Goal: Task Accomplishment & Management: Complete application form

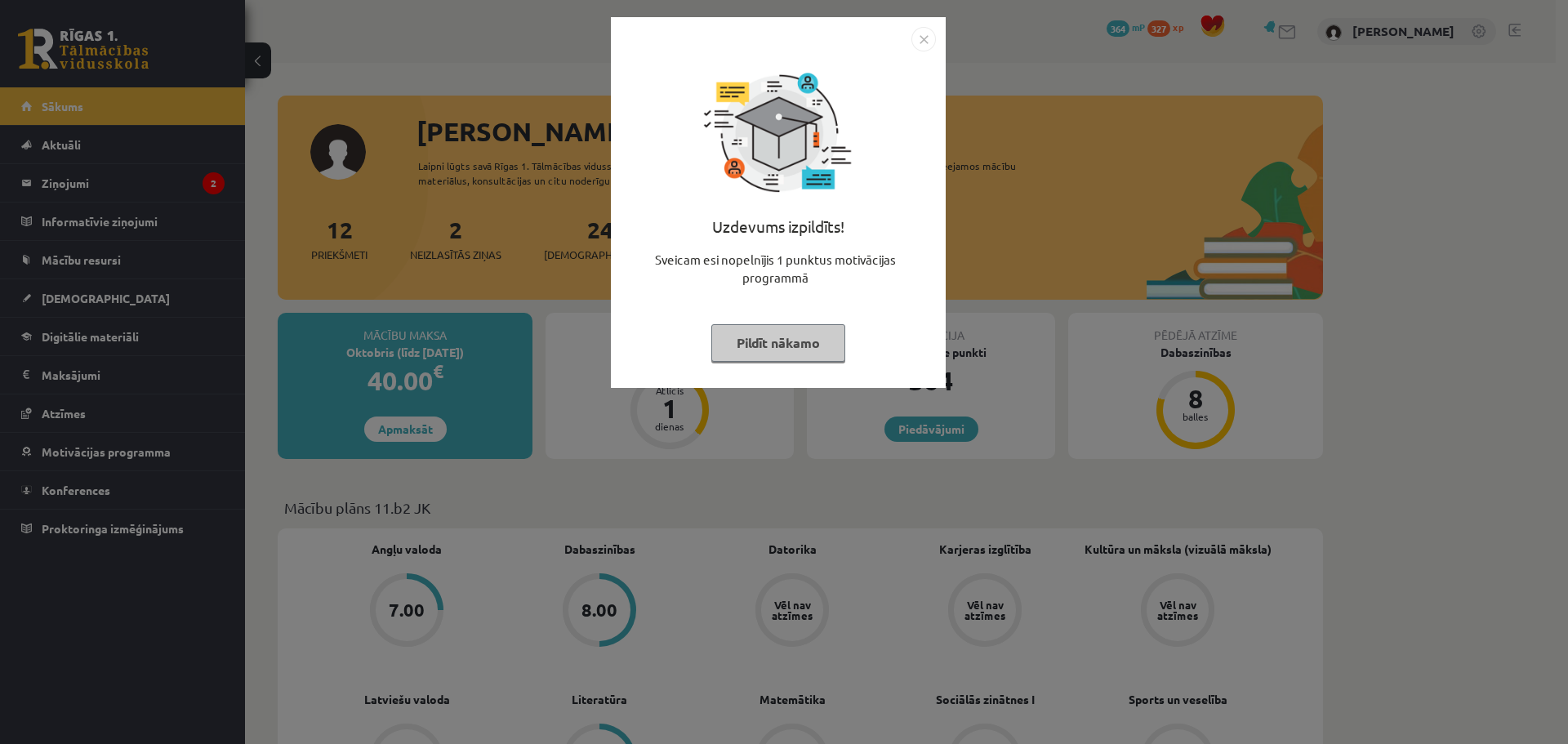
click at [929, 36] on img "Close" at bounding box center [923, 39] width 25 height 25
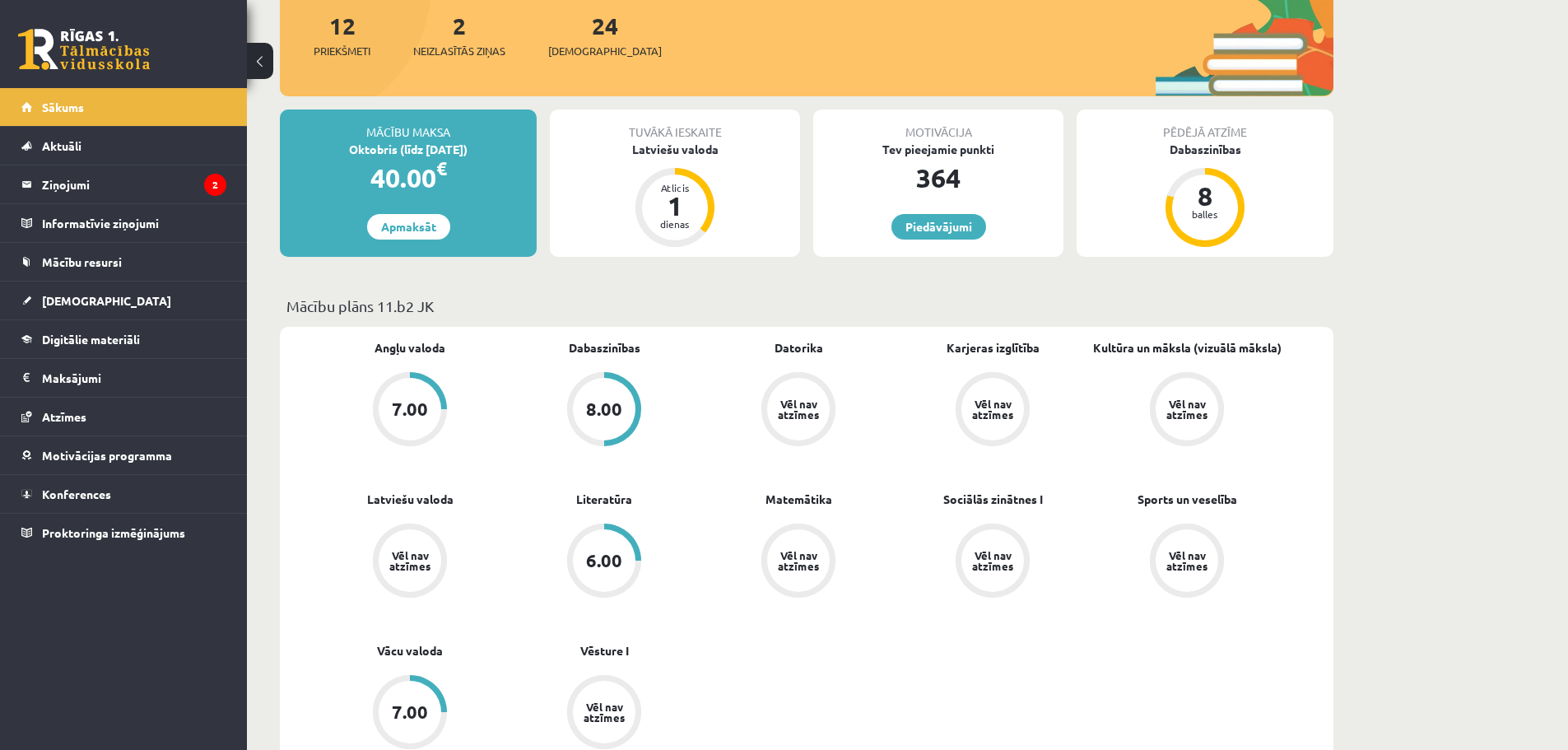
scroll to position [247, 0]
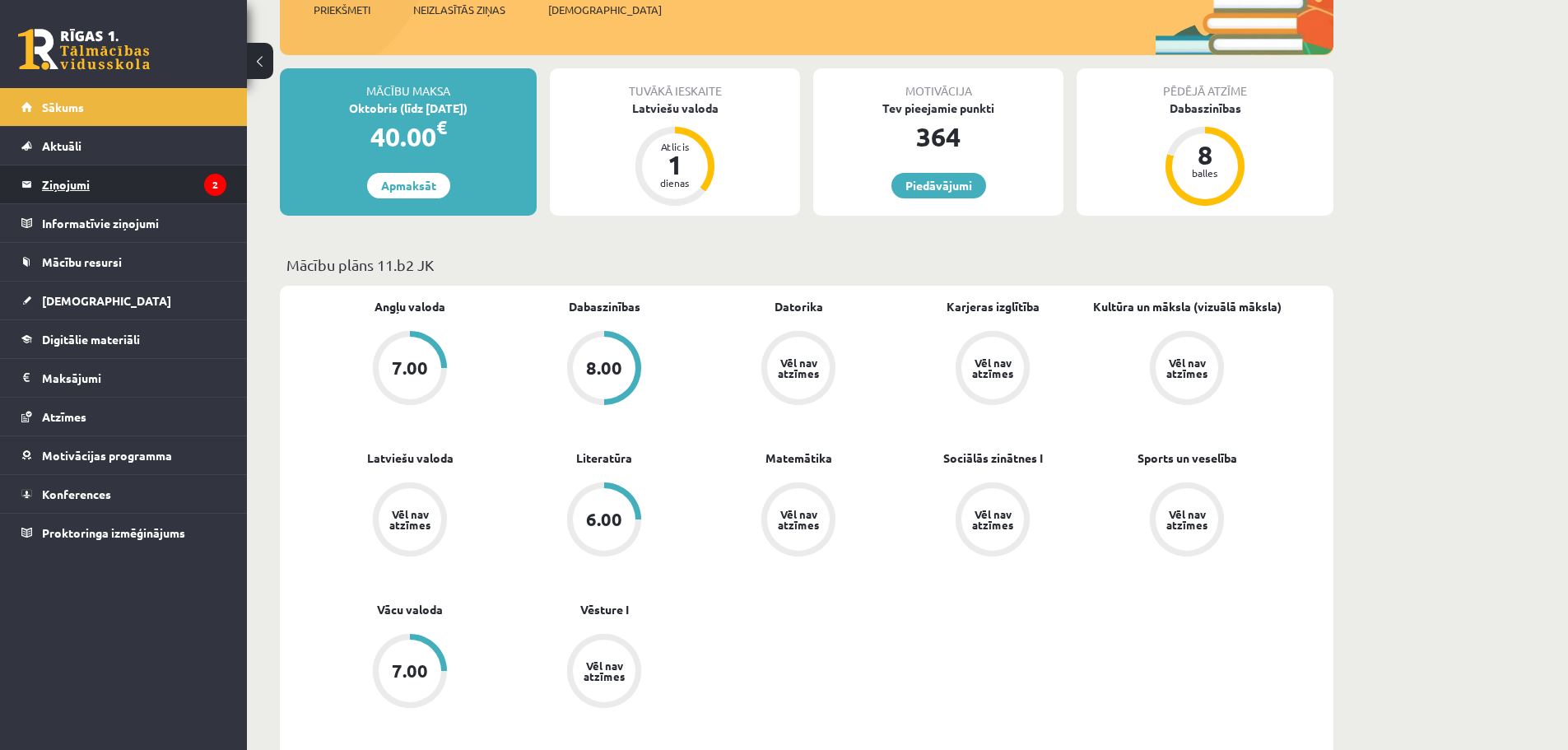
click at [132, 182] on legend "Ziņojumi 2" at bounding box center [134, 184] width 184 height 38
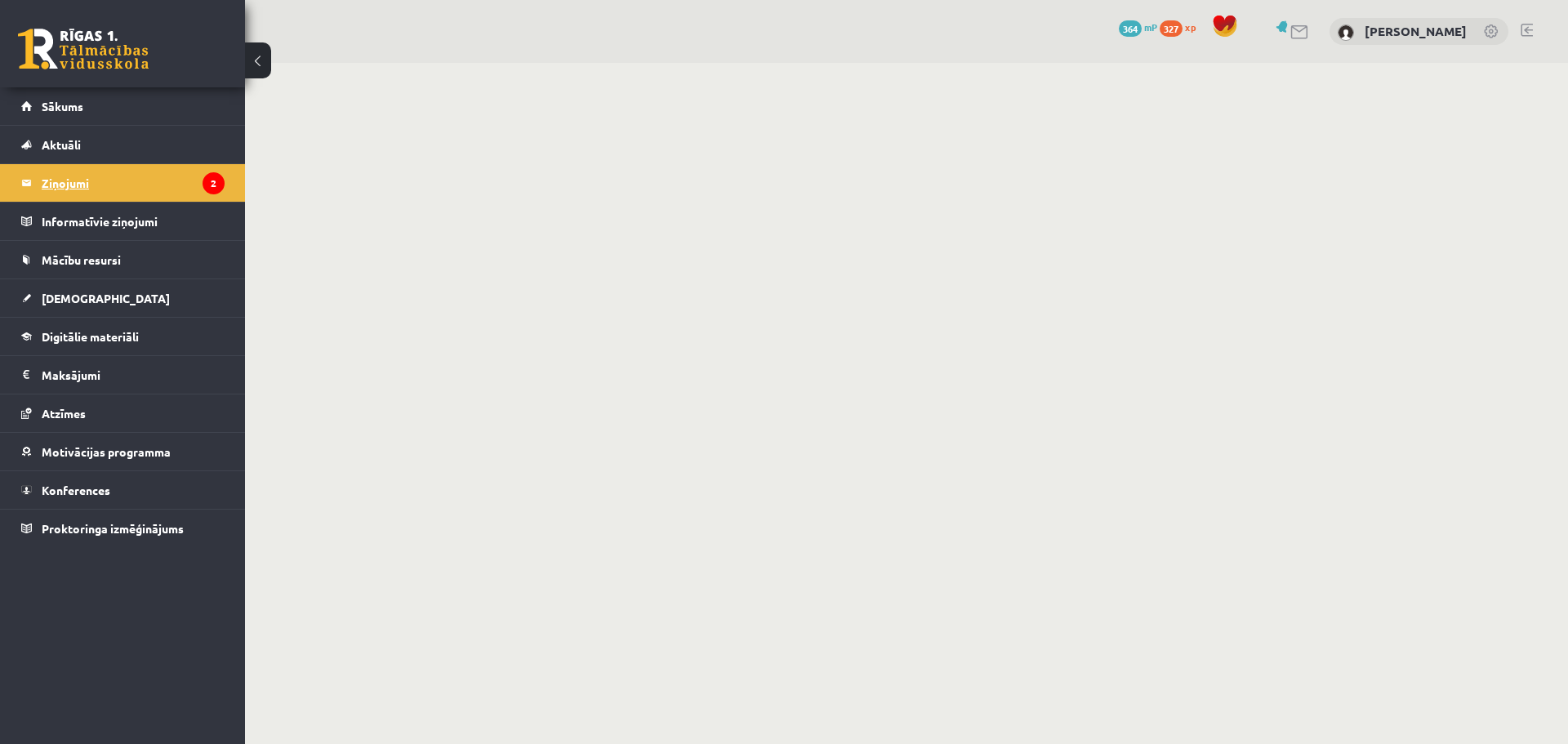
click at [58, 173] on legend "Ziņojumi 2" at bounding box center [133, 183] width 183 height 37
click at [68, 172] on legend "Ziņojumi 2" at bounding box center [133, 183] width 183 height 37
click at [84, 97] on link "Sākums" at bounding box center [122, 106] width 204 height 37
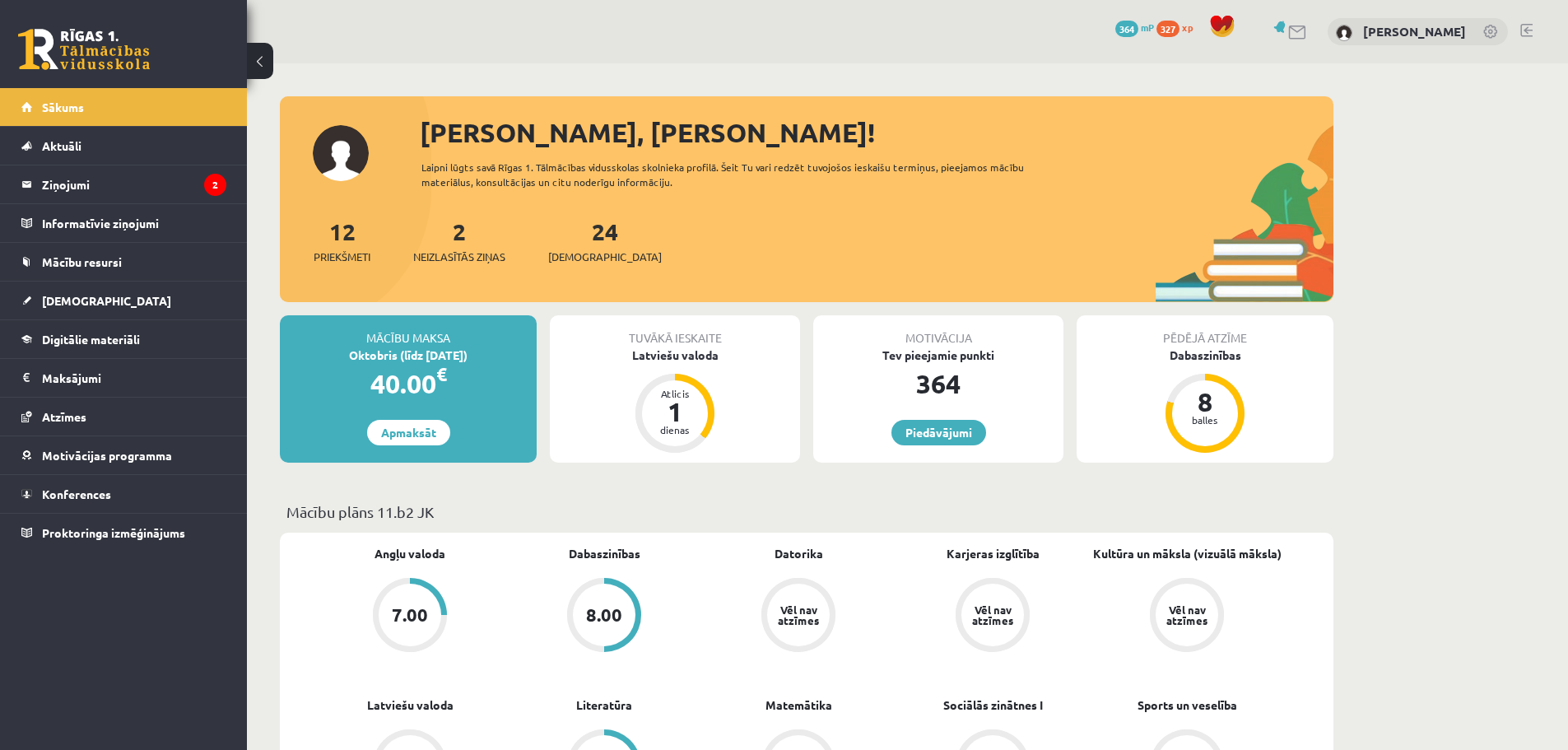
click at [84, 299] on span "[DEMOGRAPHIC_DATA]" at bounding box center [107, 300] width 129 height 15
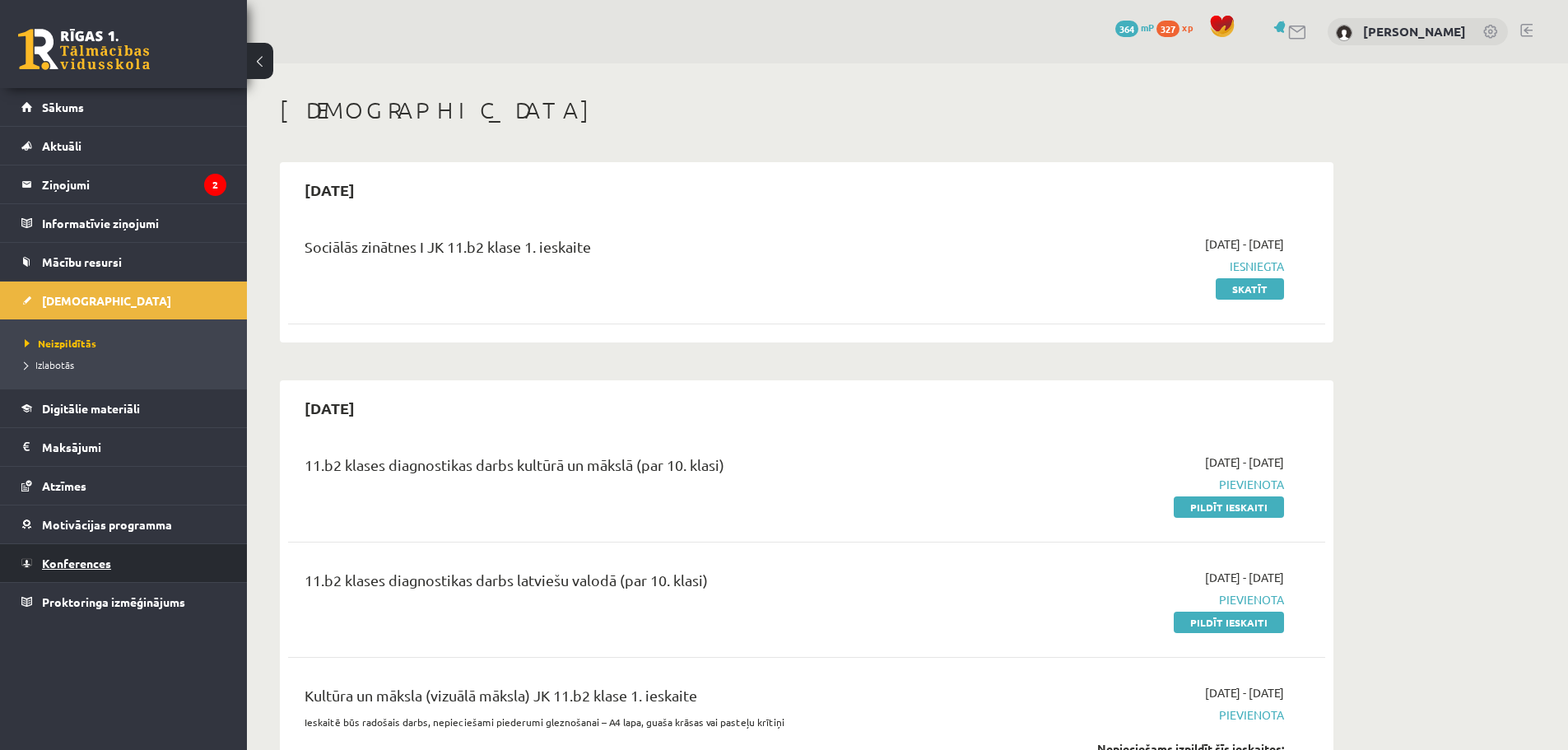
click at [111, 570] on link "Konferences" at bounding box center [123, 562] width 205 height 38
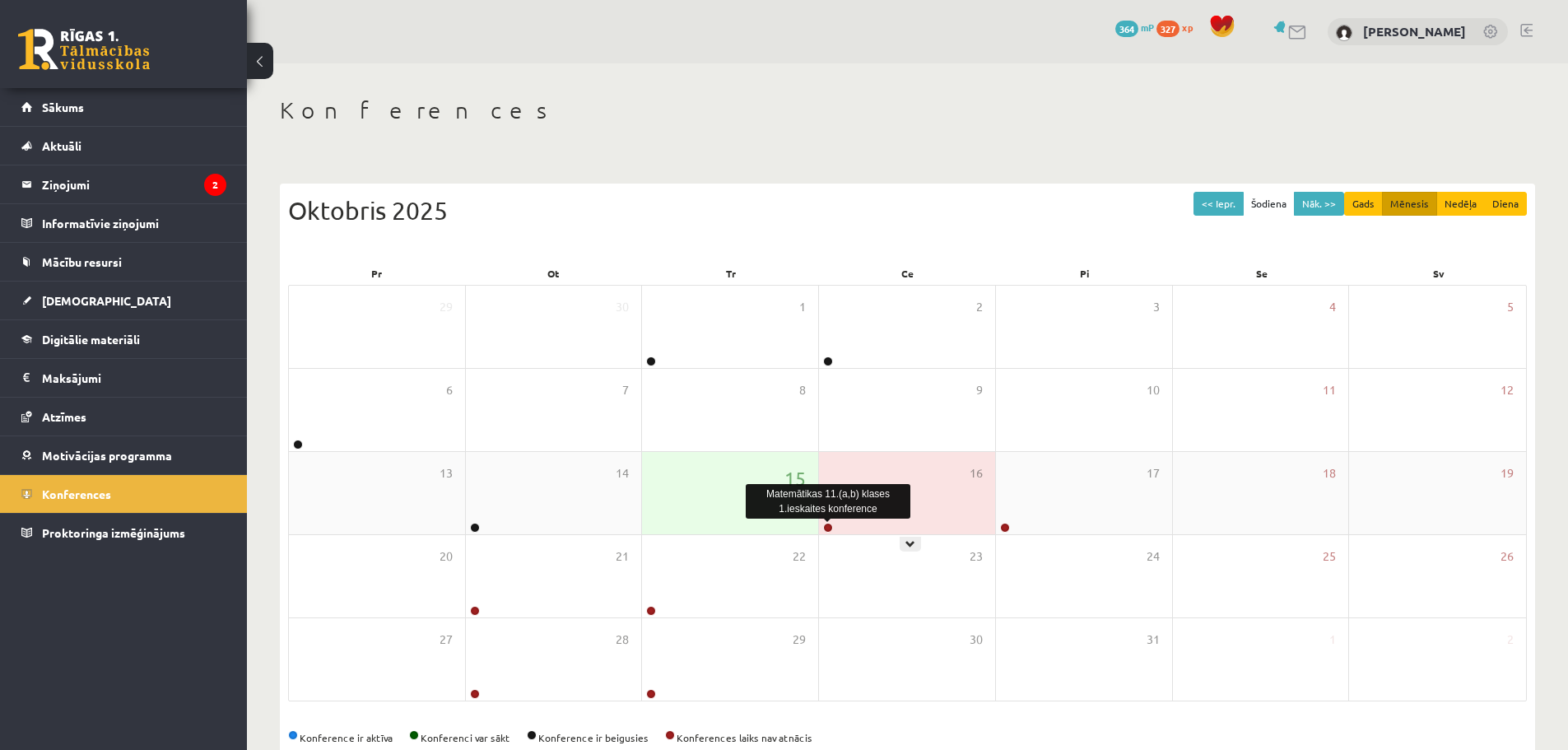
click at [830, 528] on link at bounding box center [827, 527] width 10 height 10
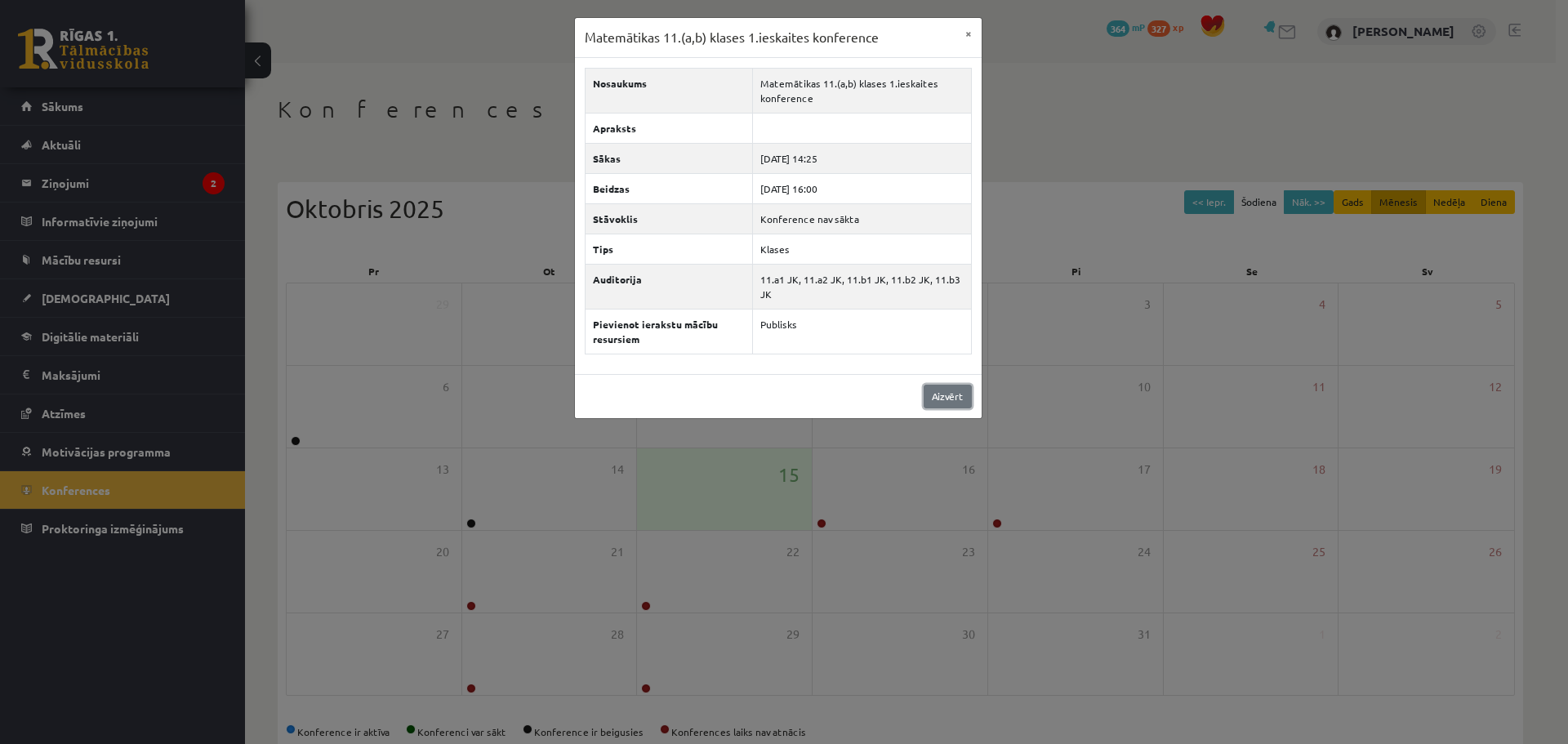
click at [942, 396] on link "Aizvērt" at bounding box center [948, 396] width 48 height 24
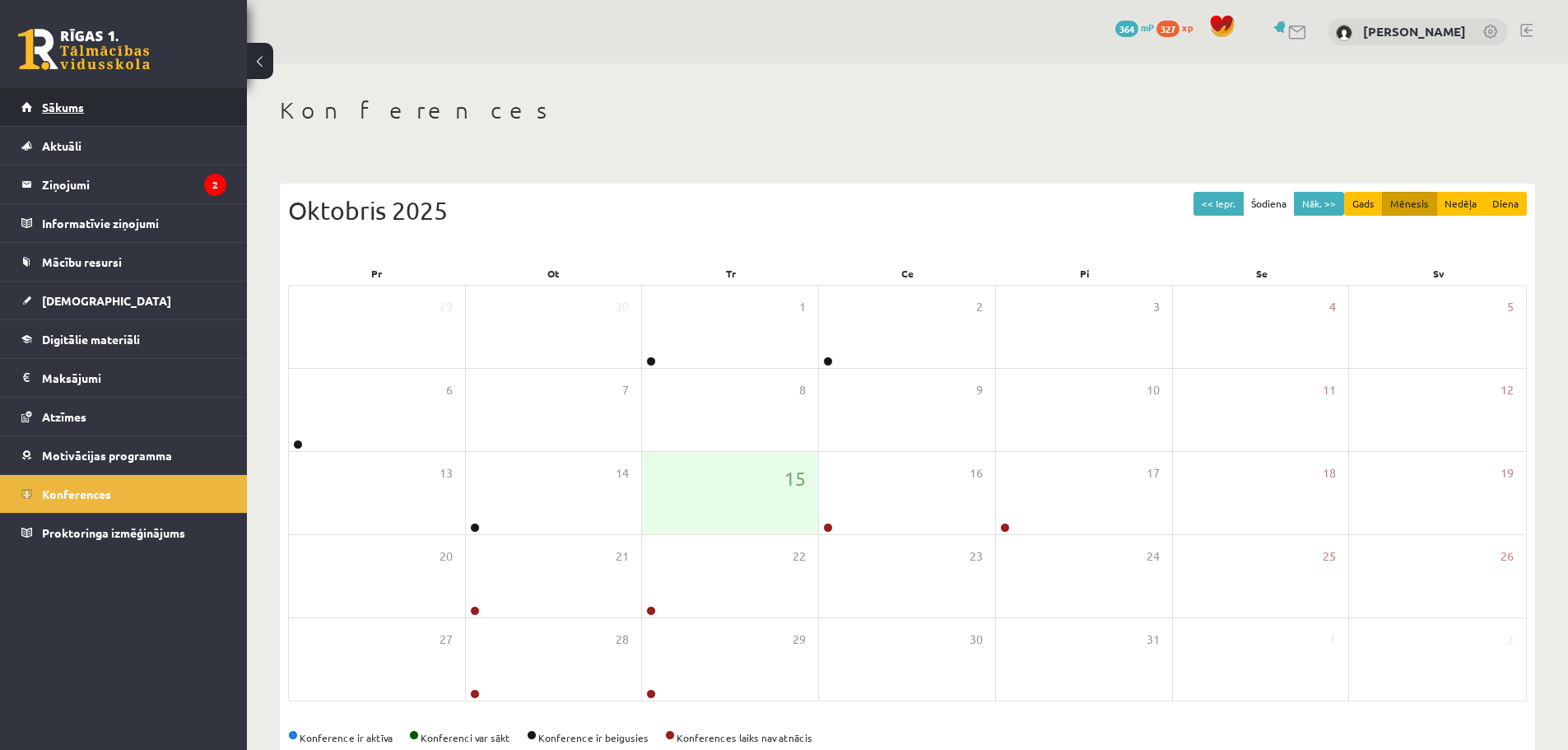
click at [114, 115] on link "Sākums" at bounding box center [123, 107] width 205 height 38
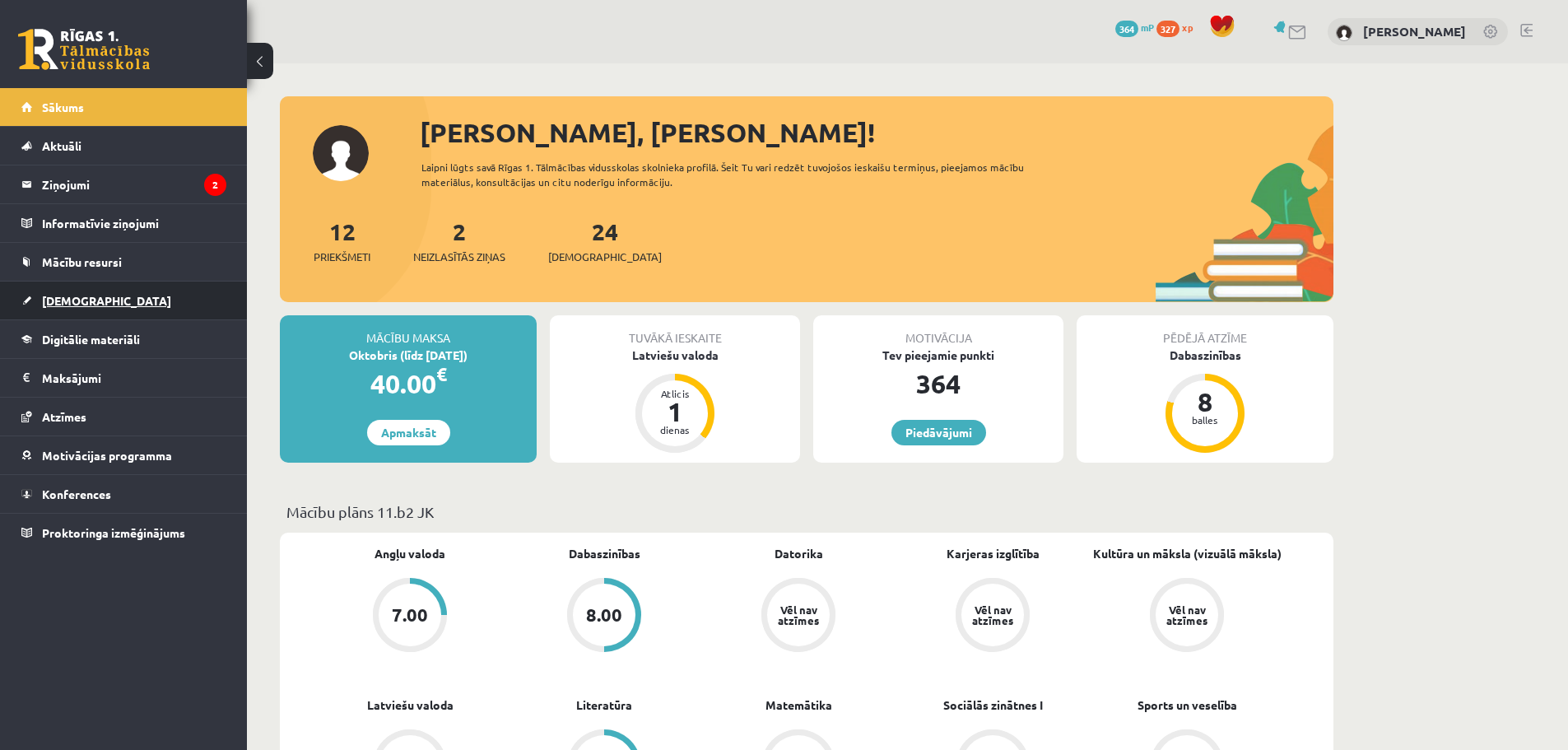
click at [95, 303] on link "[DEMOGRAPHIC_DATA]" at bounding box center [123, 300] width 205 height 38
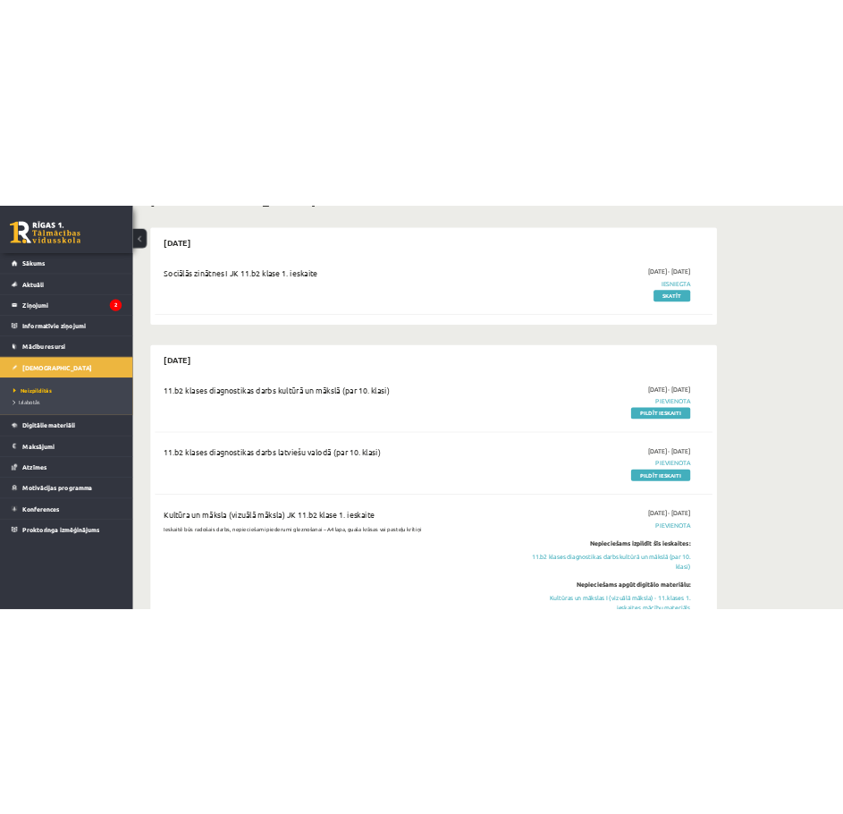
scroll to position [179, 0]
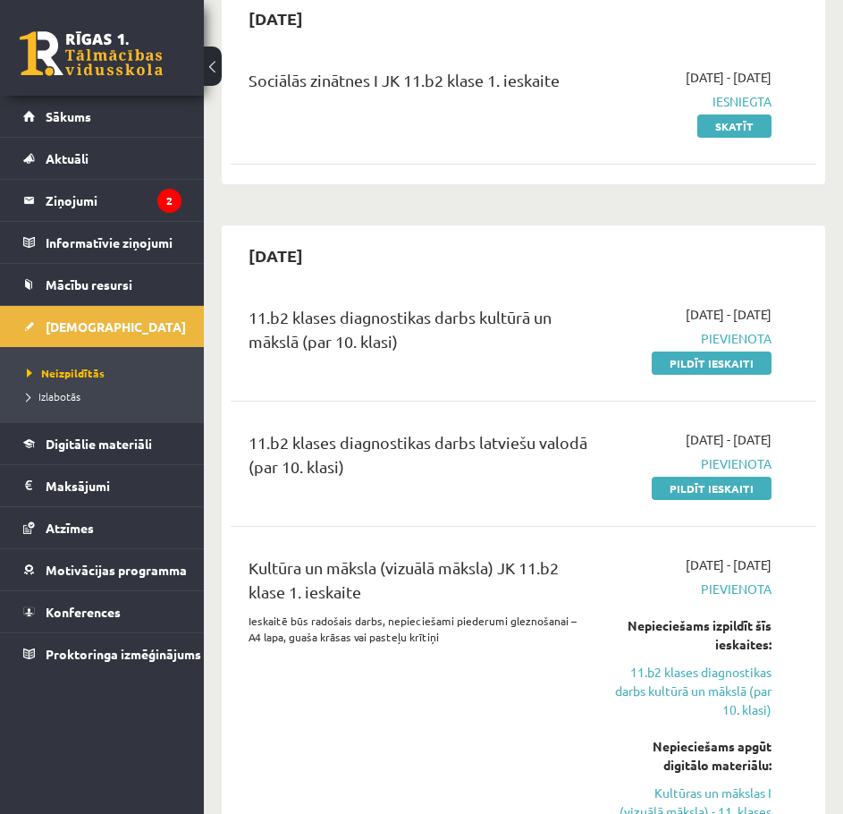
drag, startPoint x: 694, startPoint y: 358, endPoint x: 512, endPoint y: 63, distance: 346.5
click at [694, 358] on link "Pildīt ieskaiti" at bounding box center [712, 362] width 120 height 23
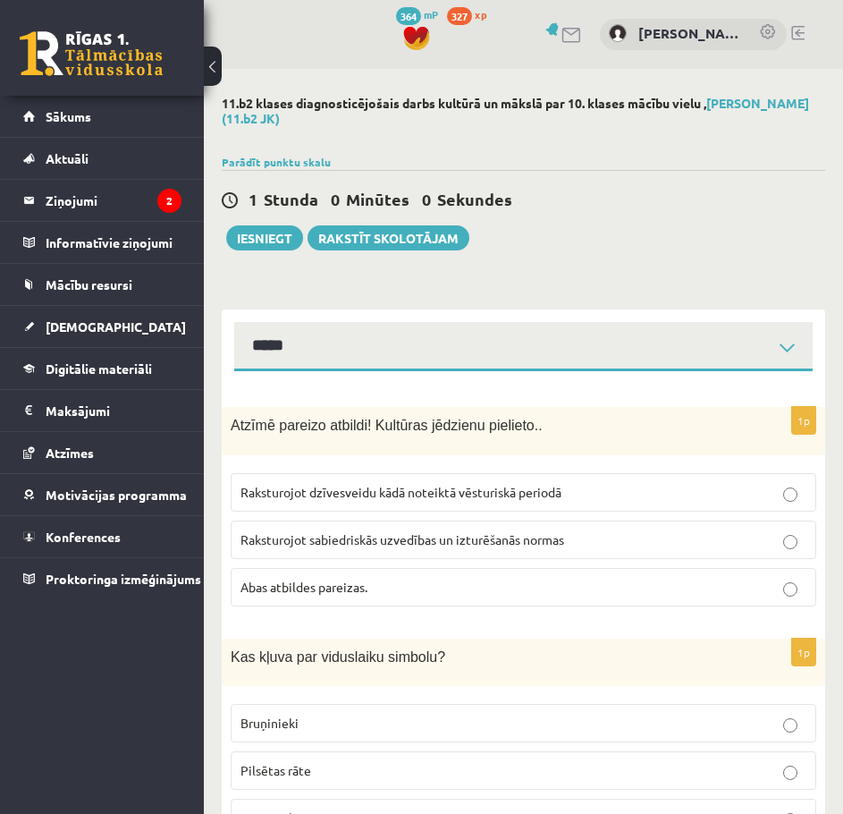
select select "**********"
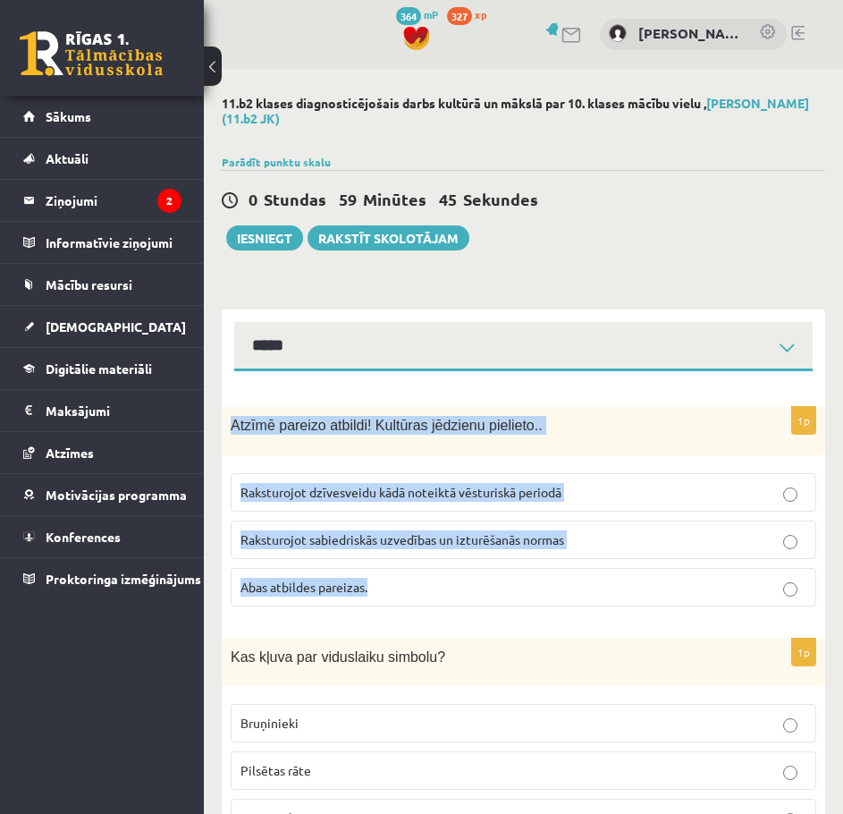
drag, startPoint x: 229, startPoint y: 422, endPoint x: 459, endPoint y: 566, distance: 271.2
click at [463, 572] on div "1p Atzīmē pareizo atbildi! Kultūras jēdzienu pielieto.. Raksturojot dzīvesveidu…" at bounding box center [524, 514] width 604 height 214
copy div "Atzīmē pareizo atbildi! Kultūras jēdzienu pielieto.. Raksturojot dzīvesveidu kā…"
click at [371, 600] on label "Abas atbildes pareizas." at bounding box center [524, 587] width 586 height 38
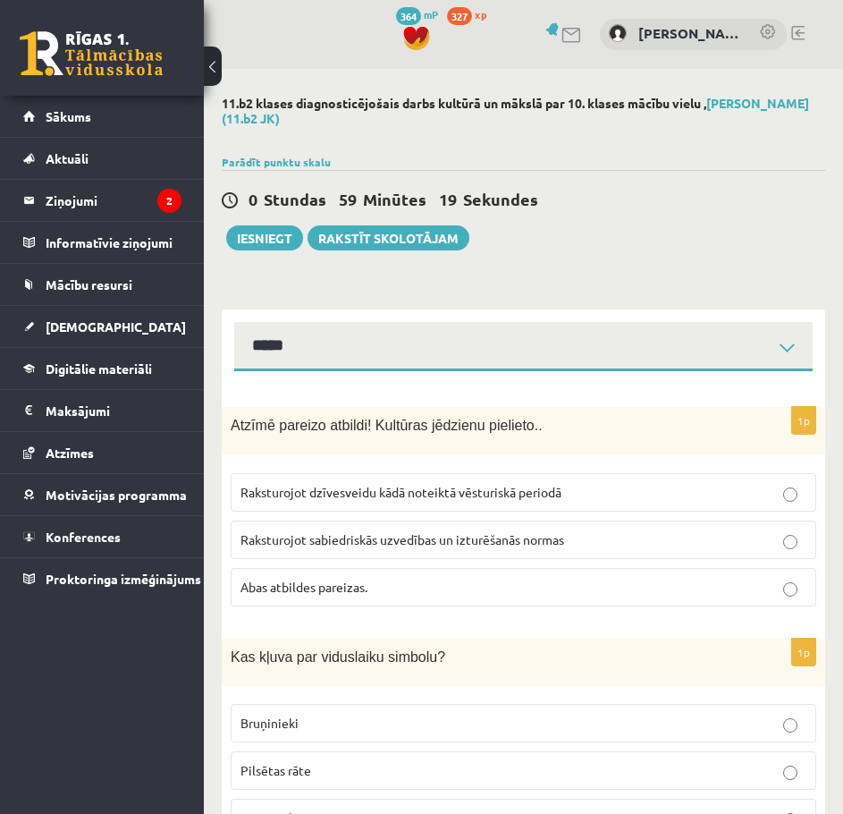
scroll to position [358, 0]
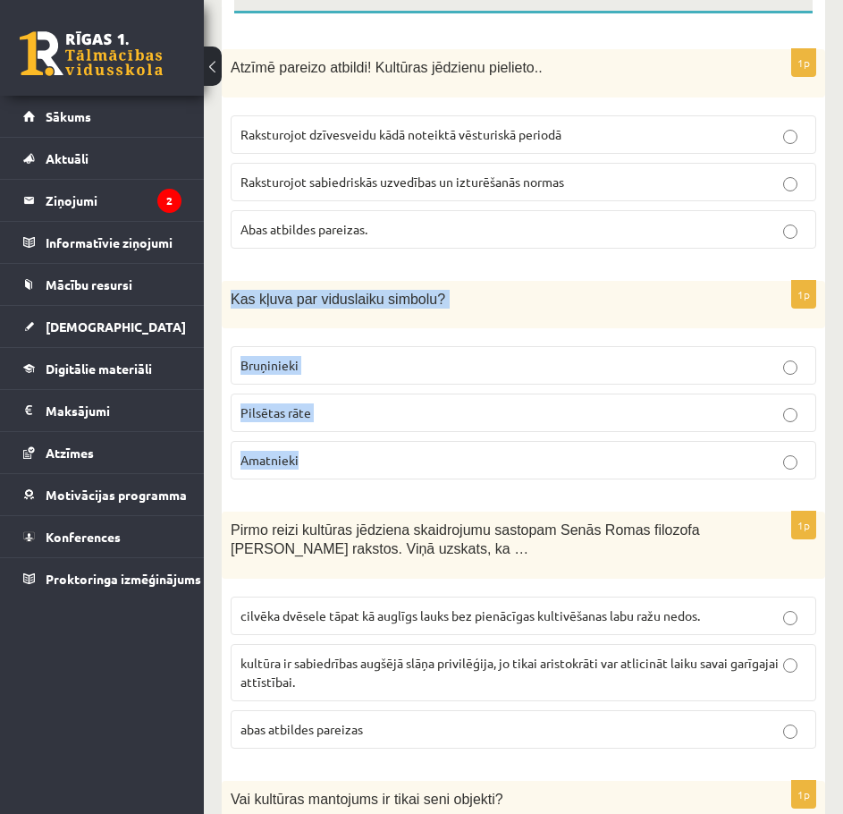
drag, startPoint x: 276, startPoint y: 310, endPoint x: 441, endPoint y: 451, distance: 216.3
click at [441, 451] on div "1p Kas kļuva par viduslaiku simbolu? Bruņinieki Pilsētas rāte Amatnieki" at bounding box center [524, 388] width 604 height 214
copy div "Kas kļuva par viduslaiku simbolu? Bruņinieki Pilsētas rāte Amatnieki"
click at [341, 377] on label "Bruņinieki" at bounding box center [524, 365] width 586 height 38
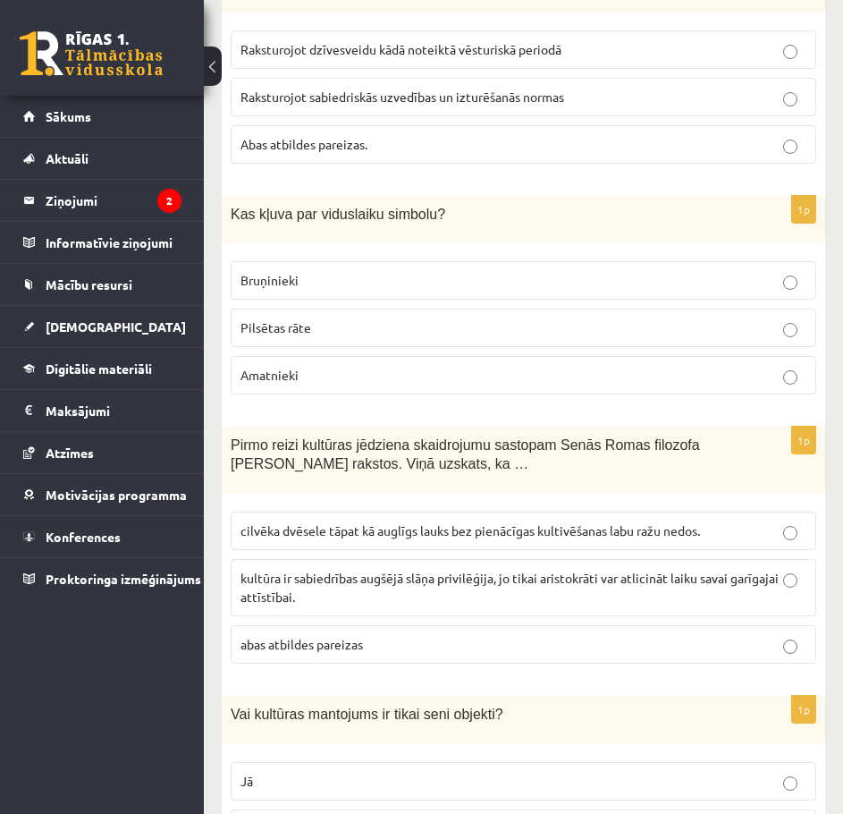
scroll to position [447, 0]
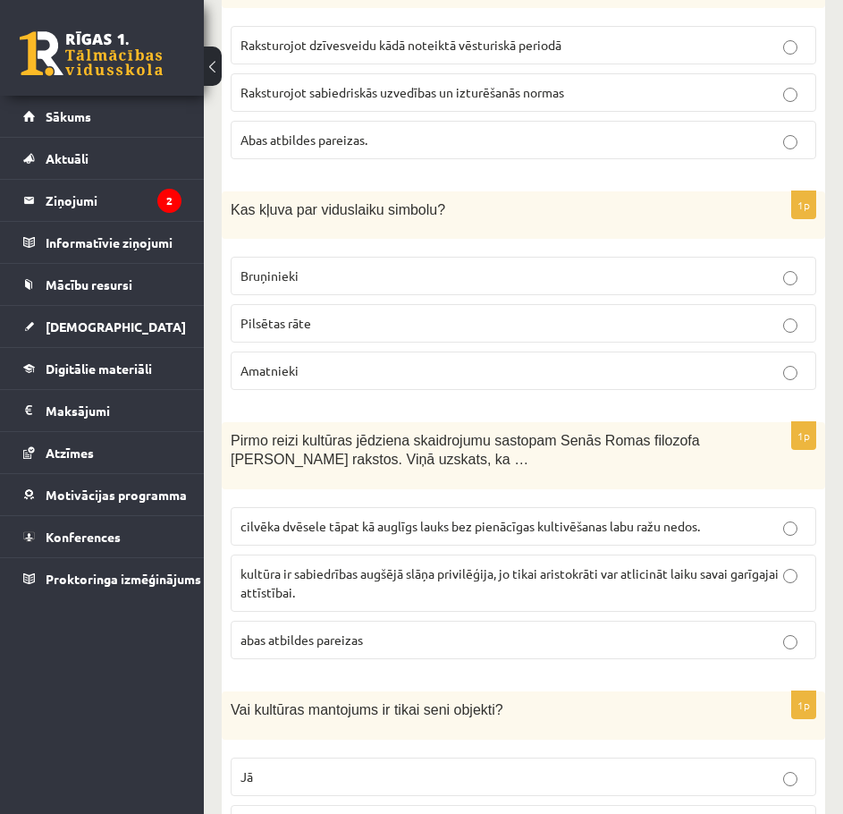
click at [236, 436] on span "Pirmo reizi kultūras jēdziena skaidrojumu sastopam Senās Romas filozofa Ciceron…" at bounding box center [466, 450] width 470 height 34
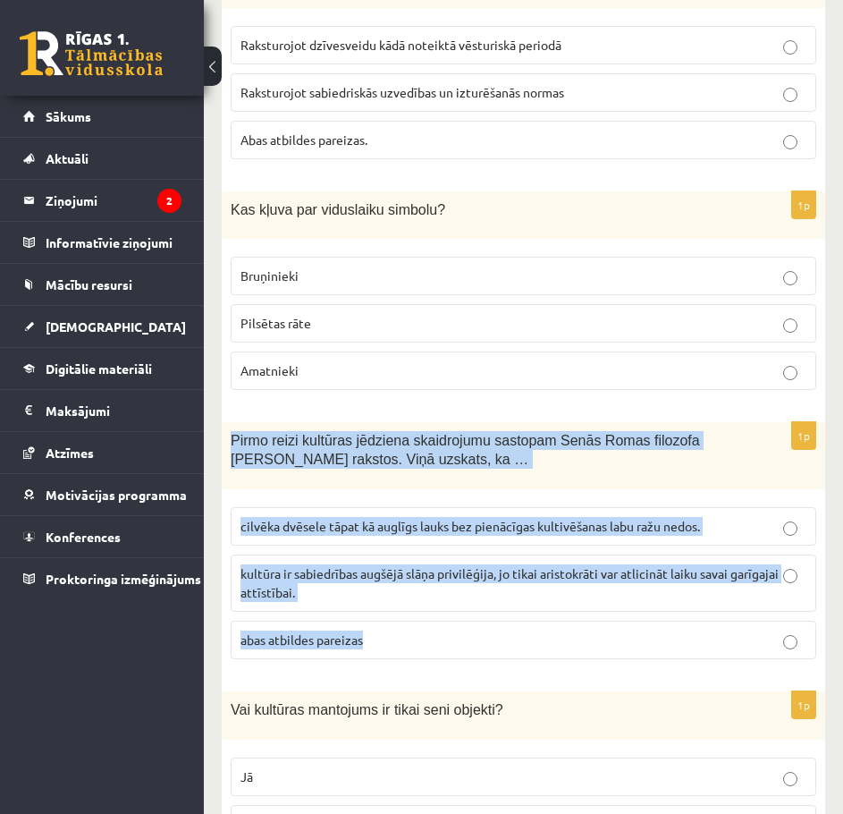
drag, startPoint x: 231, startPoint y: 434, endPoint x: 533, endPoint y: 638, distance: 364.7
click at [533, 638] on div "1p Pirmo reizi kultūras jēdziena skaidrojumu sastopam Senās Romas filozofa Cice…" at bounding box center [524, 547] width 604 height 251
copy div "Pirmo reizi kultūras jēdziena skaidrojumu sastopam Senās Romas filozofa Ciceron…"
click at [589, 606] on label "kultūra ir sabiedrības augšējā slāņa privilēģija, jo tikai aristokrāti var atli…" at bounding box center [524, 583] width 586 height 57
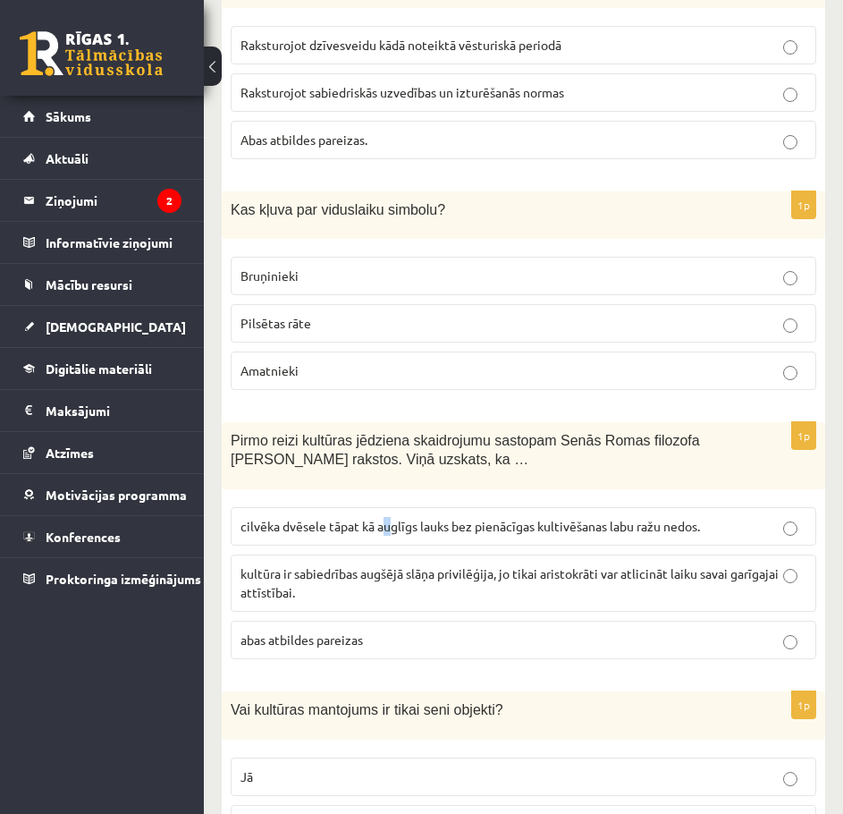
click at [388, 523] on span "cilvēka dvēsele tāpat kā auglīgs lauks bez pienācīgas kultivēšanas labu ražu ne…" at bounding box center [471, 526] width 460 height 16
click at [536, 546] on fieldset "cilvēka dvēsele tāpat kā auglīgs lauks bez pienācīgas kultivēšanas labu ražu ne…" at bounding box center [524, 581] width 586 height 166
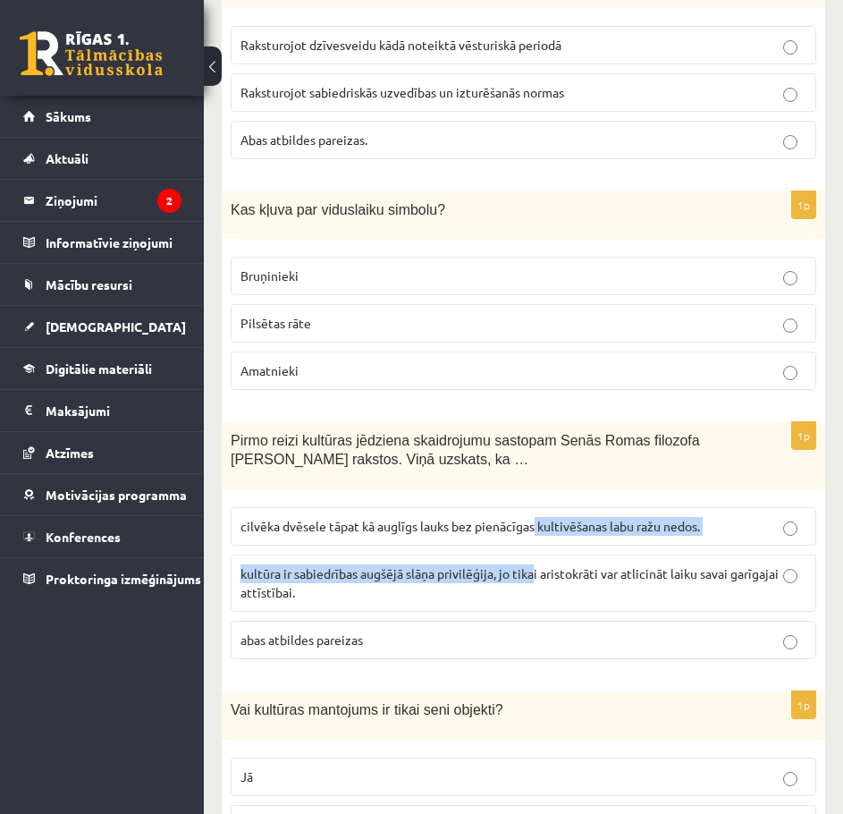
click at [541, 537] on label "cilvēka dvēsele tāpat kā auglīgs lauks bez pienācīgas kultivēšanas labu ražu ne…" at bounding box center [524, 526] width 586 height 38
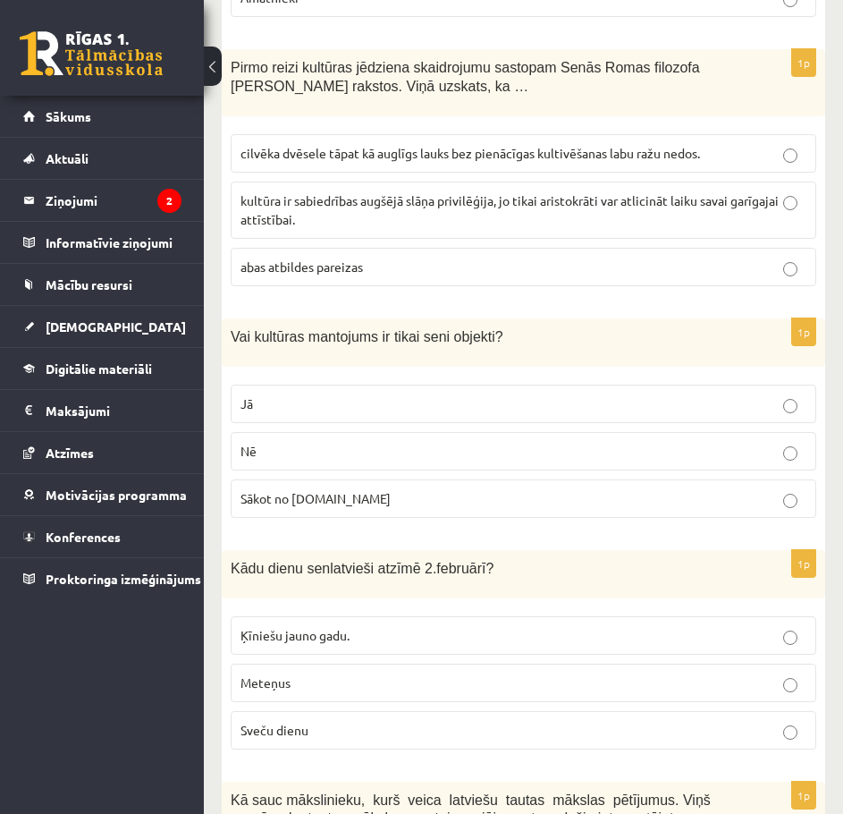
scroll to position [894, 0]
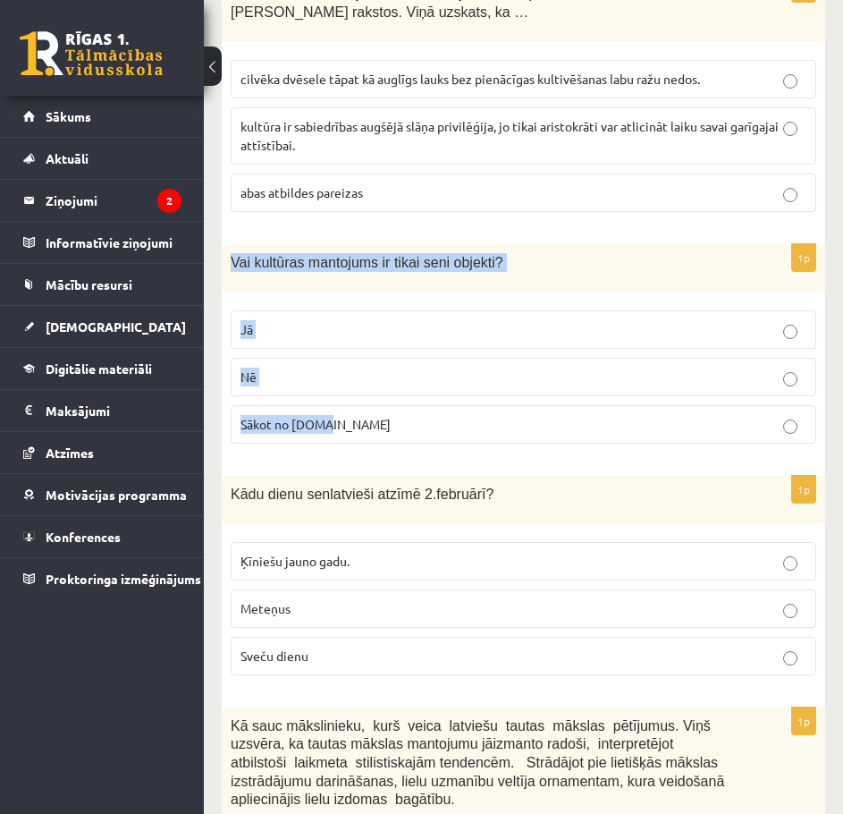
drag, startPoint x: 231, startPoint y: 256, endPoint x: 459, endPoint y: 417, distance: 279.2
click at [459, 417] on div "1p Vai kultūras mantojums ir tikai seni objekti? Jā Nē Sākot no 10.gs" at bounding box center [524, 351] width 604 height 214
copy div "Vai kultūras mantojums ir tikai seni objekti? Jā Nē Sākot no 10.gs"
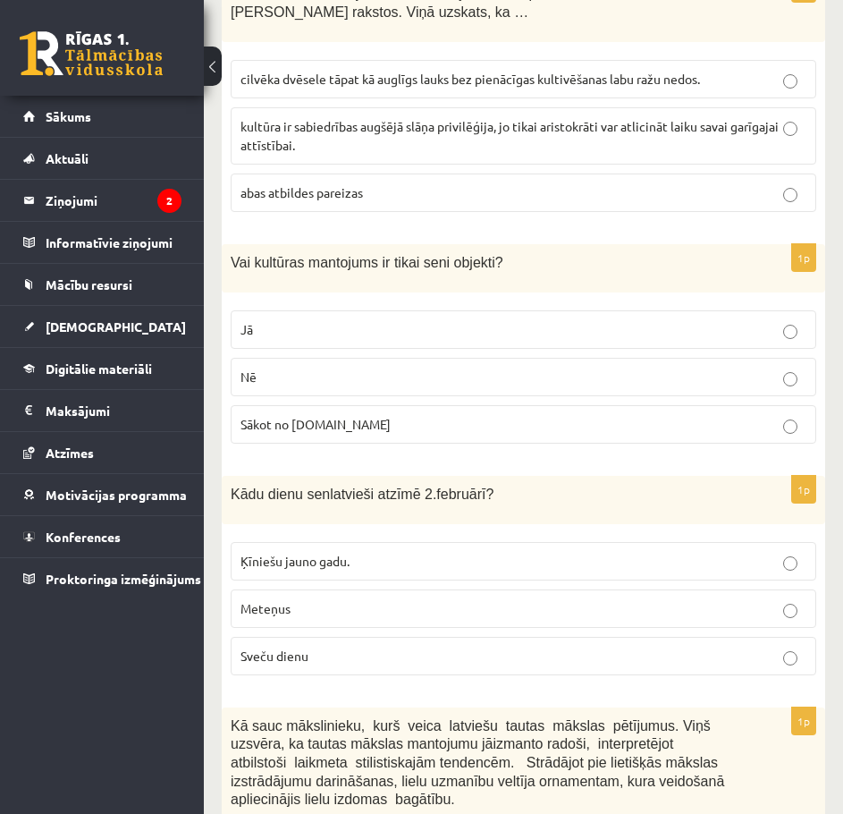
click at [401, 385] on p "Nē" at bounding box center [524, 377] width 566 height 19
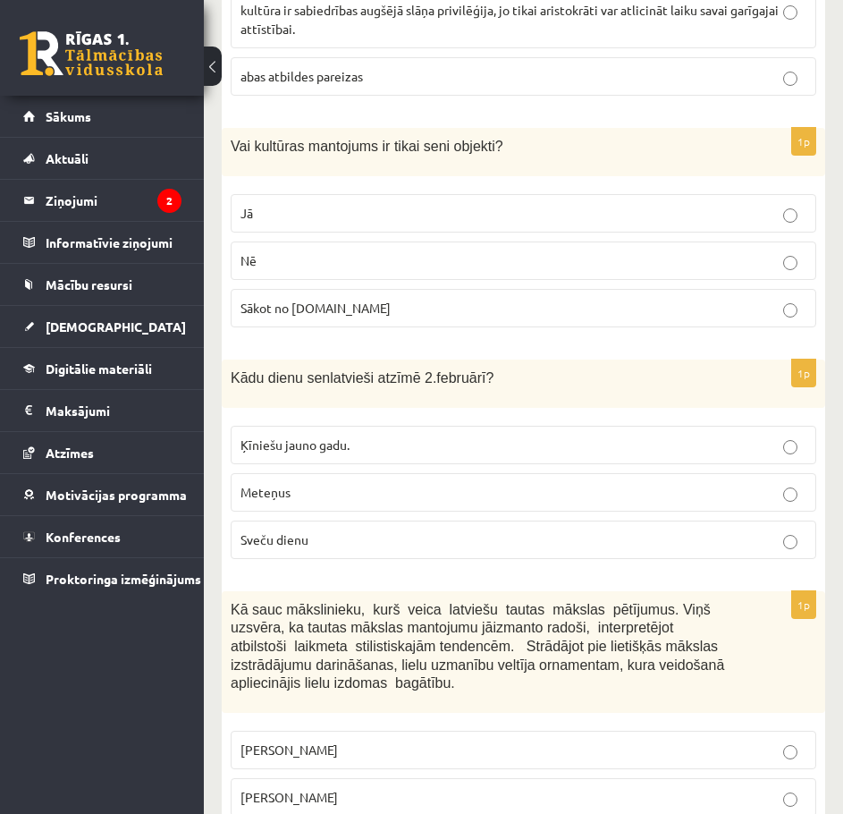
scroll to position [1163, 0]
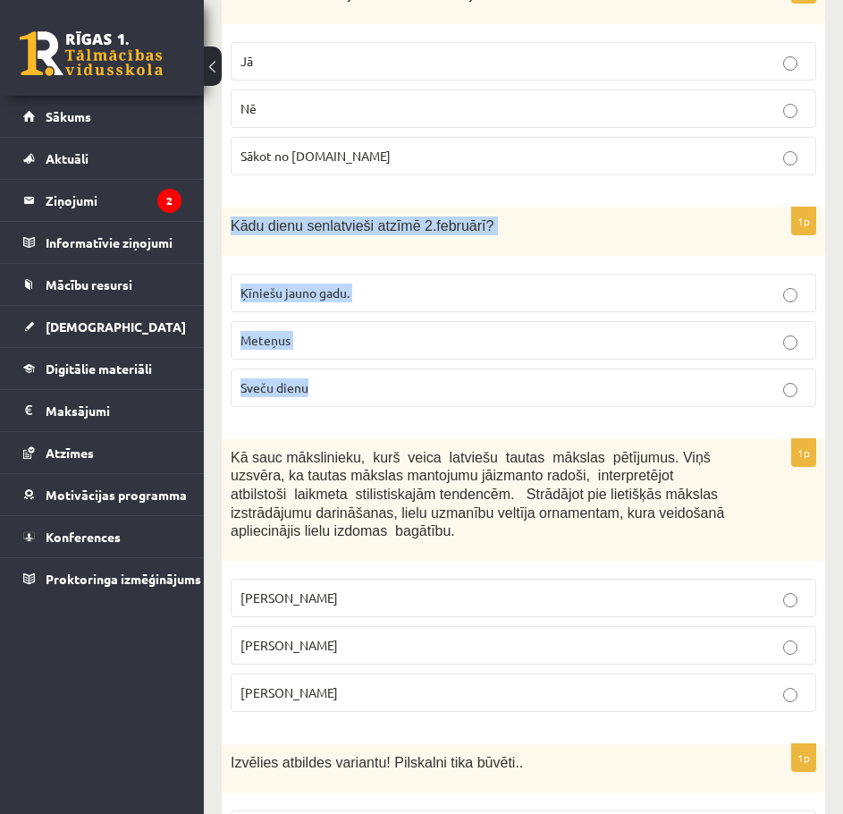
drag, startPoint x: 232, startPoint y: 219, endPoint x: 462, endPoint y: 375, distance: 277.6
click at [462, 375] on div "1p Kādu dienu senlatvieši atzīmē 2.februārī? Ķīniešu jauno gadu. Meteņus Sveču …" at bounding box center [524, 314] width 604 height 214
copy div "Kādu dienu senlatvieši atzīmē 2.februārī? Ķīniešu jauno gadu. Meteņus Sveču die…"
click at [356, 408] on fieldset "Ķīniešu jauno gadu. Meteņus Sveču dienu" at bounding box center [524, 339] width 586 height 148
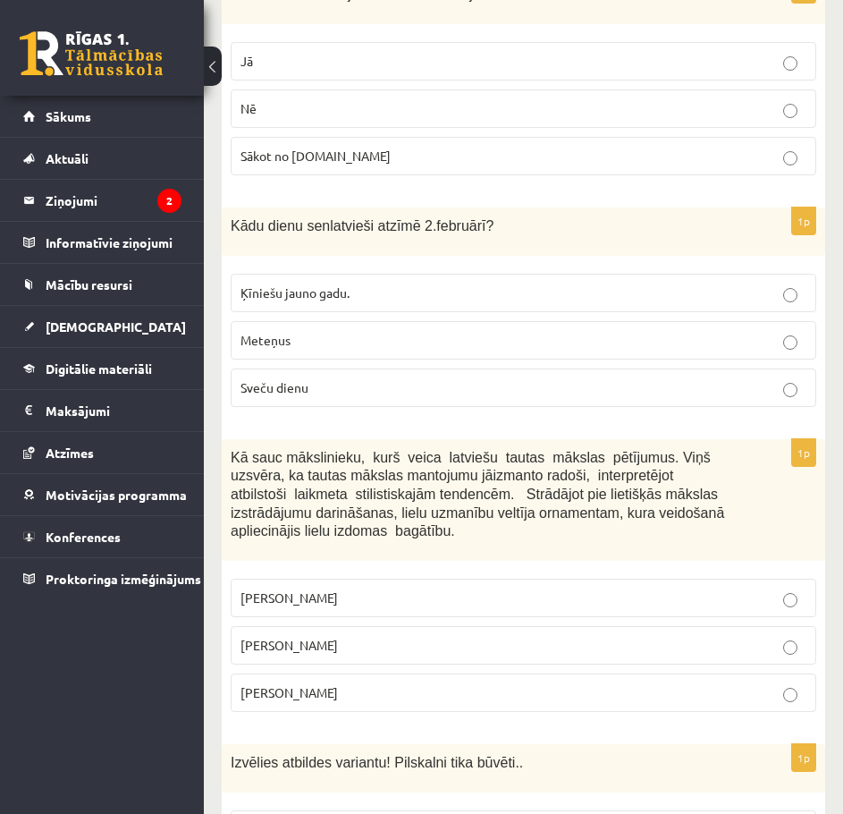
click at [355, 389] on p "Sveču dienu" at bounding box center [524, 387] width 566 height 19
drag, startPoint x: 225, startPoint y: 455, endPoint x: 519, endPoint y: 684, distance: 372.1
click at [519, 684] on div "1p Kā sauc mākslinieku, kurš veica latviešu tautas mākslas pētījumus. Viņš uzsv…" at bounding box center [524, 582] width 604 height 287
copy div "Kā sauc mākslinieku, kurš veica latviešu tautas mākslas pētījumus. Viņš uzsvēra…"
click at [449, 551] on div "Kā sauc mākslinieku, kurš veica latviešu tautas mākslas pētījumus. Viņš uzsvēra…" at bounding box center [524, 500] width 604 height 122
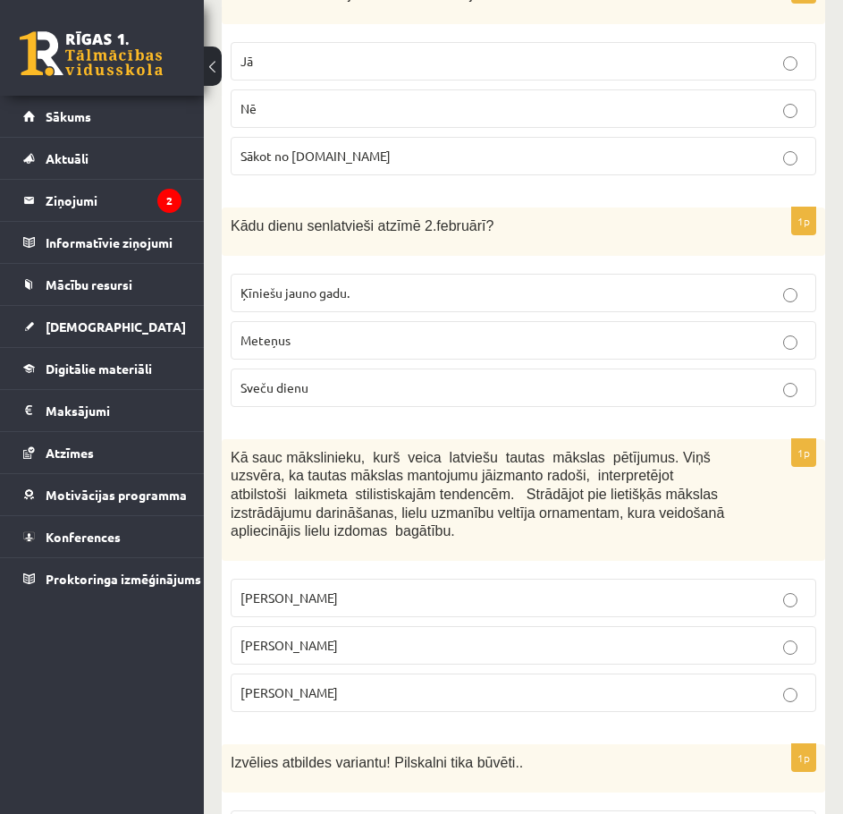
click at [353, 647] on p "Jūlijs Madernieks" at bounding box center [524, 645] width 566 height 19
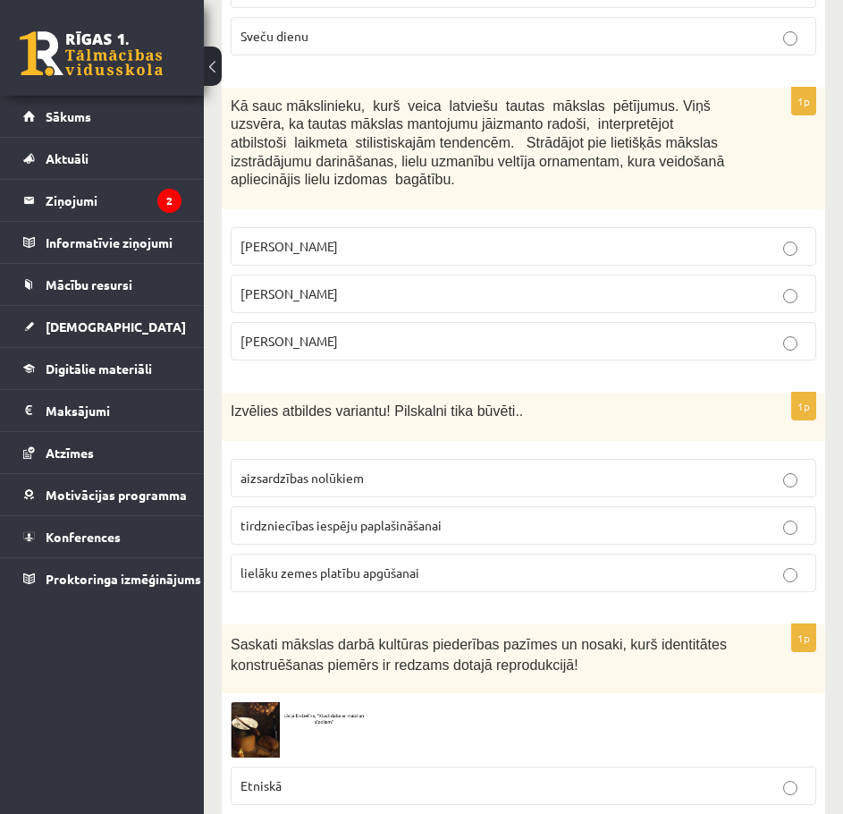
scroll to position [1520, 0]
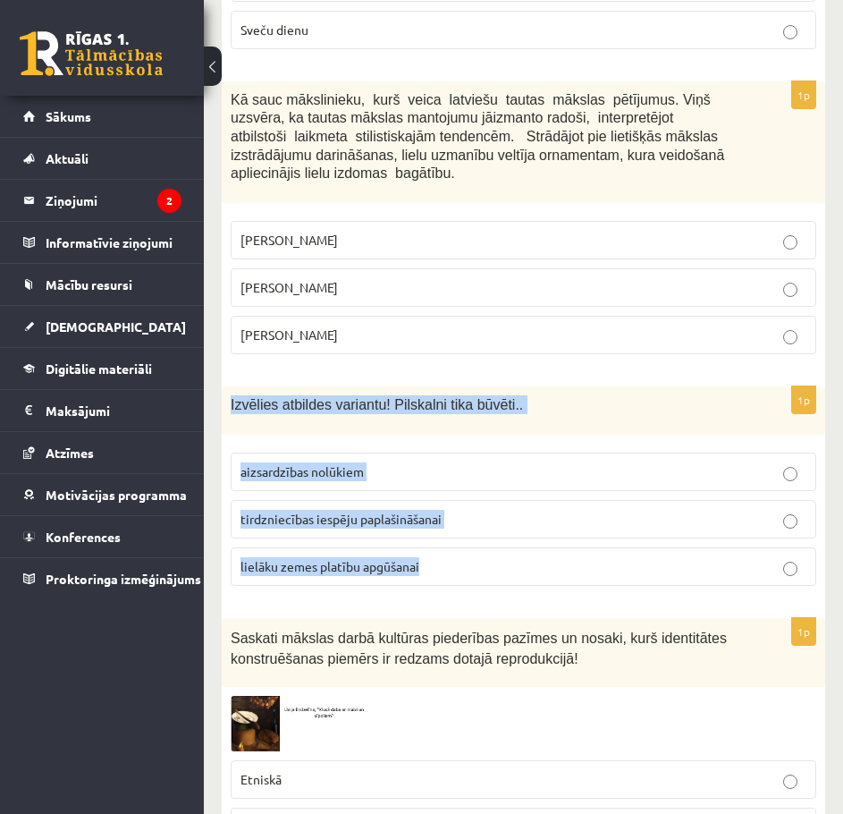
drag, startPoint x: 224, startPoint y: 402, endPoint x: 493, endPoint y: 555, distance: 308.8
click at [493, 555] on div "1p Izvēlies atbildes variantu! Pilskalni tika būvēti.. aizsardzības nolūkiem ti…" at bounding box center [524, 493] width 604 height 214
copy div "Izvēlies atbildes variantu! Pilskalni tika būvēti.. aizsardzības nolūkiem tirdz…"
click at [426, 485] on label "aizsardzības nolūkiem" at bounding box center [524, 472] width 586 height 38
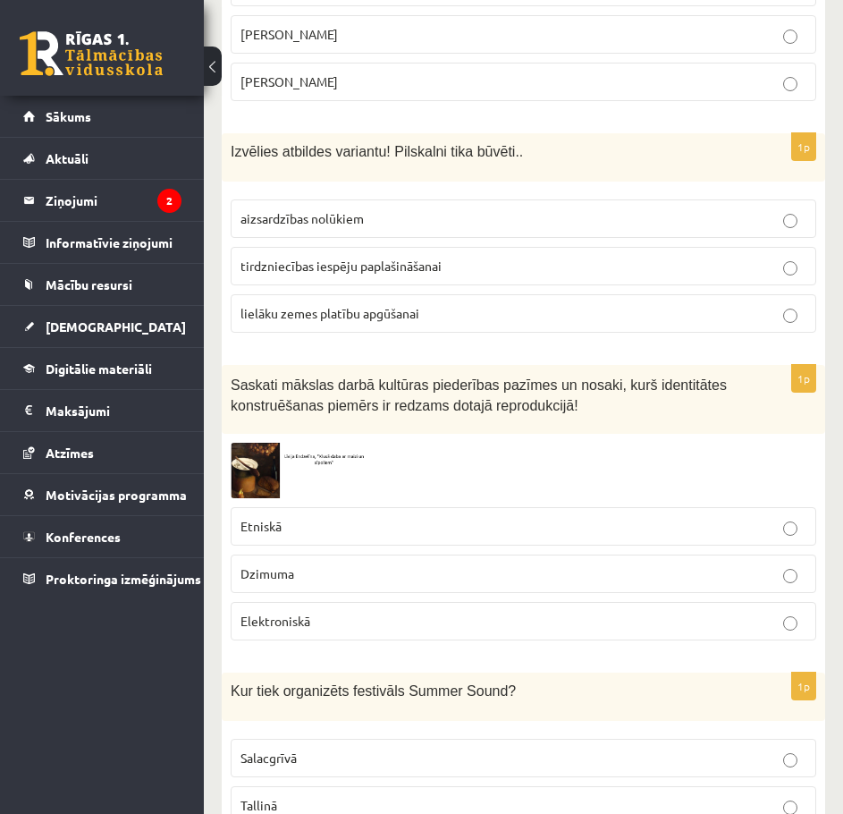
scroll to position [1789, 0]
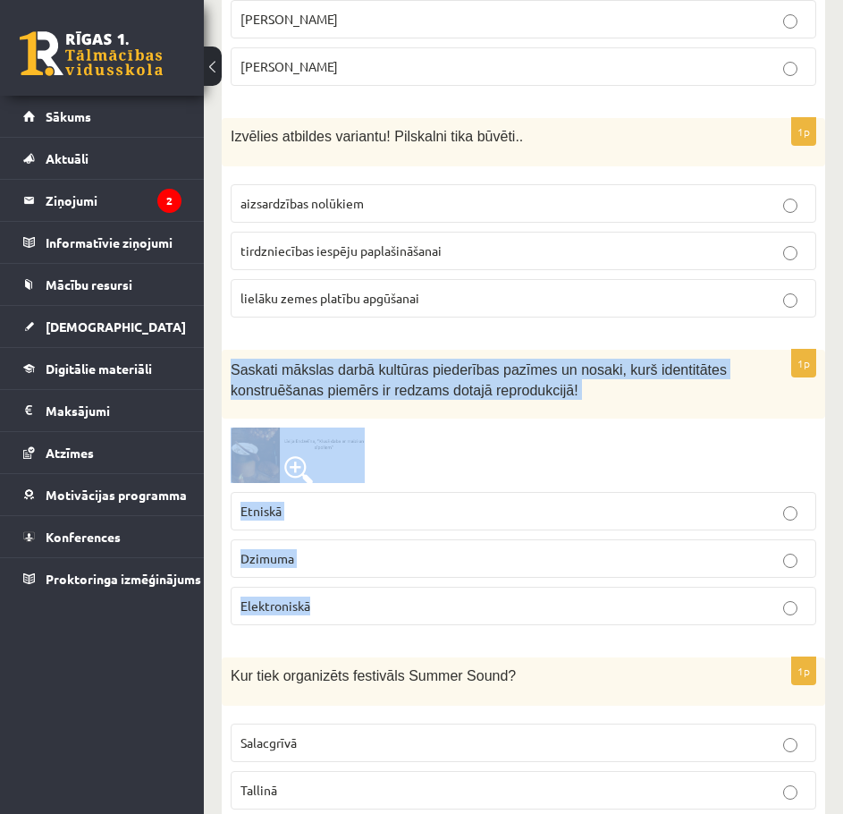
drag, startPoint x: 361, startPoint y: 400, endPoint x: 579, endPoint y: 589, distance: 288.4
click at [579, 589] on div "1p Saskati mākslas darbā kultūras piederības pazīmes un nosaki, kurš identitāte…" at bounding box center [524, 495] width 604 height 290
click at [494, 461] on div at bounding box center [524, 455] width 586 height 55
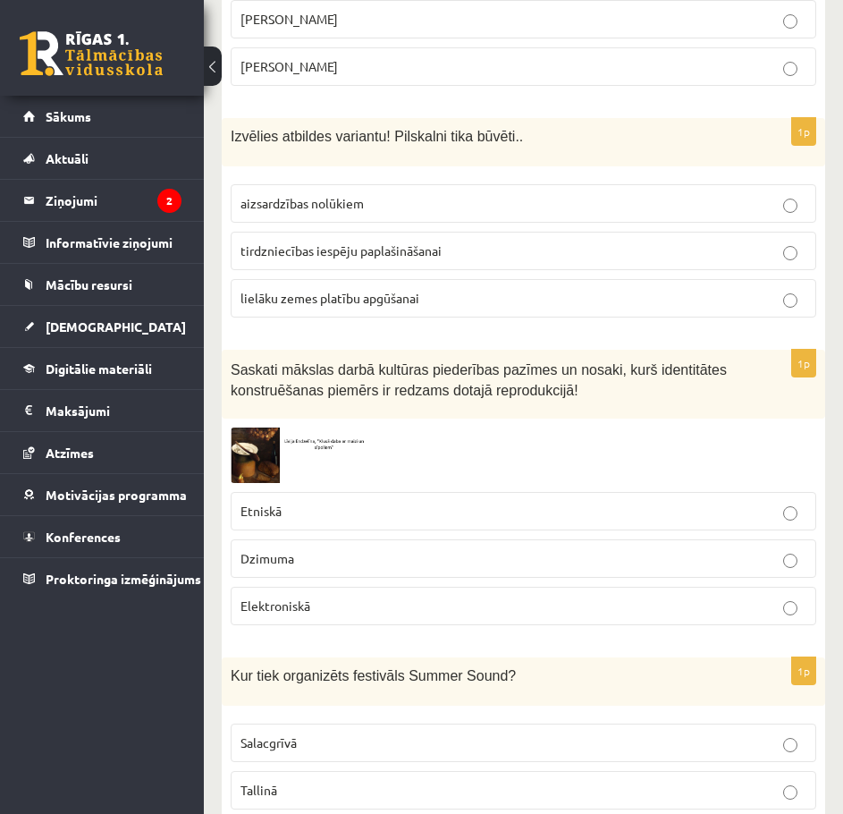
click at [266, 437] on img at bounding box center [298, 455] width 134 height 55
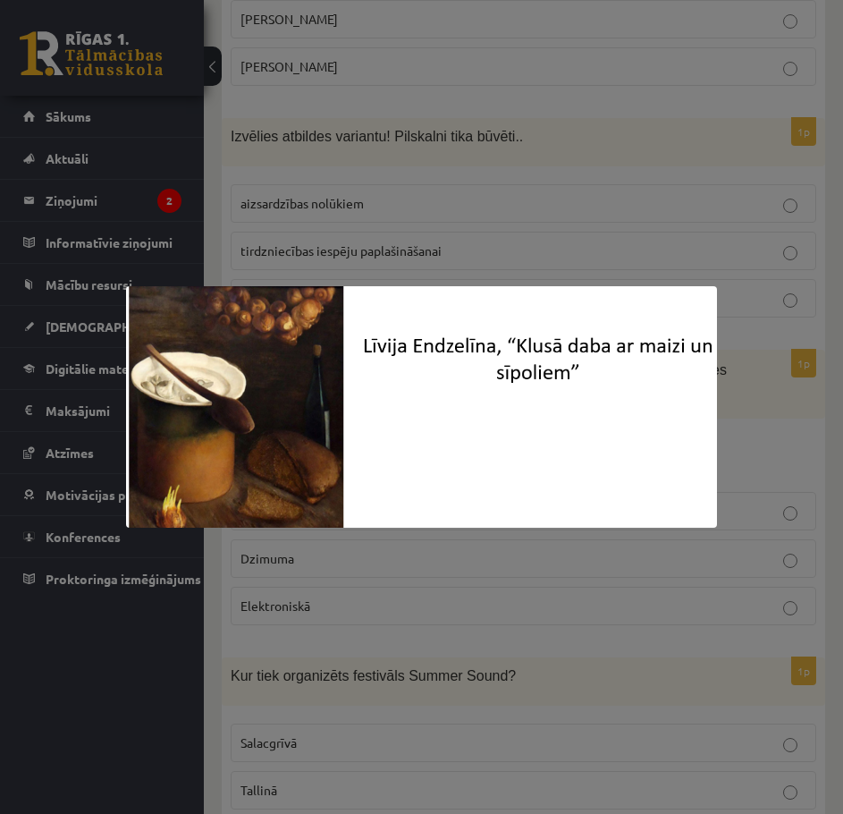
click at [390, 540] on div at bounding box center [421, 407] width 843 height 814
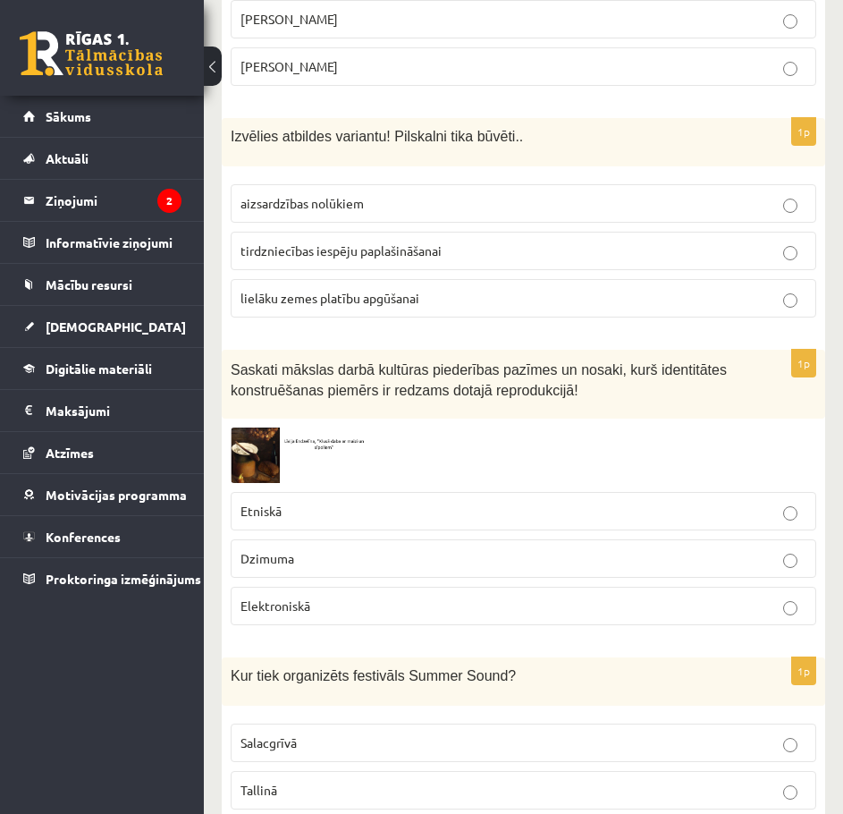
click at [265, 445] on img at bounding box center [298, 455] width 134 height 55
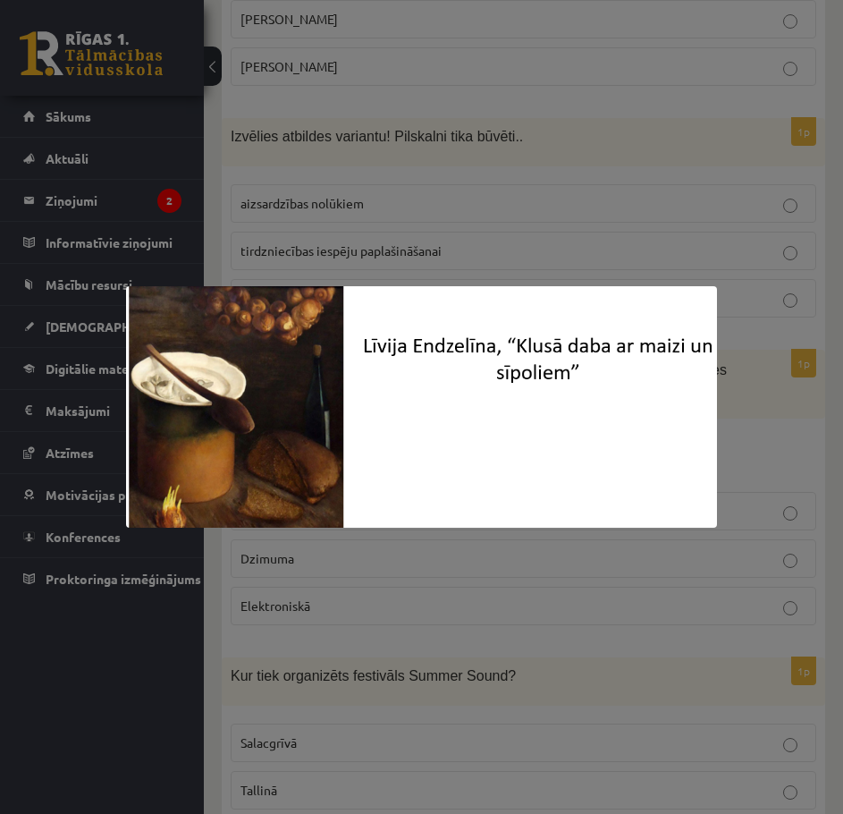
drag, startPoint x: 304, startPoint y: 481, endPoint x: 320, endPoint y: 499, distance: 24.1
click at [304, 484] on img at bounding box center [421, 406] width 590 height 241
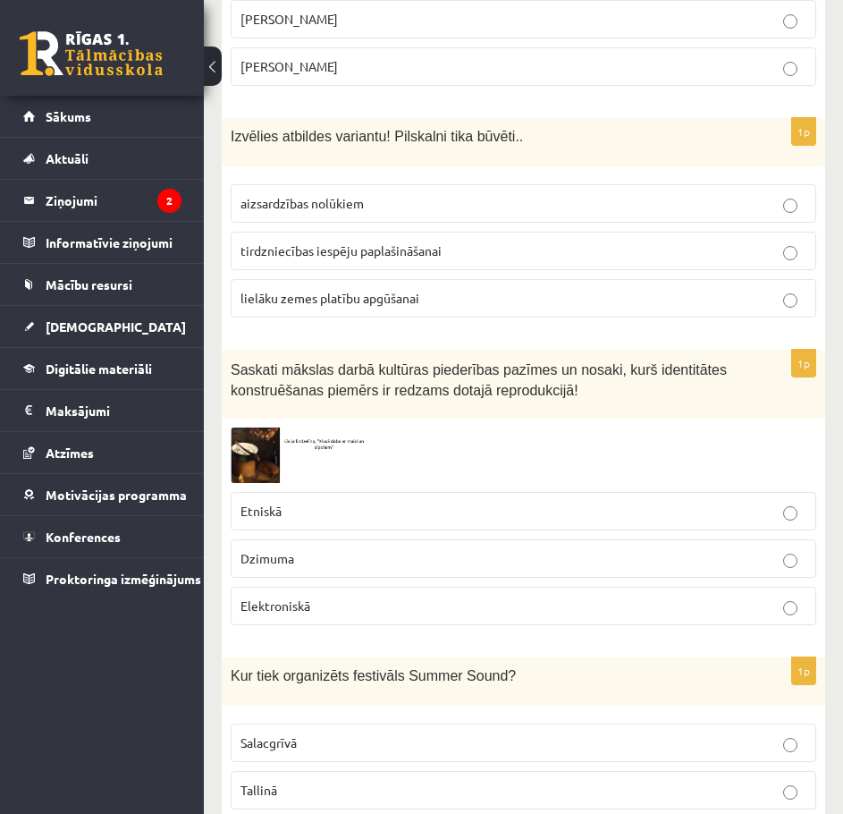
click at [323, 498] on label "Etniskā" at bounding box center [524, 511] width 586 height 38
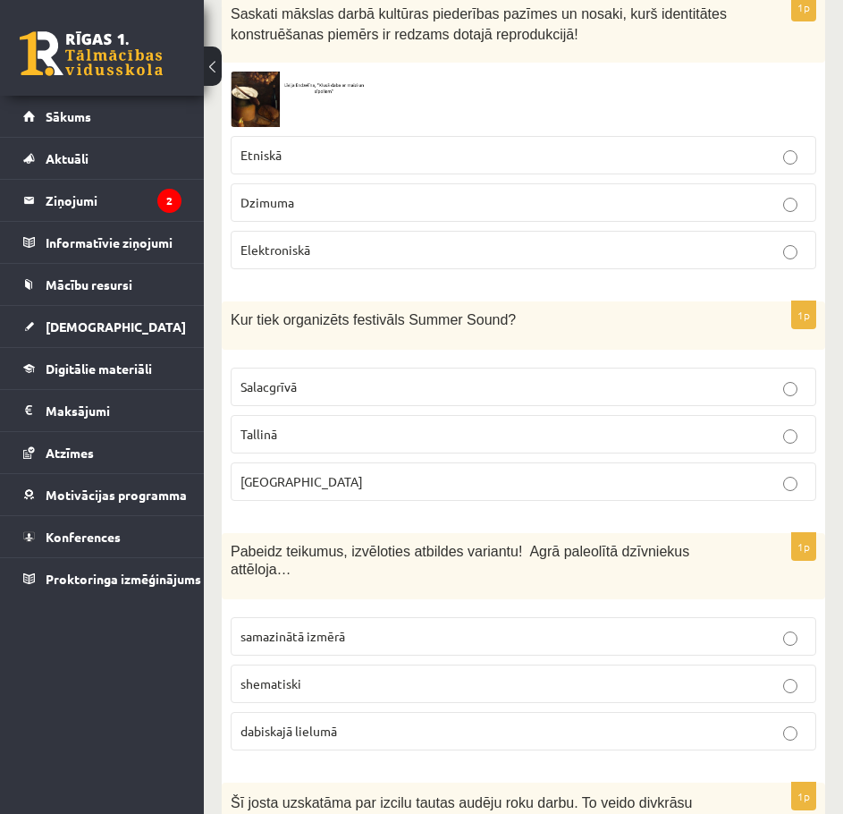
scroll to position [2147, 0]
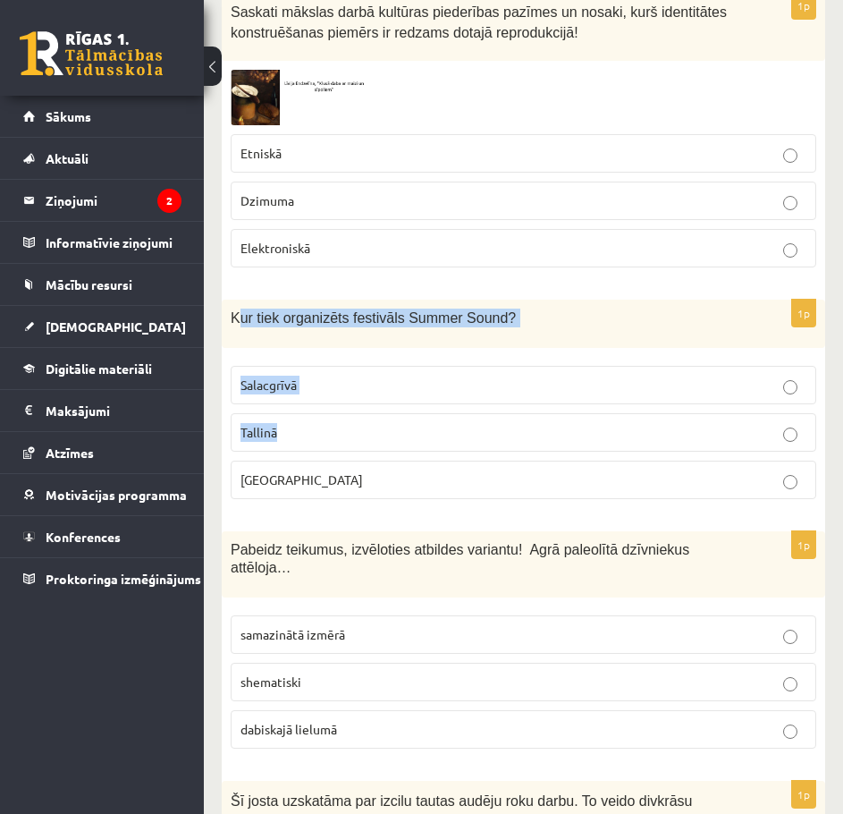
drag, startPoint x: 236, startPoint y: 319, endPoint x: 556, endPoint y: 450, distance: 345.8
click at [557, 450] on div "1p Kur tiek organizēts festivāls Summer Sound? Salacgrīvā Tallinā Liepājā" at bounding box center [524, 407] width 604 height 214
click at [296, 346] on div "Kur tiek organizēts festivāls Summer Sound?" at bounding box center [524, 324] width 604 height 48
click at [280, 338] on div "Kur tiek organizēts festivāls Summer Sound?" at bounding box center [524, 324] width 604 height 48
drag, startPoint x: 496, startPoint y: 321, endPoint x: 415, endPoint y: 314, distance: 81.7
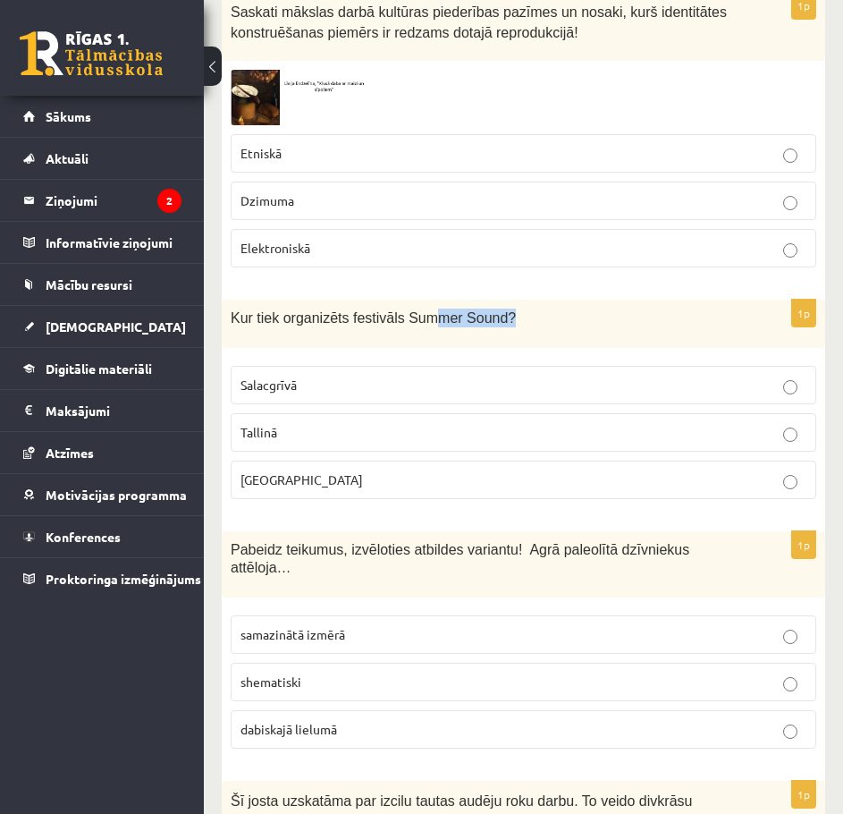
click at [416, 314] on p "Kur tiek organizēts festivāls Summer Sound?" at bounding box center [479, 318] width 496 height 19
click at [264, 322] on span "Kur tiek organizēts festivāls Summer Sound?" at bounding box center [373, 317] width 285 height 15
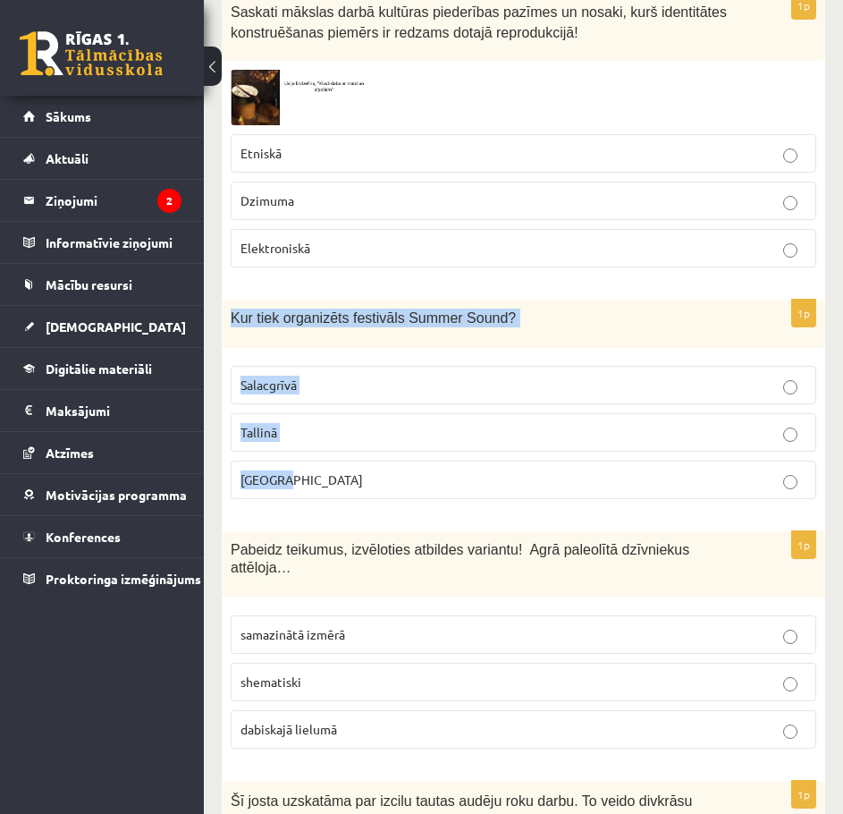
drag, startPoint x: 229, startPoint y: 318, endPoint x: 508, endPoint y: 472, distance: 319.1
click at [508, 472] on div "1p Kur tiek organizēts festivāls Summer Sound? Salacgrīvā Tallinā Liepājā" at bounding box center [524, 407] width 604 height 214
copy div "Kur tiek organizēts festivāls Summer Sound? Salacgrīvā Tallinā Liepājā"
click at [385, 479] on p "Liepājā" at bounding box center [524, 479] width 566 height 19
click at [381, 476] on p "Liepājā" at bounding box center [524, 479] width 566 height 19
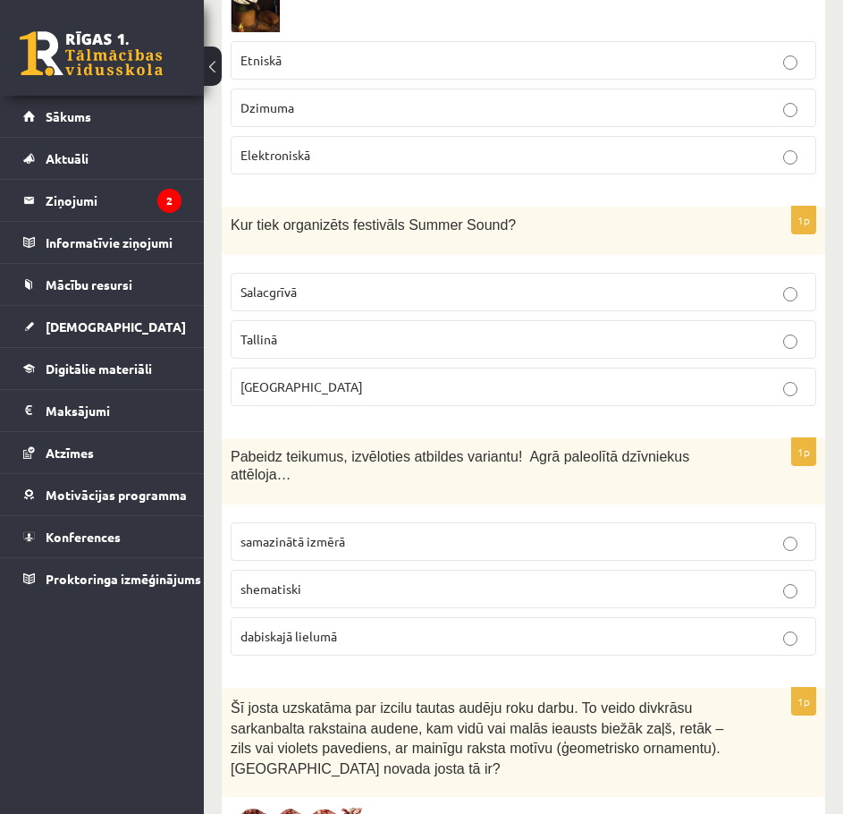
scroll to position [2325, 0]
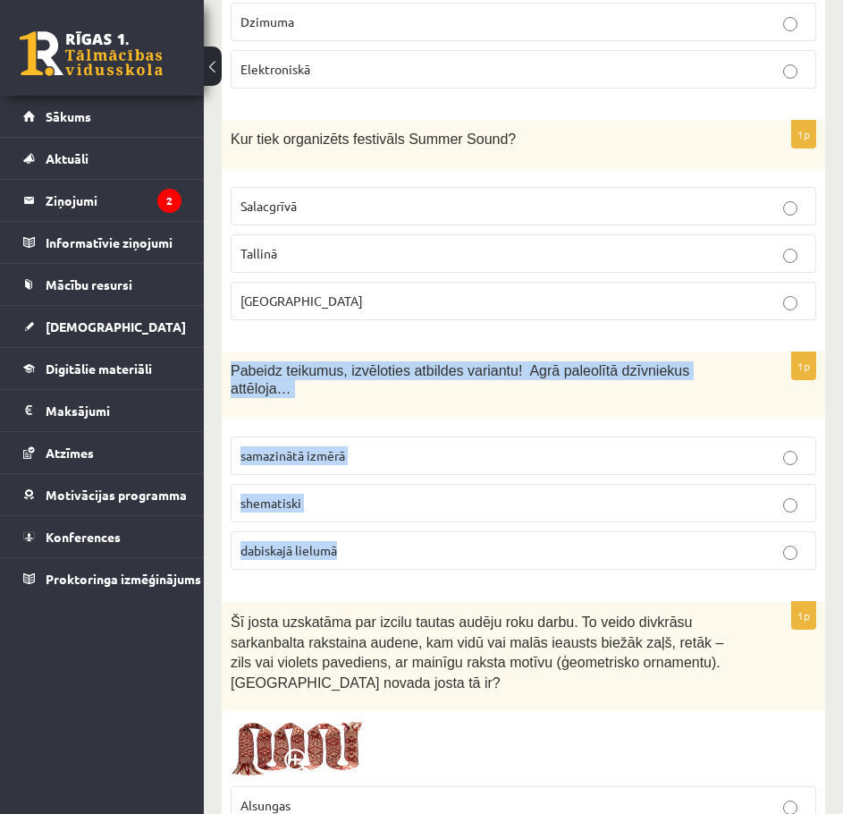
drag, startPoint x: 230, startPoint y: 371, endPoint x: 551, endPoint y: 527, distance: 356.8
click at [551, 528] on div "1p Pabeidz teikumus, izvēloties atbildes variantu! Agrā paleolītā dzīvniekus at…" at bounding box center [524, 468] width 604 height 233
copy div "Pabeidz teikumus, izvēloties atbildes variantu! Agrā paleolītā dzīvniekus attēl…"
click at [455, 552] on label "dabiskajā lielumā" at bounding box center [524, 550] width 586 height 38
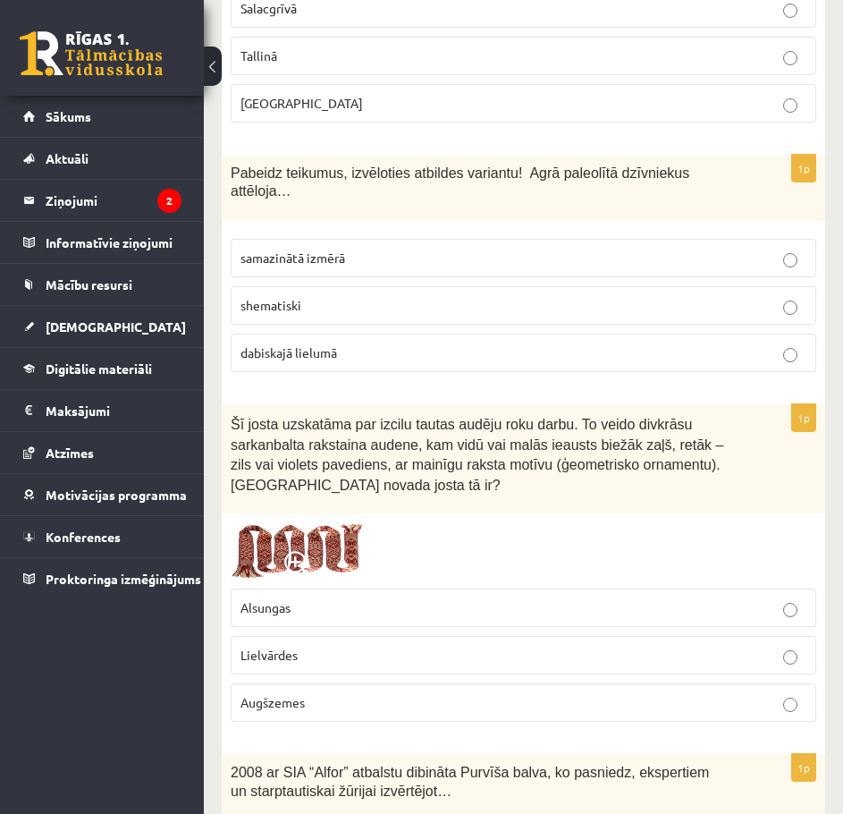
scroll to position [2594, 0]
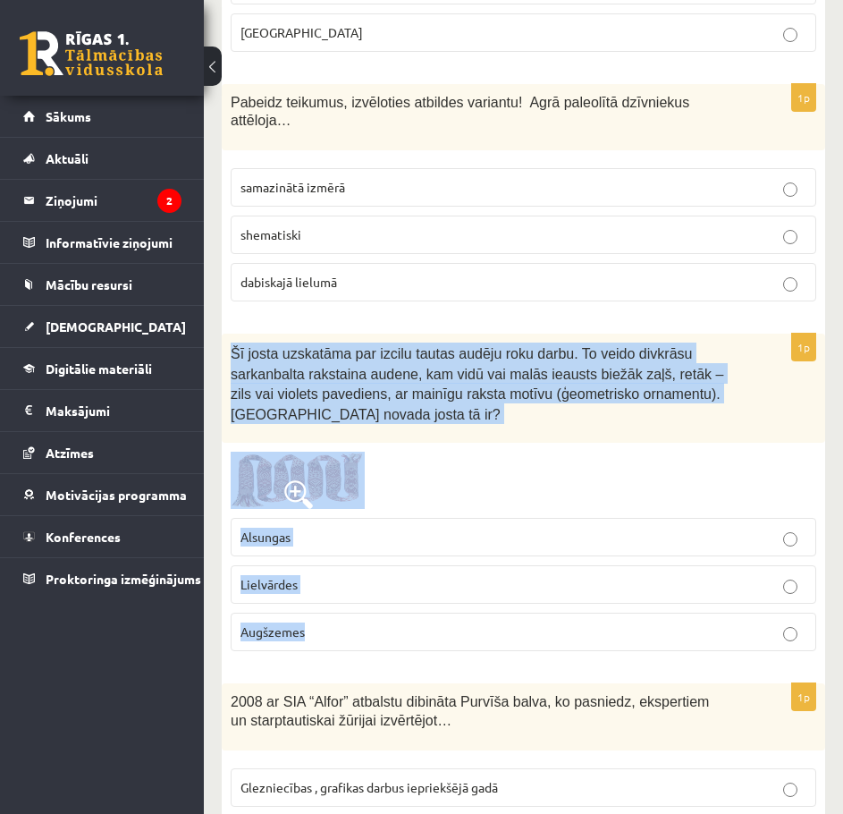
drag, startPoint x: 228, startPoint y: 332, endPoint x: 566, endPoint y: 616, distance: 441.8
click at [566, 616] on div "1p Šī josta uzskatāma par izcilu tautas audēju roku darbu. To veido divkrāsu sa…" at bounding box center [524, 500] width 604 height 332
copy div "Šī josta uzskatāma par izcilu tautas audēju roku darbu. To veido divkrāsu sarka…"
click at [630, 474] on div at bounding box center [524, 480] width 586 height 57
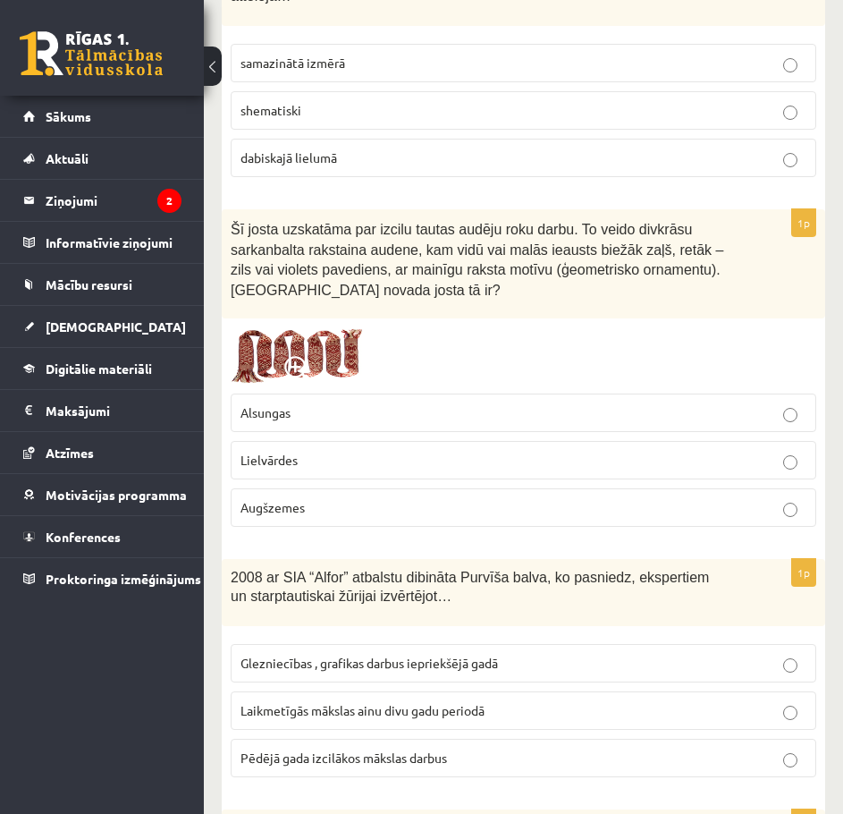
scroll to position [2773, 0]
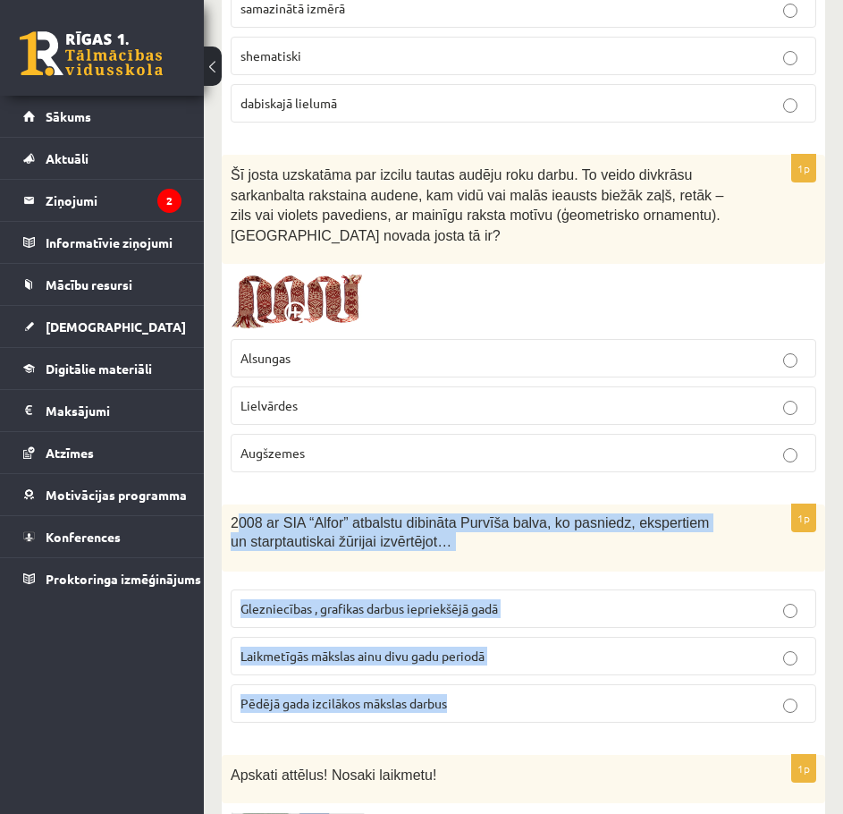
drag, startPoint x: 343, startPoint y: 532, endPoint x: 379, endPoint y: 552, distance: 41.6
click at [530, 665] on div "1p 2008 ar SIA “Alfor” atbalstu dibināta Purvīša balva, ko pasniedz, ekspertiem…" at bounding box center [524, 620] width 604 height 233
click at [371, 544] on div "2008 ar SIA “Alfor” atbalstu dibināta Purvīša balva, ko pasniedz, ekspertiem un…" at bounding box center [524, 537] width 604 height 67
drag, startPoint x: 318, startPoint y: 515, endPoint x: 585, endPoint y: 662, distance: 305.0
click at [585, 662] on div "1p 2008 ar SIA “Alfor” atbalstu dibināta Purvīša balva, ko pasniedz, ekspertiem…" at bounding box center [524, 620] width 604 height 233
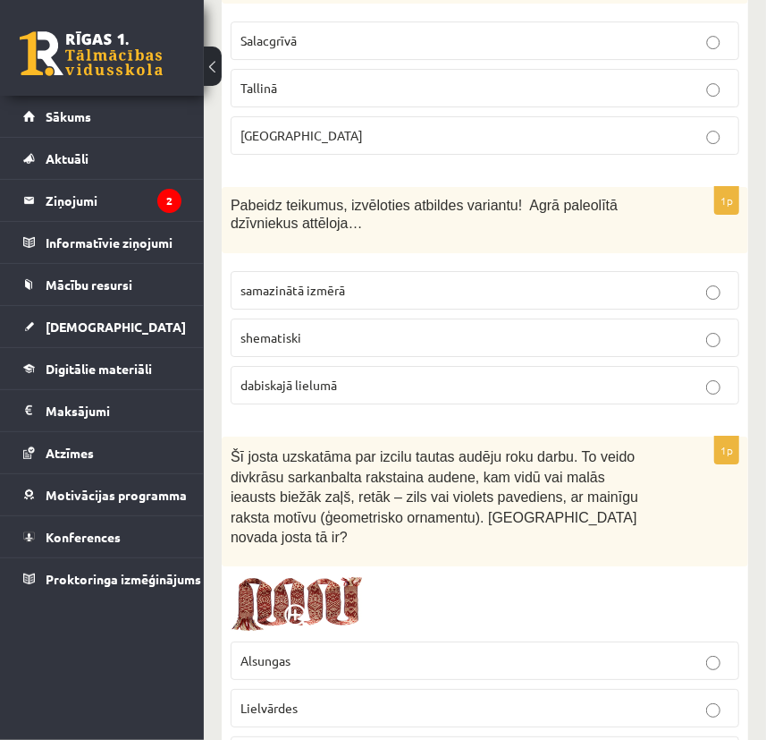
scroll to position [2602, 0]
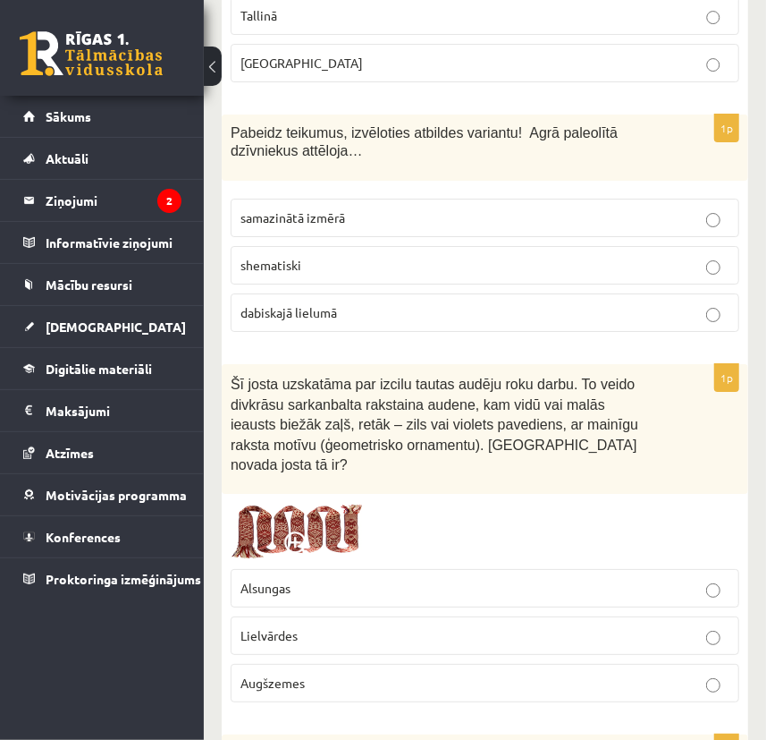
click at [297, 503] on img at bounding box center [298, 531] width 134 height 57
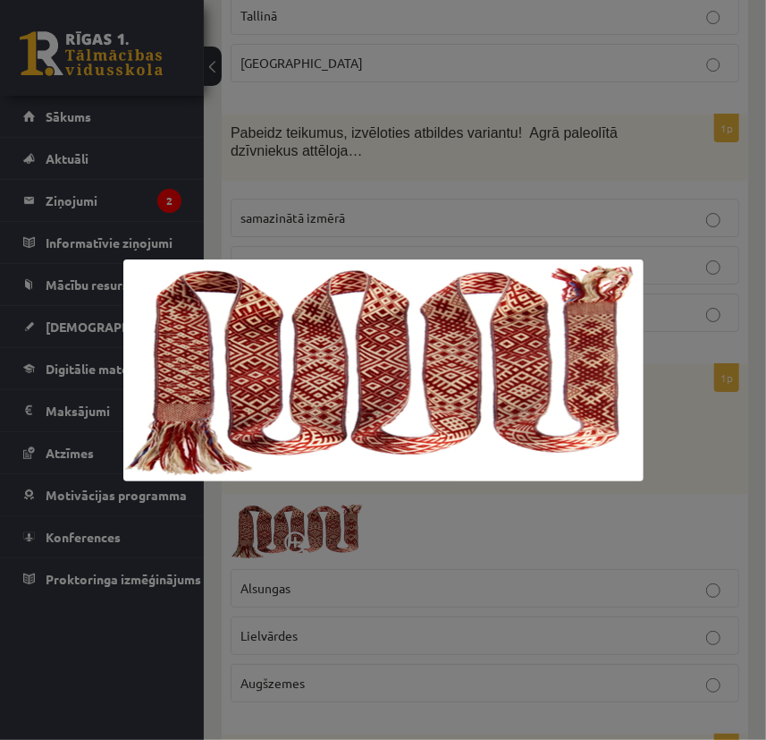
click at [460, 482] on div at bounding box center [383, 370] width 766 height 740
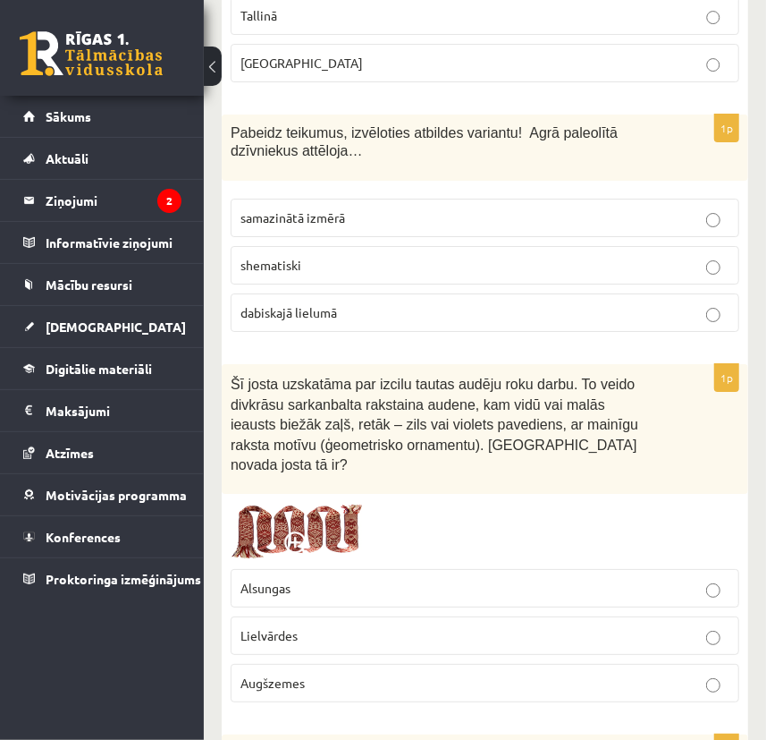
click at [357, 626] on p "Lielvārdes" at bounding box center [485, 635] width 489 height 19
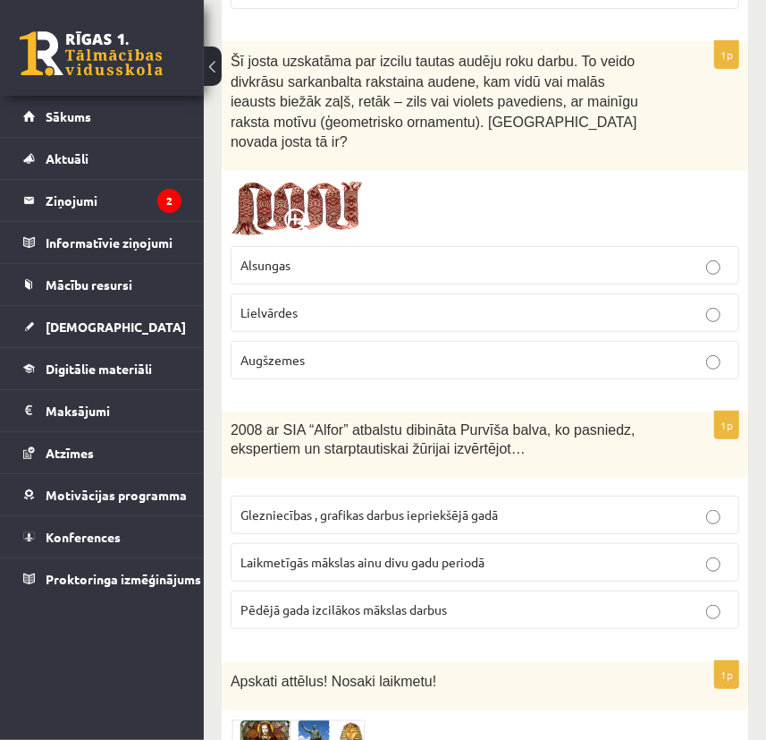
scroll to position [2926, 0]
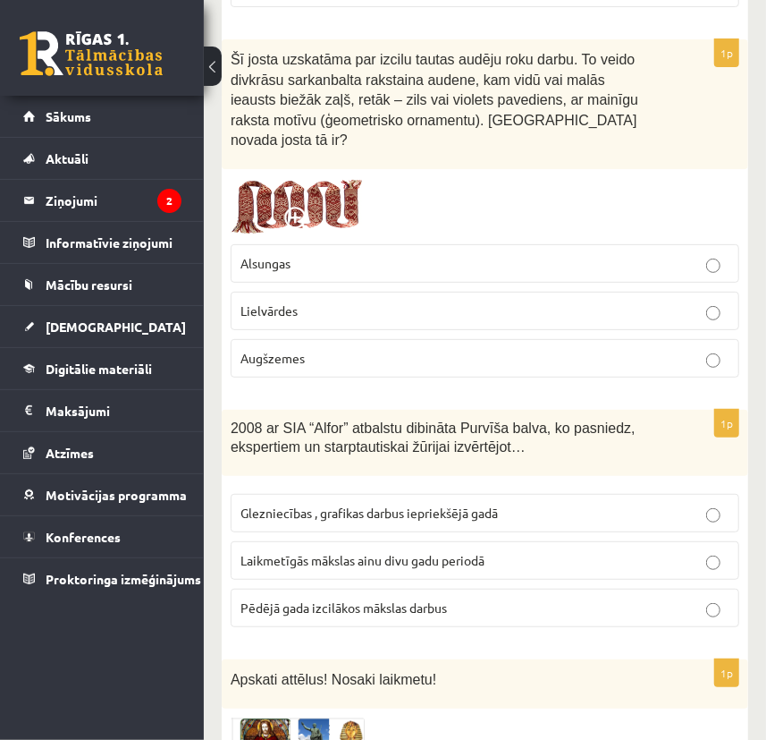
click at [343, 599] on span "Pēdējā gada izcilākos mākslas darbus" at bounding box center [344, 607] width 207 height 16
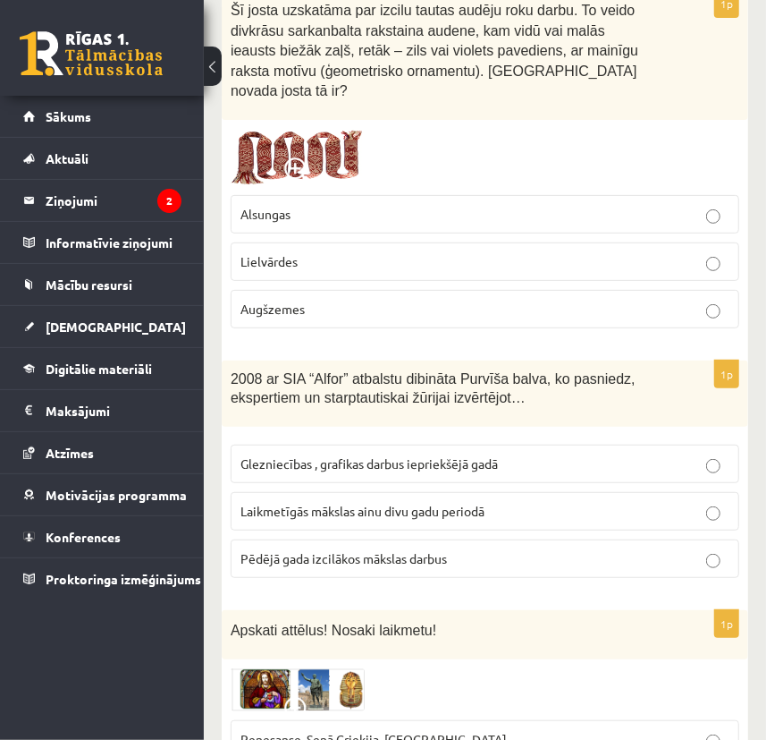
scroll to position [3171, 0]
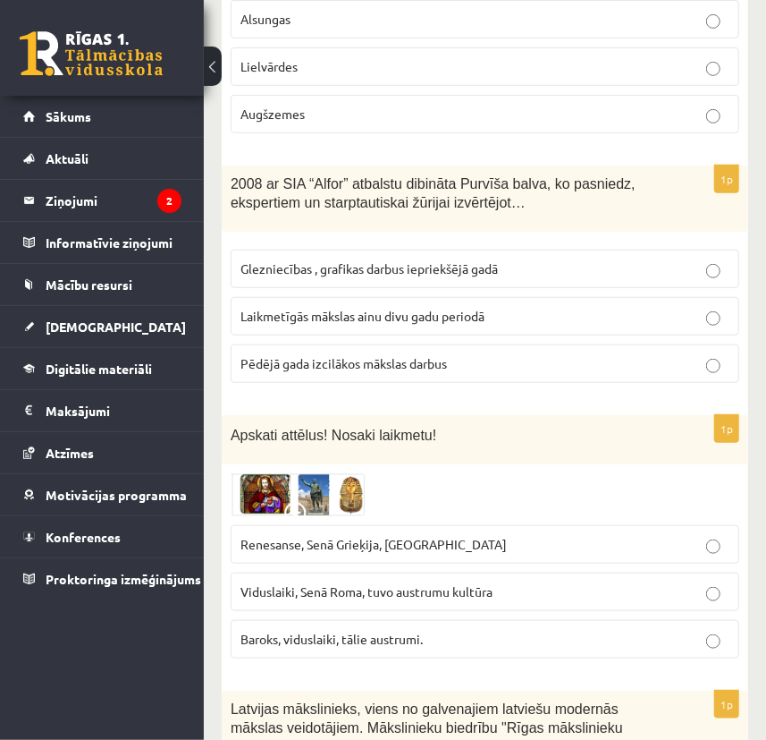
click at [273, 473] on img at bounding box center [298, 494] width 134 height 43
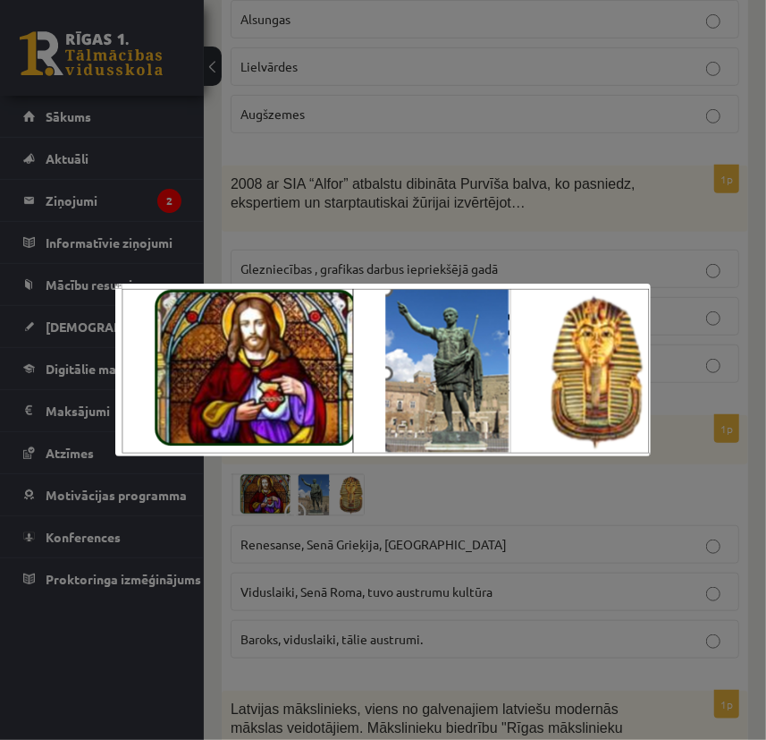
click at [456, 438] on img at bounding box center [383, 370] width 537 height 173
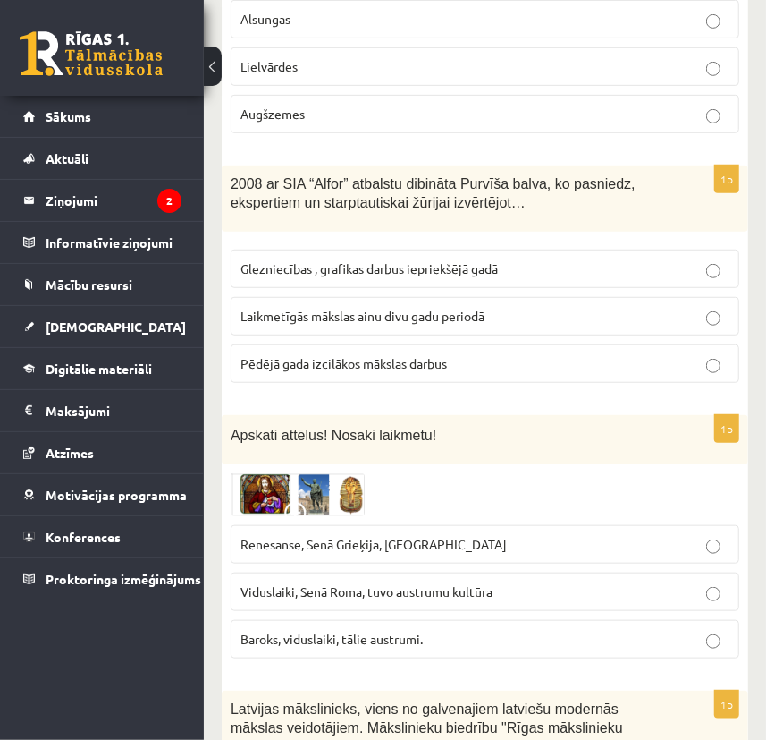
click at [297, 473] on img at bounding box center [298, 494] width 134 height 43
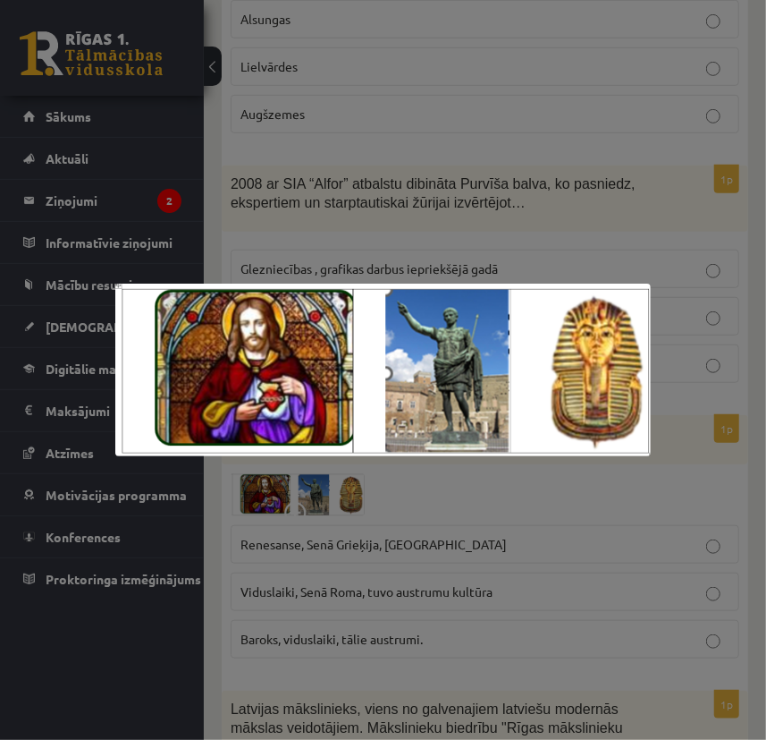
click at [455, 455] on img at bounding box center [383, 370] width 537 height 173
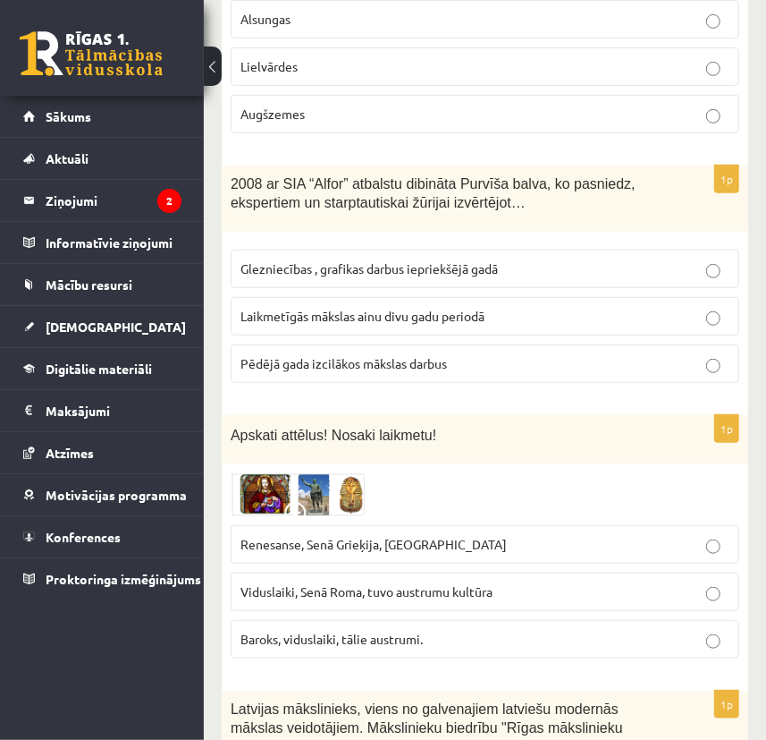
click at [350, 473] on img at bounding box center [298, 494] width 134 height 43
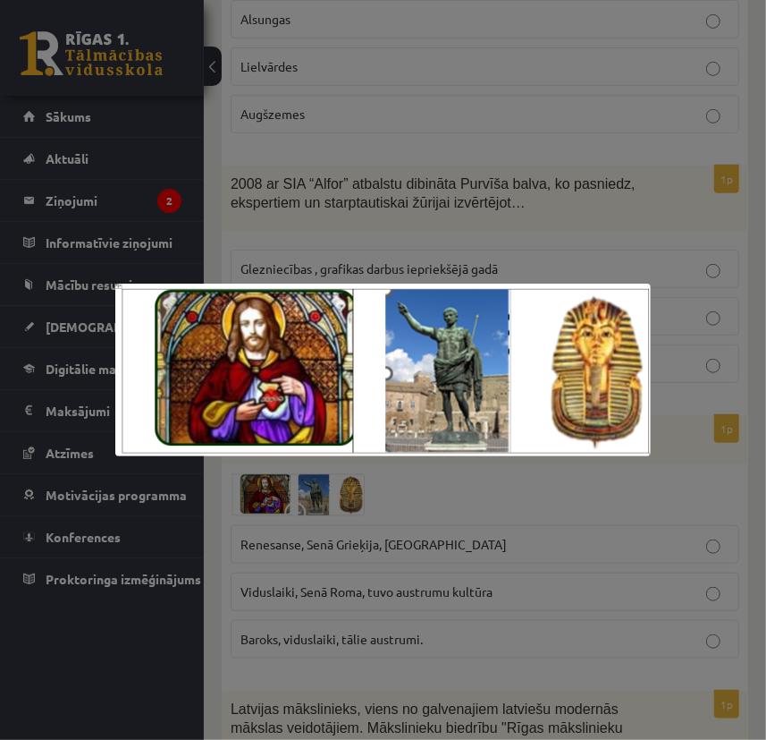
click at [439, 473] on div at bounding box center [383, 370] width 766 height 740
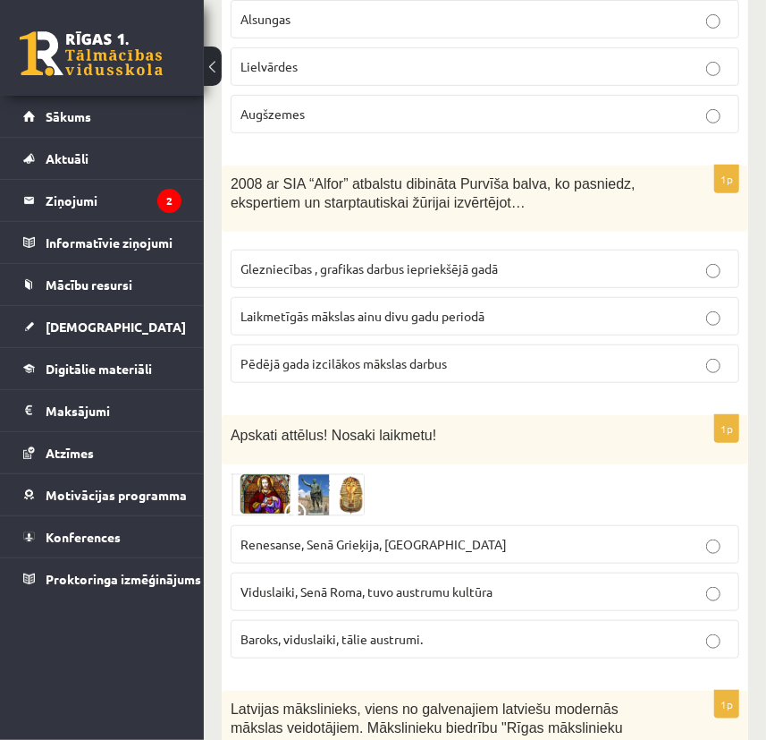
click at [436, 525] on label "Renesanse, Senā Grieķija, Ēģipte" at bounding box center [485, 544] width 509 height 38
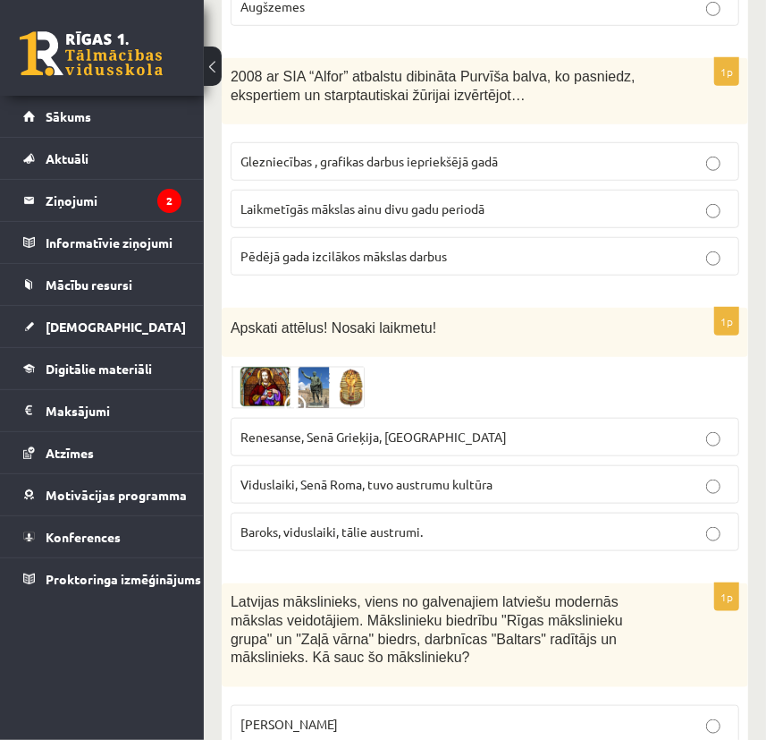
scroll to position [3578, 0]
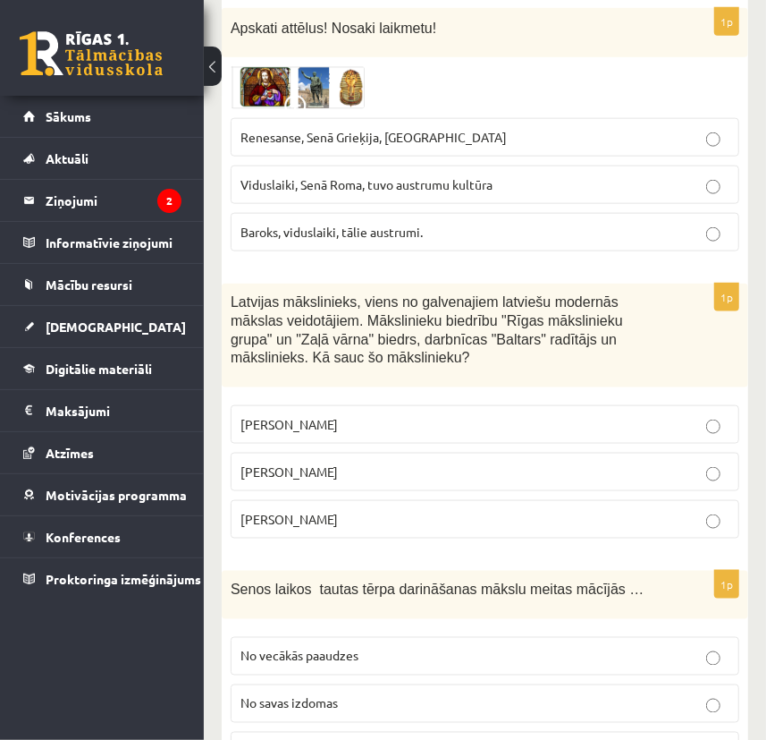
drag, startPoint x: 226, startPoint y: 232, endPoint x: 521, endPoint y: 445, distance: 363.9
click at [521, 445] on div "1p Latvijas mākslinieks, viens no galvenajiem latviešu modernās mākslas veidotā…" at bounding box center [485, 418] width 527 height 269
click at [436, 315] on div "Latvijas mākslinieks, viens no galvenajiem latviešu modernās mākslas veidotājie…" at bounding box center [485, 336] width 527 height 104
click at [363, 462] on p "Romāns Suta" at bounding box center [485, 471] width 489 height 19
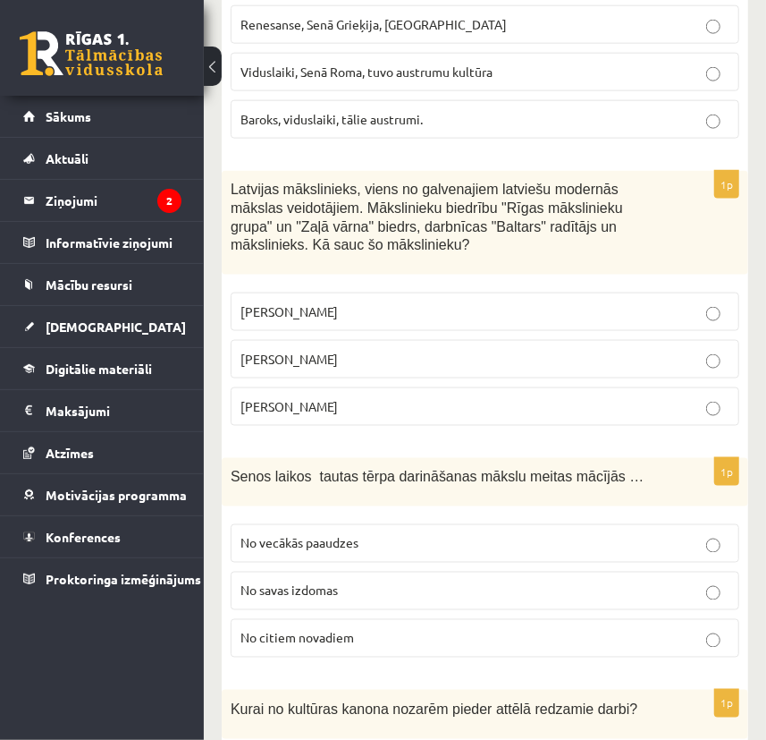
scroll to position [3821, 0]
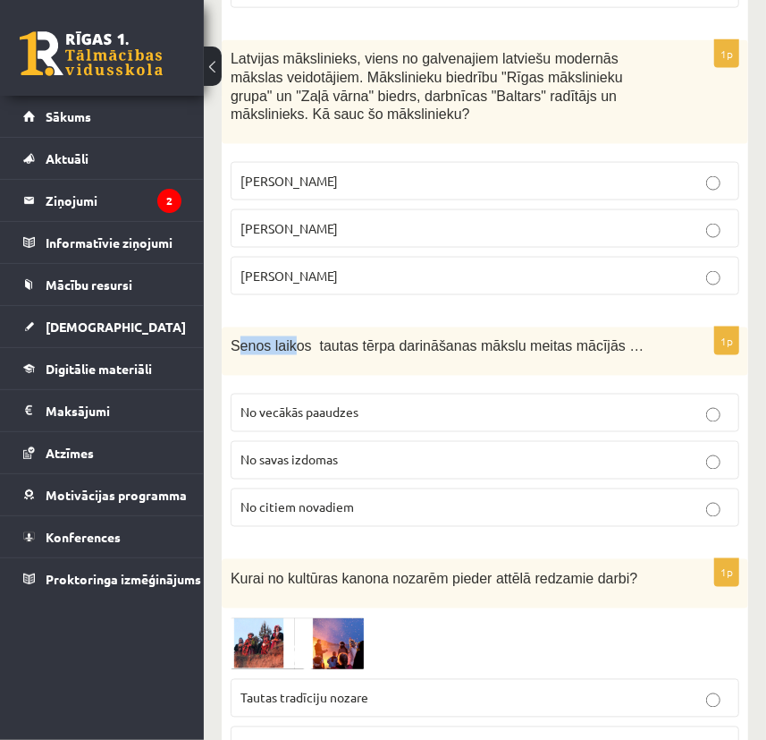
drag, startPoint x: 234, startPoint y: 275, endPoint x: 254, endPoint y: 286, distance: 22.9
click at [284, 327] on div "Senos laikos tautas tērpa darināšanas mākslu meitas mācījās …" at bounding box center [485, 351] width 527 height 48
click at [241, 338] on span "Senos laikos tautas tērpa darināšanas mākslu meitas mācījās …" at bounding box center [437, 345] width 413 height 15
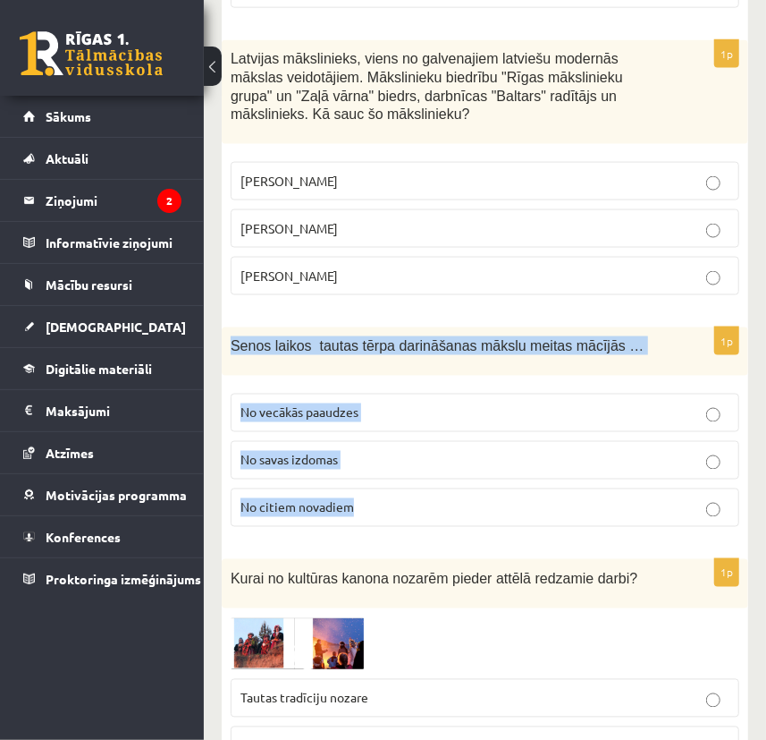
drag, startPoint x: 231, startPoint y: 275, endPoint x: 550, endPoint y: 453, distance: 365.1
click at [550, 453] on div "1p Senos laikos tautas tērpa darināšanas mākslu meitas mācījās … No vecākās paa…" at bounding box center [485, 434] width 527 height 214
click at [411, 385] on fieldset "No vecākās paaudzes No savas izdomas No citiem novadiem" at bounding box center [485, 459] width 509 height 148
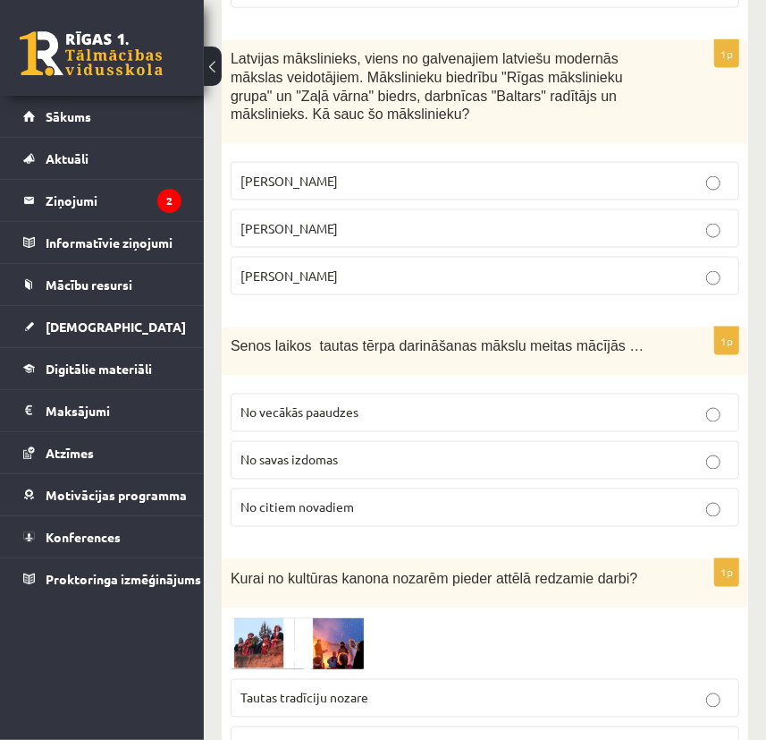
click at [369, 451] on p "No savas izdomas" at bounding box center [485, 460] width 489 height 19
click at [361, 403] on p "No vecākās paaudzes" at bounding box center [485, 412] width 489 height 19
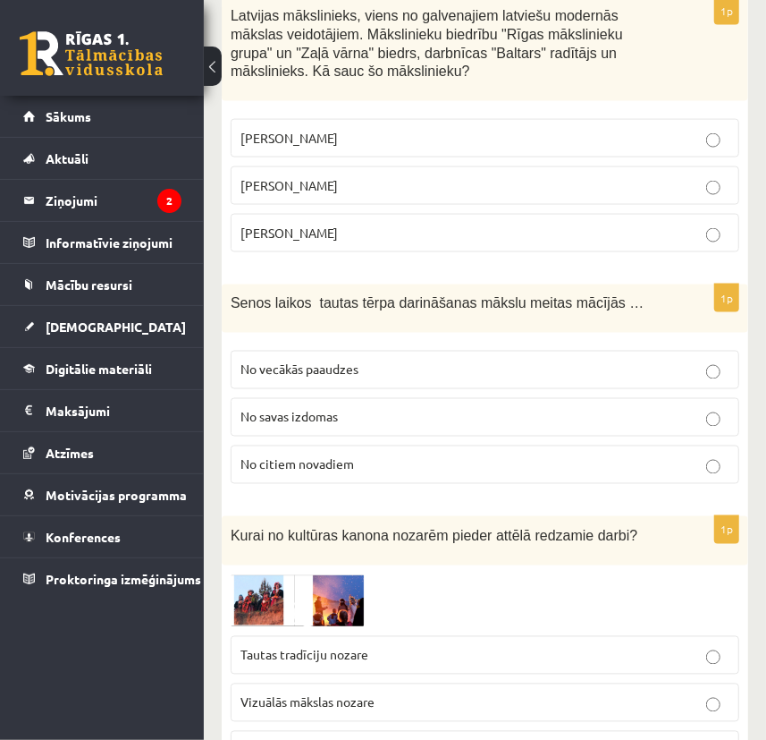
scroll to position [4065, 0]
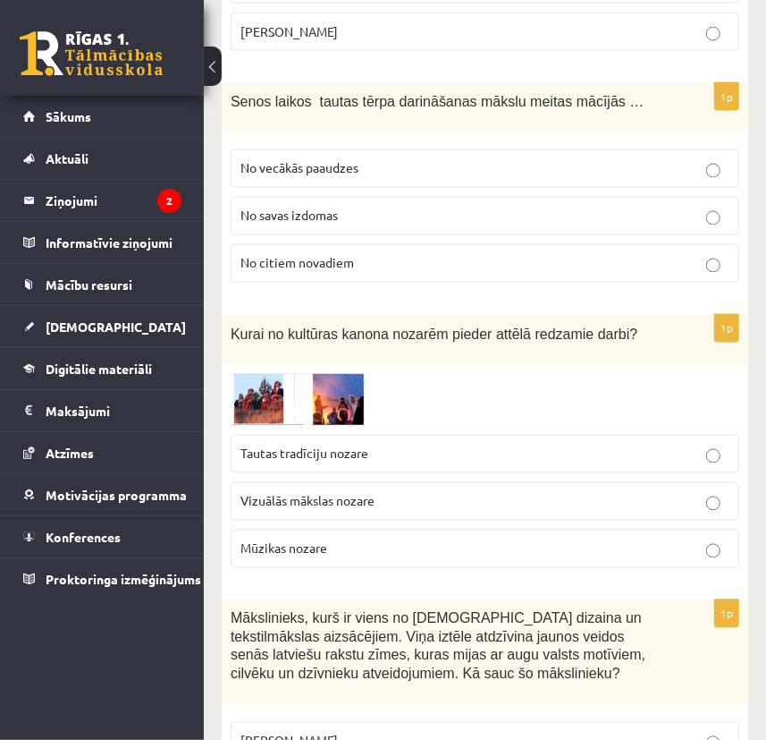
click at [277, 373] on img at bounding box center [298, 399] width 134 height 53
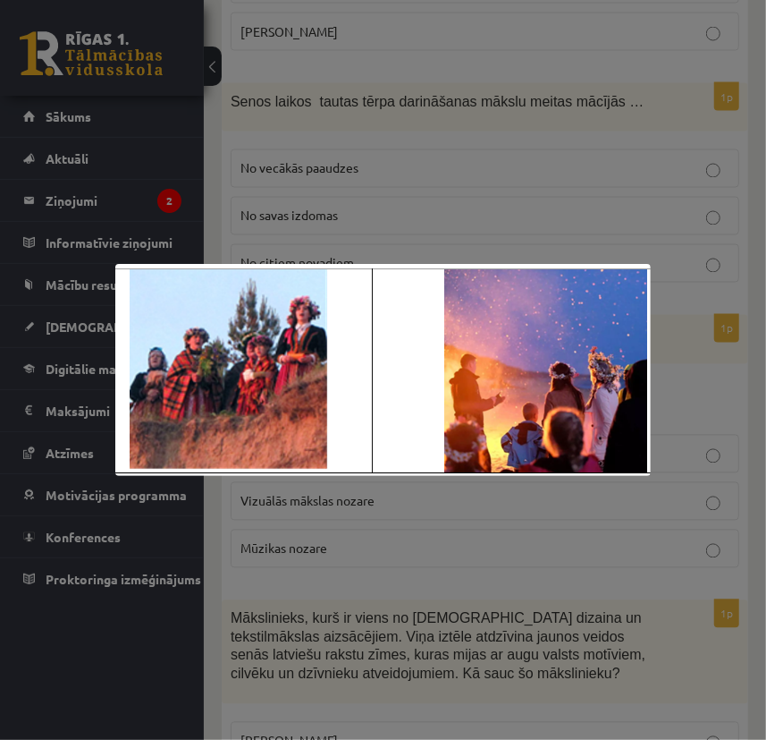
click at [502, 468] on img at bounding box center [383, 370] width 537 height 213
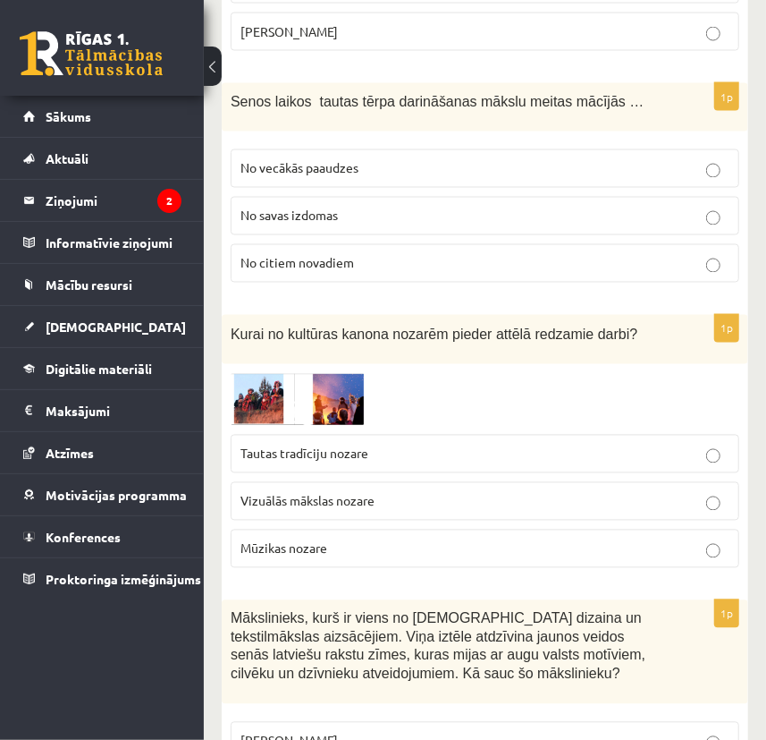
click at [288, 435] on label "Tautas tradīciju nozare" at bounding box center [485, 454] width 509 height 38
click at [274, 373] on img at bounding box center [298, 399] width 134 height 53
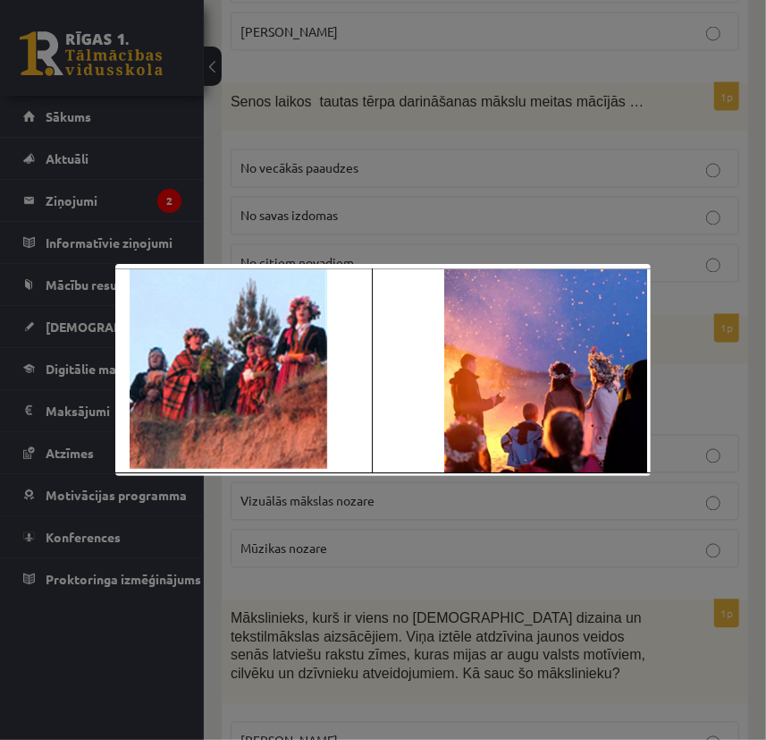
click at [397, 471] on img at bounding box center [383, 370] width 537 height 213
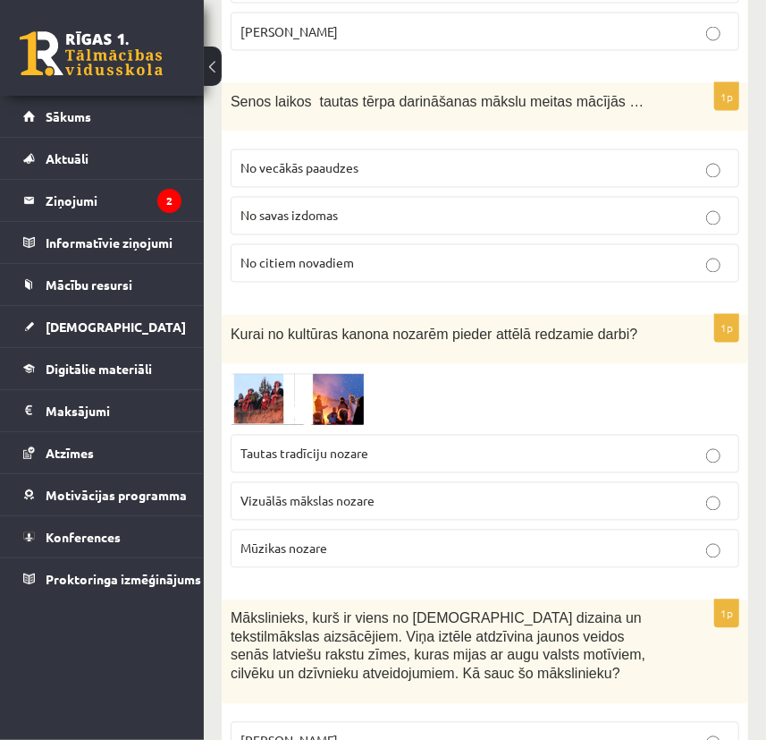
click at [326, 445] on span "Tautas tradīciju nozare" at bounding box center [305, 453] width 128 height 16
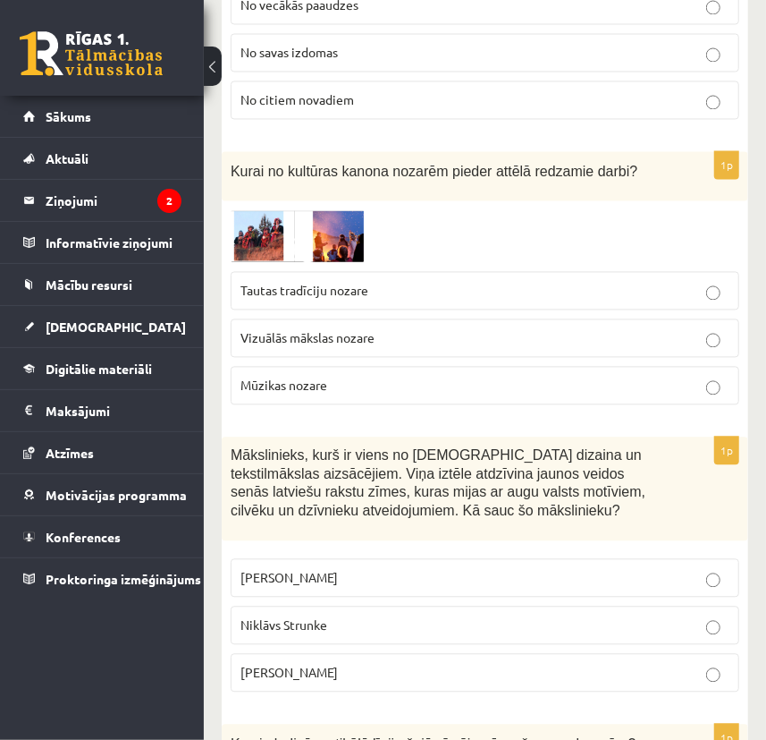
scroll to position [4309, 0]
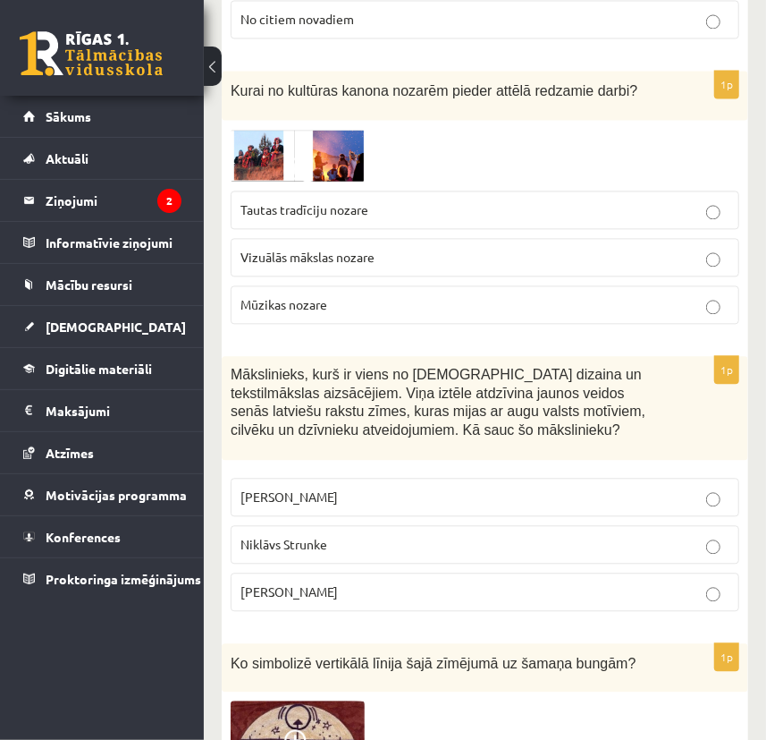
drag, startPoint x: 230, startPoint y: 304, endPoint x: 504, endPoint y: 514, distance: 345.8
click at [504, 514] on div "1p Mākslinieks, kurš ir viens no latviešu dizaina un tekstilmākslas aizsācējiem…" at bounding box center [485, 490] width 527 height 269
click at [506, 397] on div "1p Mākslinieks, kurš ir viens no latviešu dizaina un tekstilmākslas aizsācējiem…" at bounding box center [485, 490] width 527 height 269
click at [344, 487] on p "Ansis Cīrulis" at bounding box center [485, 496] width 489 height 19
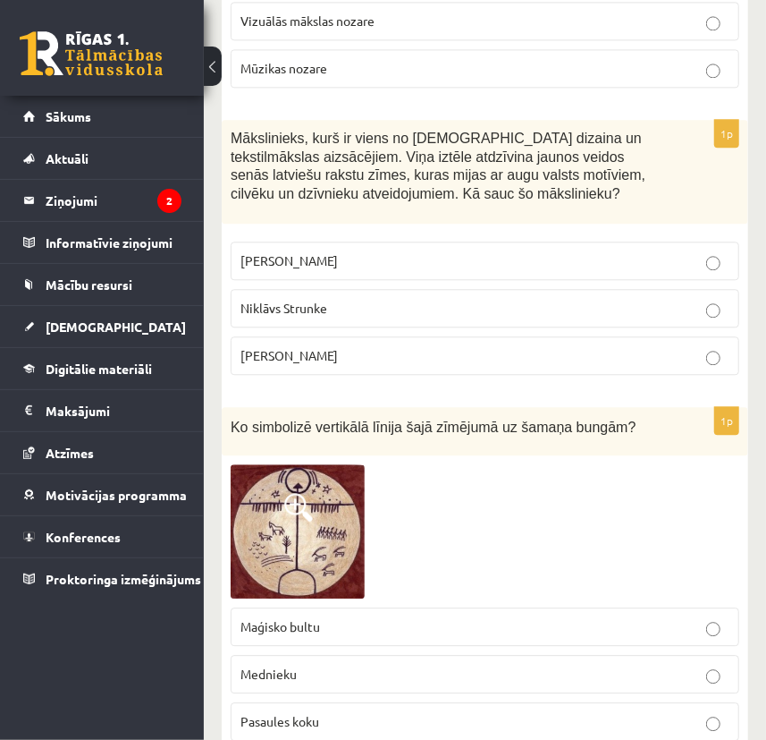
scroll to position [4552, 0]
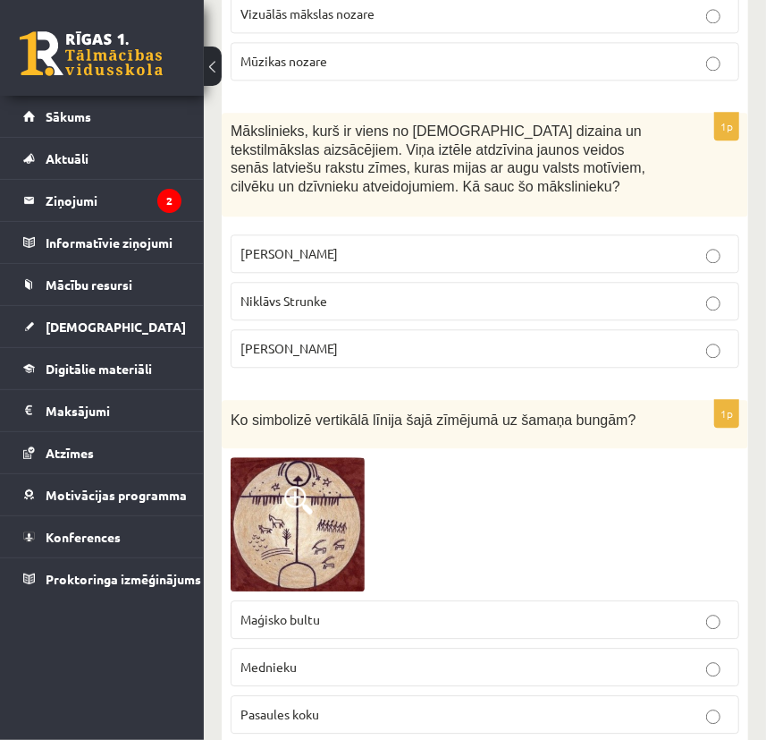
click at [323, 457] on img at bounding box center [298, 524] width 134 height 134
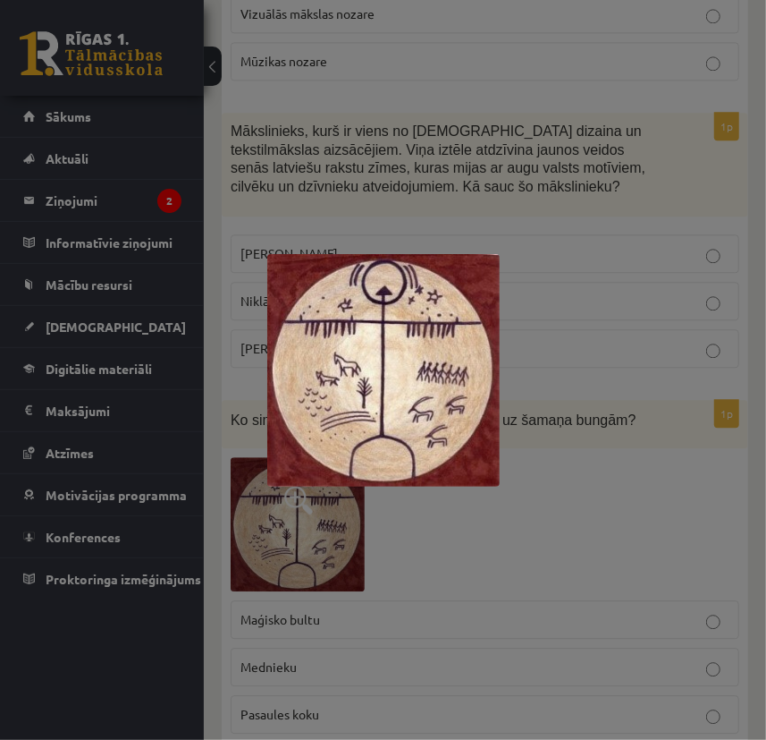
click at [561, 468] on div at bounding box center [383, 370] width 766 height 740
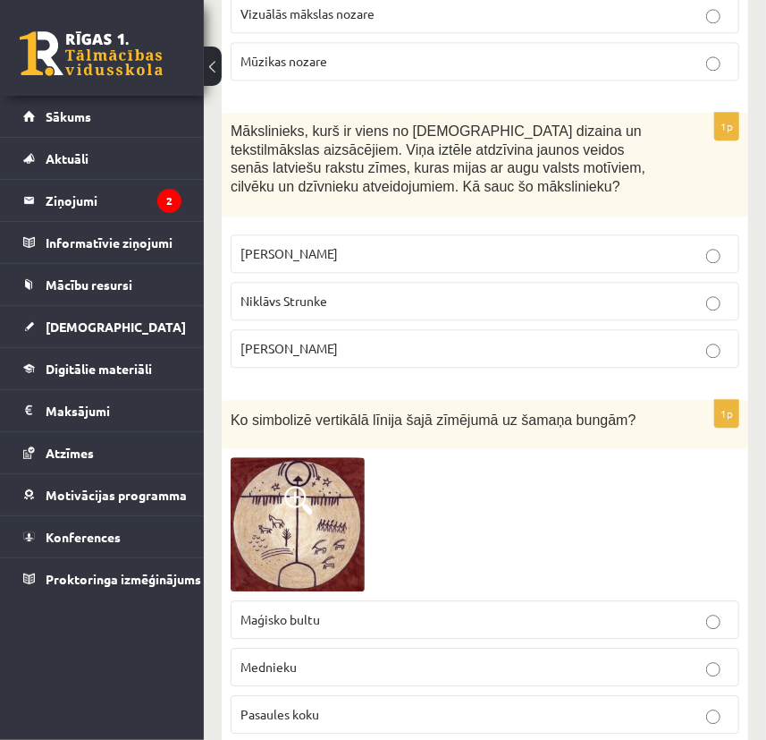
click at [369, 457] on div at bounding box center [485, 524] width 509 height 134
click at [315, 457] on img at bounding box center [298, 524] width 134 height 134
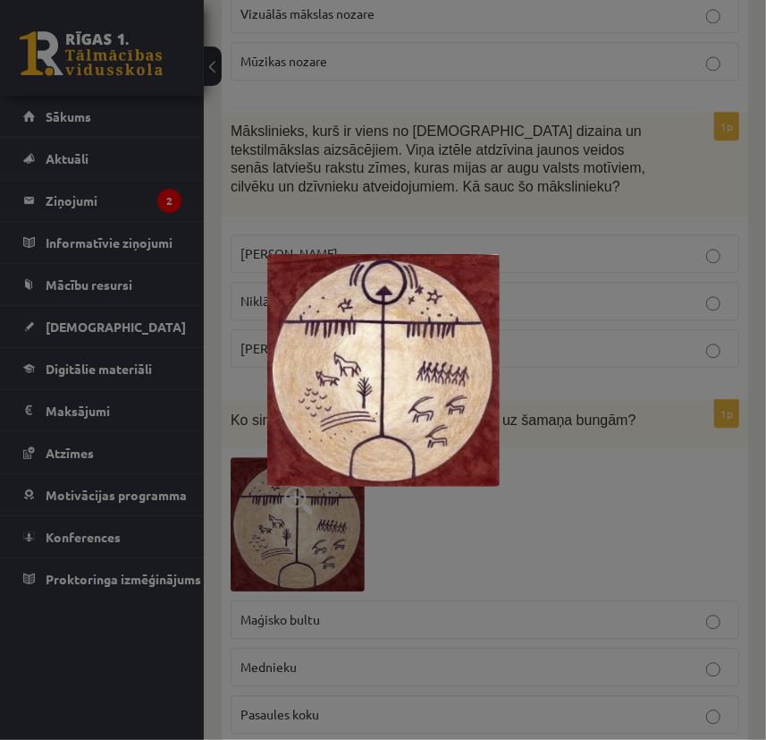
click at [584, 458] on div at bounding box center [383, 370] width 766 height 740
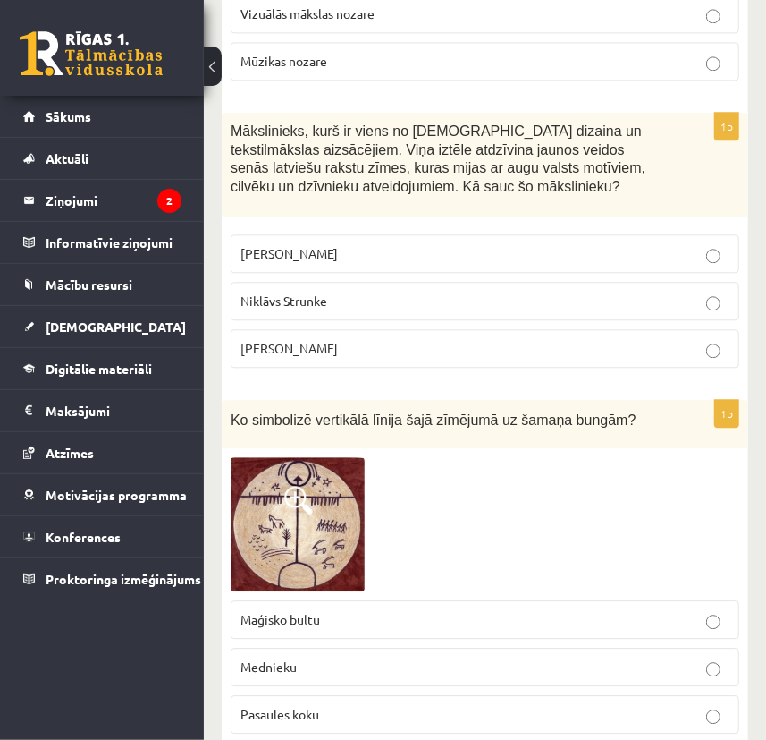
click at [372, 705] on p "Pasaules koku" at bounding box center [485, 714] width 489 height 19
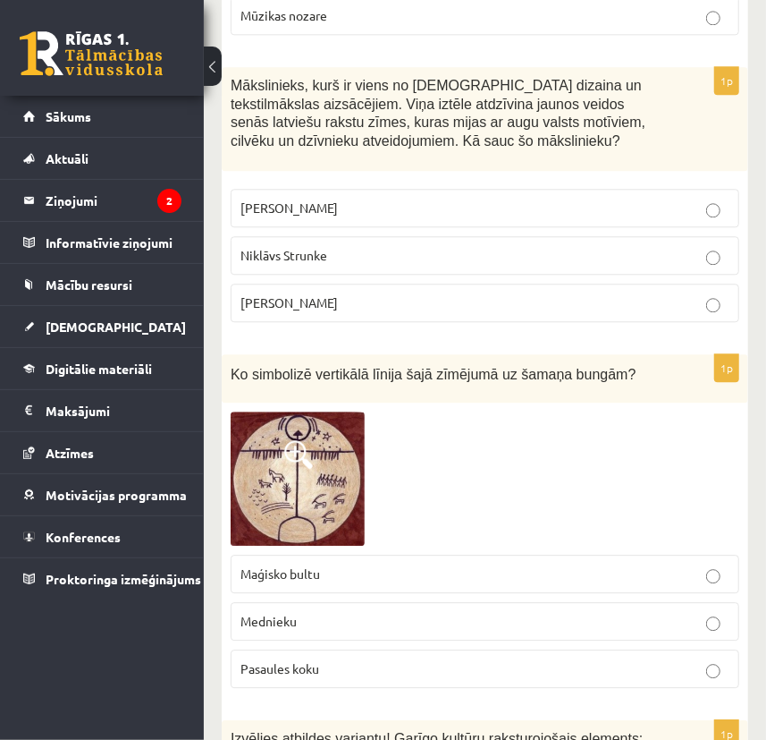
scroll to position [4878, 0]
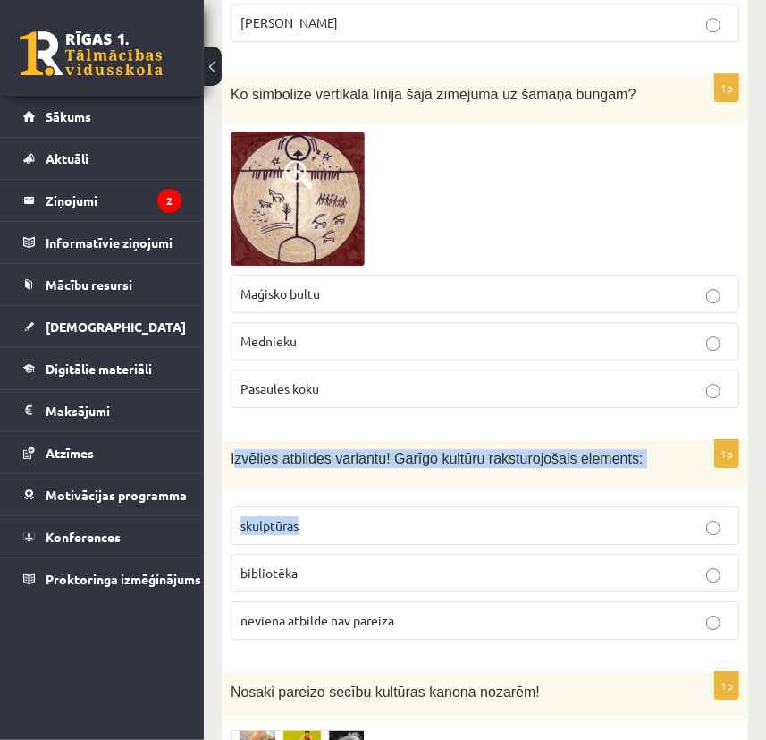
drag, startPoint x: 235, startPoint y: 388, endPoint x: 428, endPoint y: 419, distance: 195.6
click at [446, 440] on div "1p Izvēlies atbildes variantu! Garīgo kultūru raksturojošais elements: skulptūr…" at bounding box center [485, 547] width 527 height 214
drag, startPoint x: 583, startPoint y: 415, endPoint x: 529, endPoint y: 415, distance: 54.6
click at [581, 440] on div "Izvēlies atbildes variantu! Garīgo kultūru raksturojošais elements:" at bounding box center [485, 464] width 527 height 48
click at [451, 440] on div "Izvēlies atbildes variantu! Garīgo kultūru raksturojošais elements:" at bounding box center [485, 464] width 527 height 48
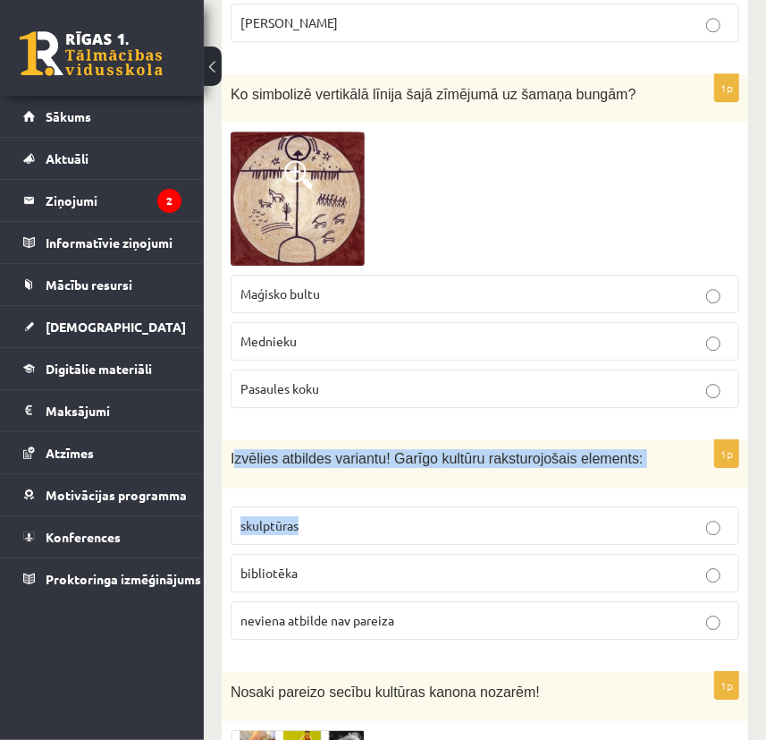
click at [289, 440] on div "Izvēlies atbildes variantu! Garīgo kultūru raksturojošais elements:" at bounding box center [485, 464] width 527 height 48
drag, startPoint x: 286, startPoint y: 410, endPoint x: 265, endPoint y: 403, distance: 22.4
click at [286, 440] on div "Izvēlies atbildes variantu! Garīgo kultūru raksturojošais elements:" at bounding box center [485, 464] width 527 height 48
click at [250, 440] on div "Izvēlies atbildes variantu! Garīgo kultūru raksturojošais elements:" at bounding box center [485, 464] width 527 height 48
drag, startPoint x: 228, startPoint y: 383, endPoint x: 574, endPoint y: 577, distance: 396.8
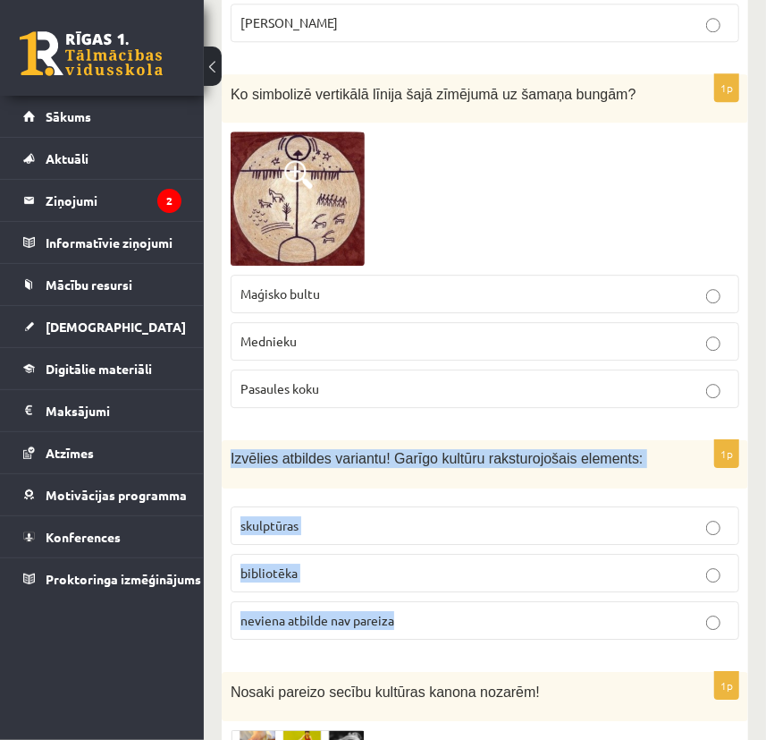
click at [574, 577] on div "1p Izvēlies atbildes variantu! Garīgo kultūru raksturojošais elements: skulptūr…" at bounding box center [485, 547] width 527 height 214
click at [430, 497] on fieldset "skulptūras bibliotēka neviena atbilde nav pareiza" at bounding box center [485, 571] width 509 height 148
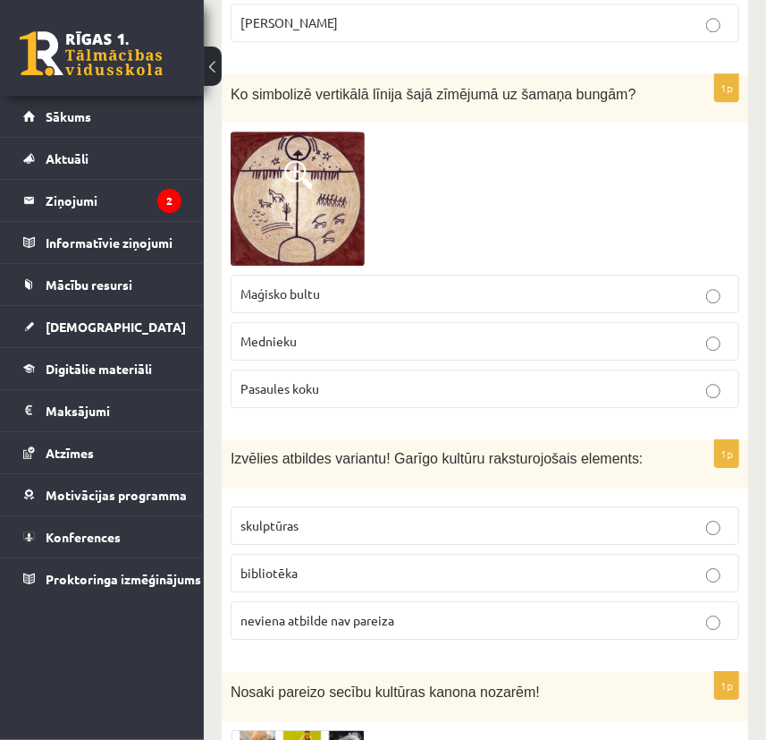
click at [370, 497] on fieldset "skulptūras bibliotēka neviena atbilde nav pareiza" at bounding box center [485, 571] width 509 height 148
click at [307, 563] on p "bibliotēka" at bounding box center [485, 572] width 489 height 19
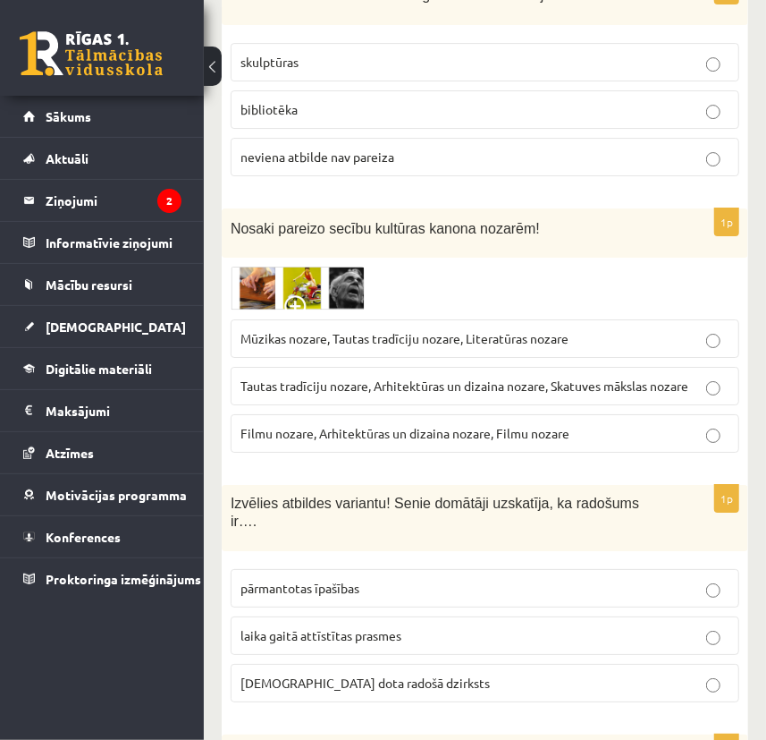
scroll to position [5285, 0]
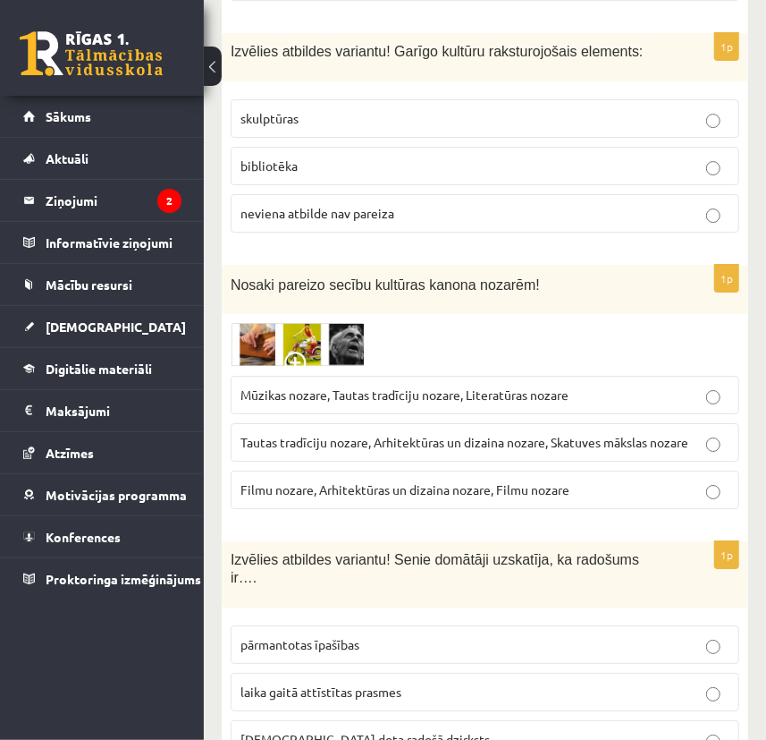
click at [343, 323] on img at bounding box center [298, 345] width 134 height 44
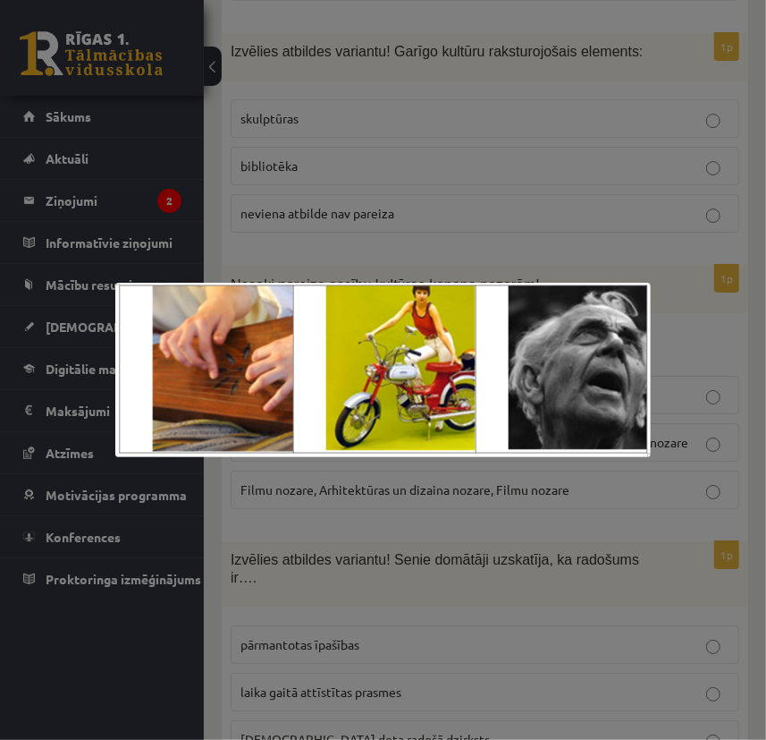
click at [460, 212] on div at bounding box center [383, 370] width 766 height 740
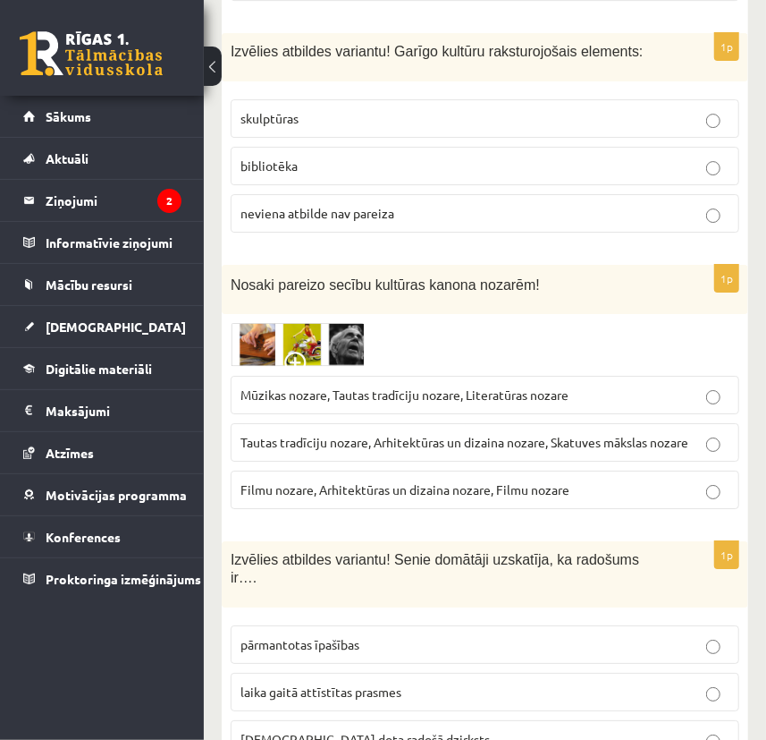
click at [383, 434] on span "Tautas tradīciju nozare, Arhitektūras un dizaina nozare, Skatuves mākslas nozare" at bounding box center [465, 442] width 448 height 16
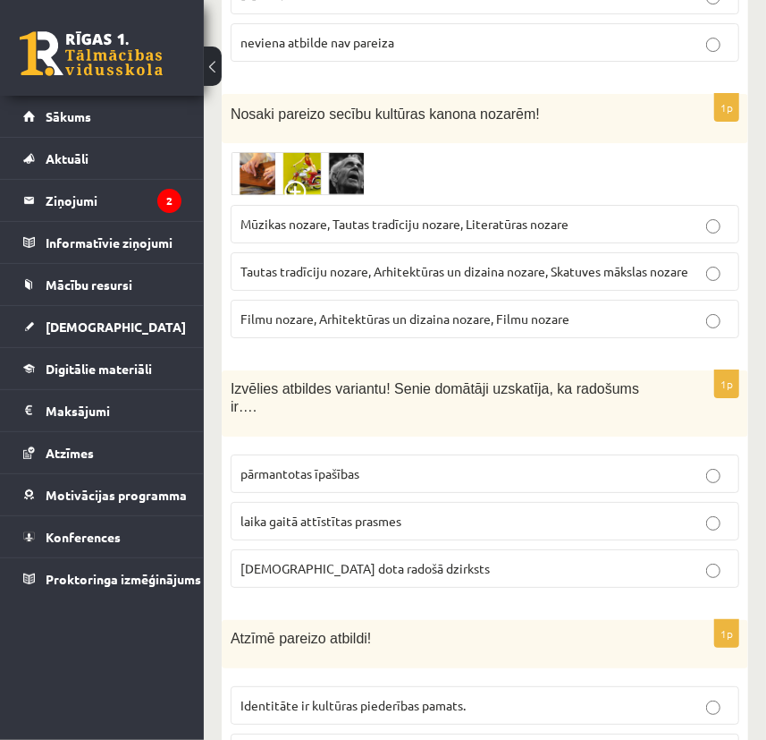
scroll to position [5528, 0]
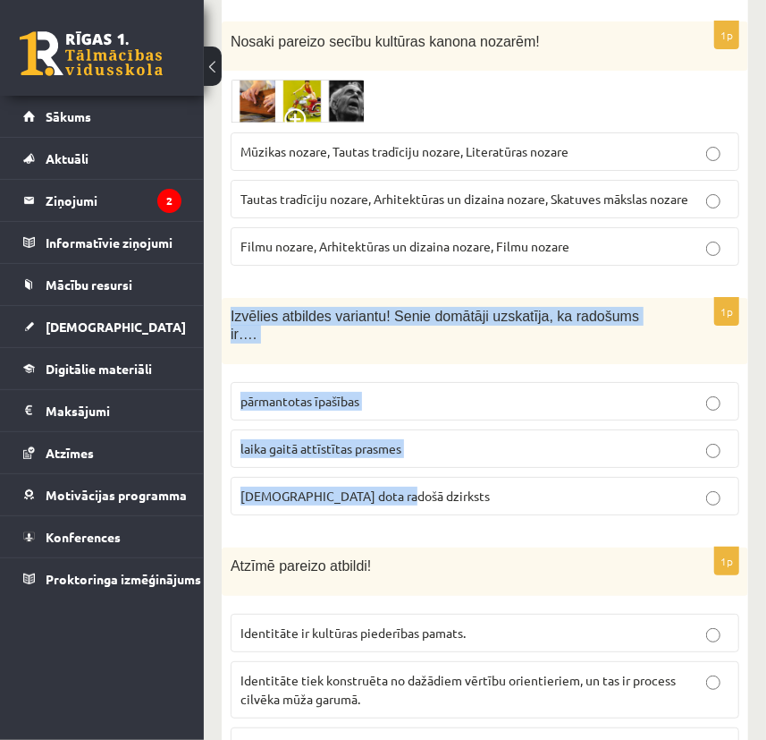
drag, startPoint x: 233, startPoint y: 241, endPoint x: 570, endPoint y: 409, distance: 376.4
click at [570, 409] on div "1p Izvēlies atbildes variantu! Senie domātāji uzskatīja, ka radošums ir…. pārma…" at bounding box center [485, 414] width 527 height 233
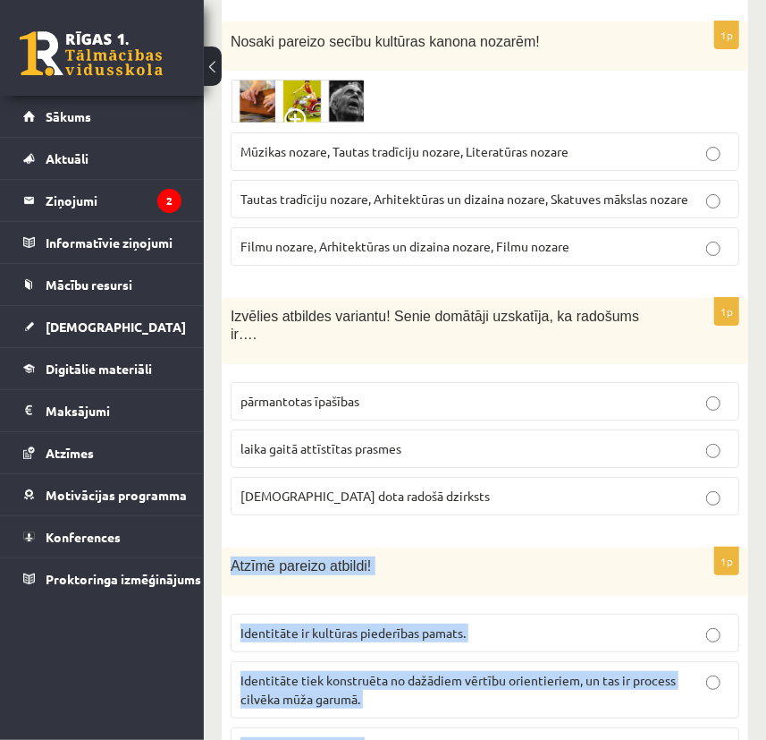
drag, startPoint x: 226, startPoint y: 471, endPoint x: 495, endPoint y: 666, distance: 331.7
click at [478, 676] on div "1p Atzīmē pareizo atbildi! Identitāte ir kultūras piederības pamats. Identitāte…" at bounding box center [485, 663] width 527 height 233
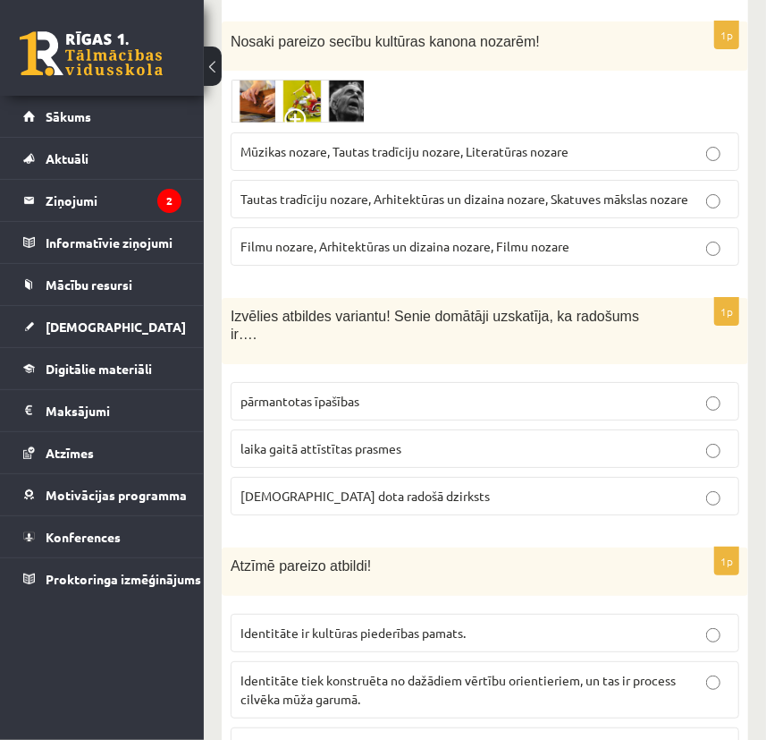
click at [326, 487] on span "dieva dota radošā dzirksts" at bounding box center [366, 495] width 250 height 16
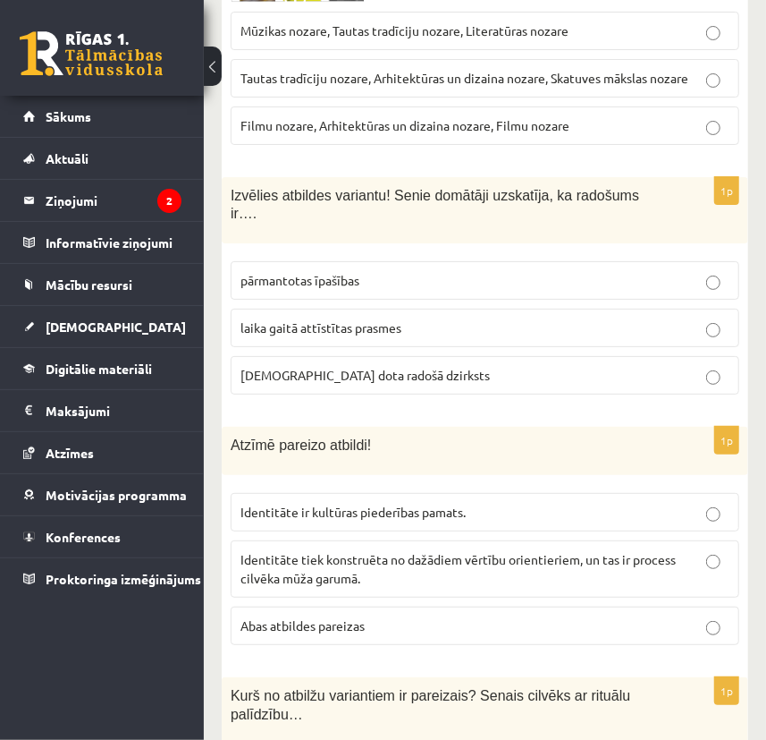
scroll to position [5691, 0]
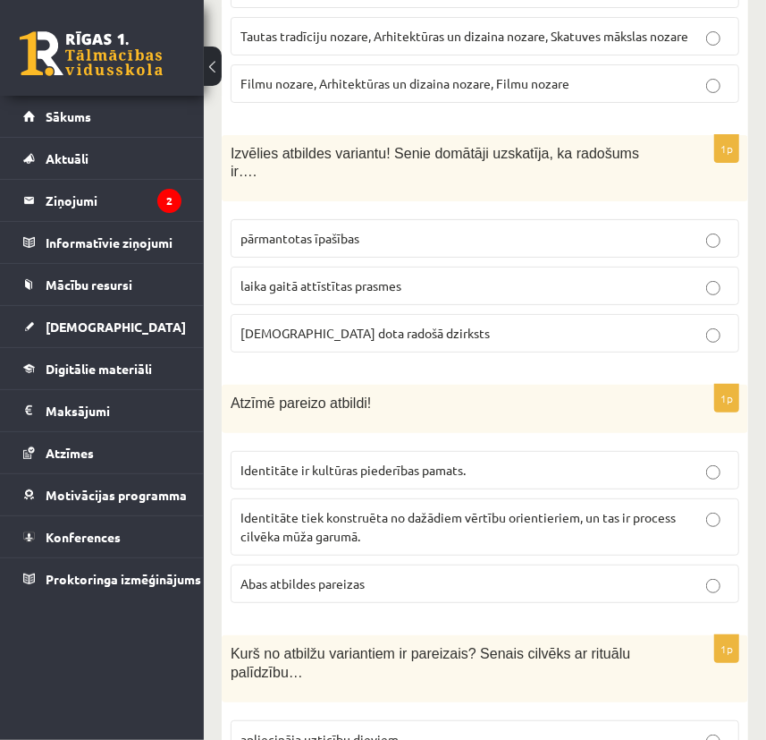
click at [367, 564] on label "Abas atbildes pareizas" at bounding box center [485, 583] width 509 height 38
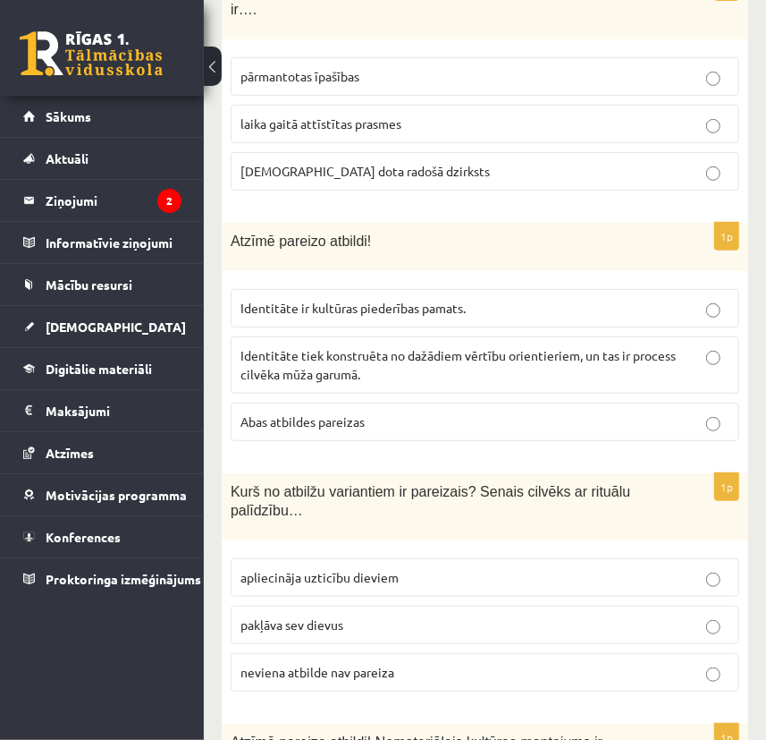
scroll to position [5854, 0]
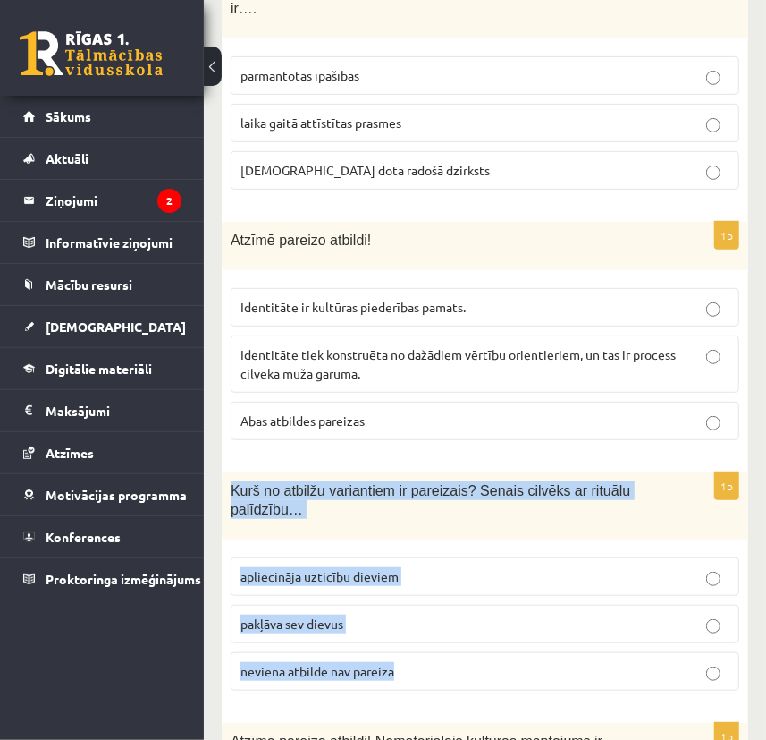
drag, startPoint x: 235, startPoint y: 400, endPoint x: 529, endPoint y: 560, distance: 334.2
click at [529, 560] on div "1p Kurš no atbilžu variantiem ir pareizais? Senais cilvēks ar rituālu palīdzību…" at bounding box center [485, 588] width 527 height 233
click at [512, 472] on div "1p Kurš no atbilžu variantiem ir pareizais? Senais cilvēks ar rituālu palīdzību…" at bounding box center [485, 588] width 527 height 233
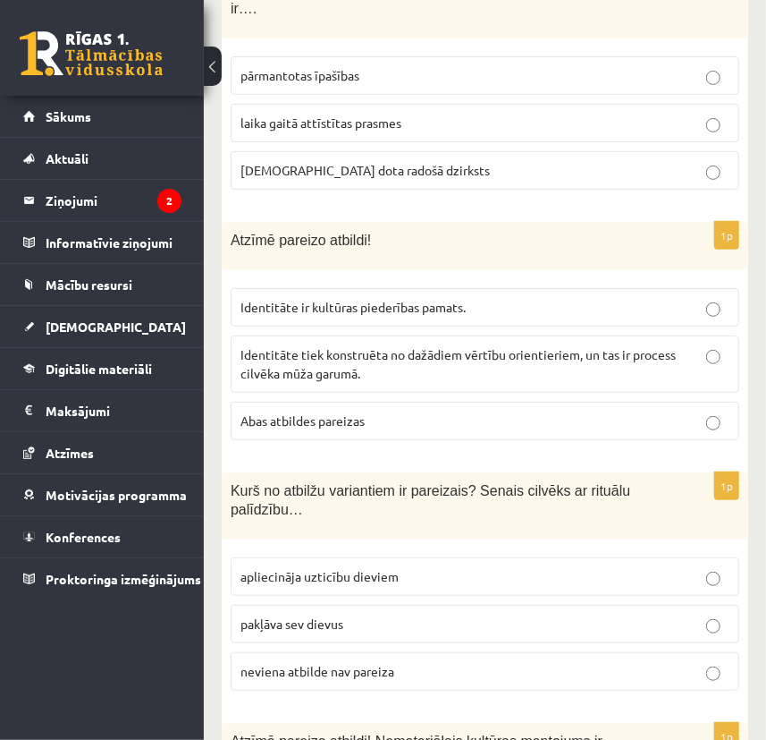
click at [305, 557] on label "apliecināja uzticību dieviem" at bounding box center [485, 576] width 509 height 38
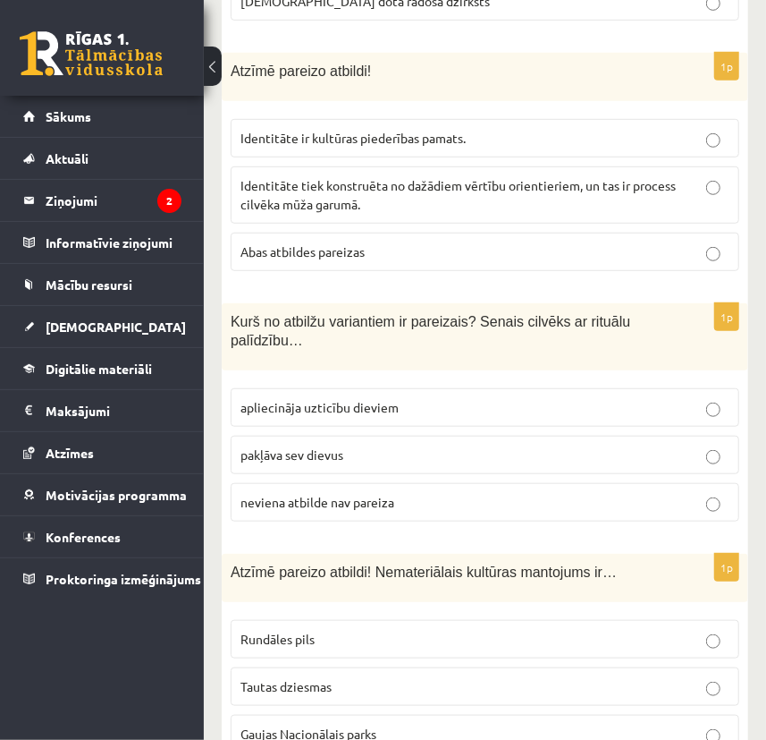
scroll to position [6098, 0]
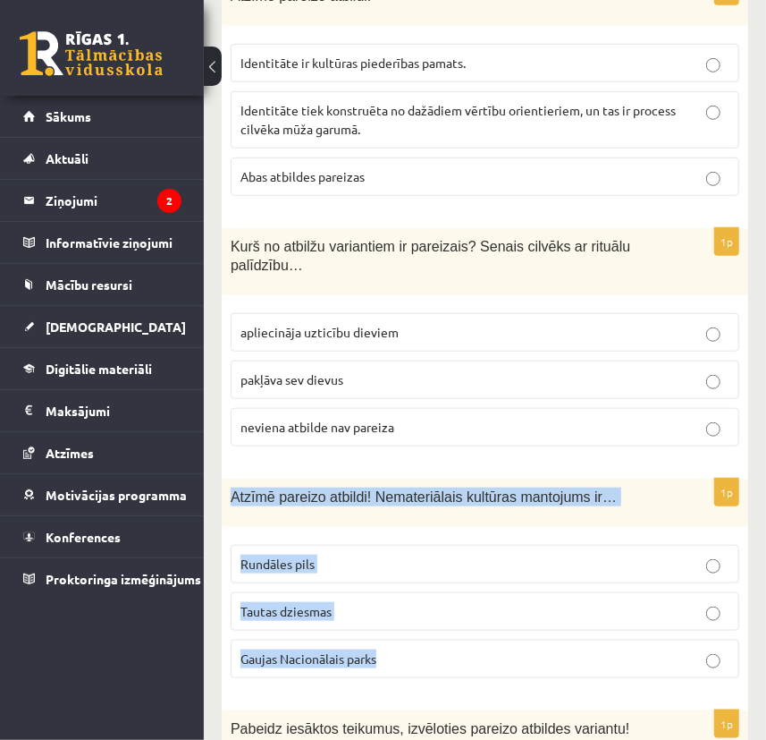
drag, startPoint x: 241, startPoint y: 403, endPoint x: 514, endPoint y: 544, distance: 306.8
click at [518, 555] on div "1p Atzīmē pareizo atbildi! Nemateriālais kultūras mantojums ir… Rundāles pils T…" at bounding box center [485, 585] width 527 height 214
click at [584, 594] on div "1p Atzīmē pareizo atbildi! Nemateriālais kultūras mantojums ir… Rundāles pils T…" at bounding box center [485, 585] width 527 height 214
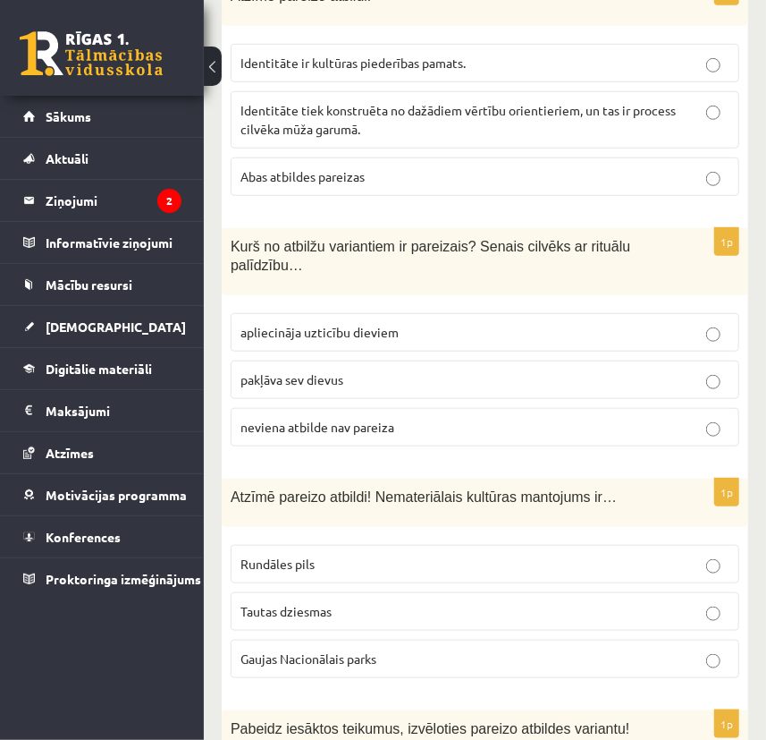
click at [331, 602] on p "Tautas dziesmas" at bounding box center [485, 611] width 489 height 19
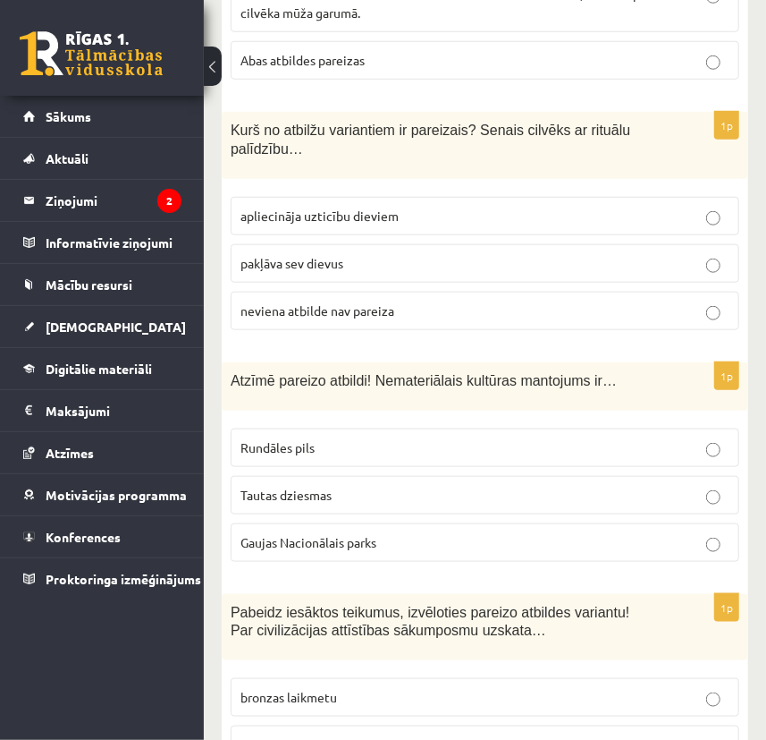
scroll to position [6261, 0]
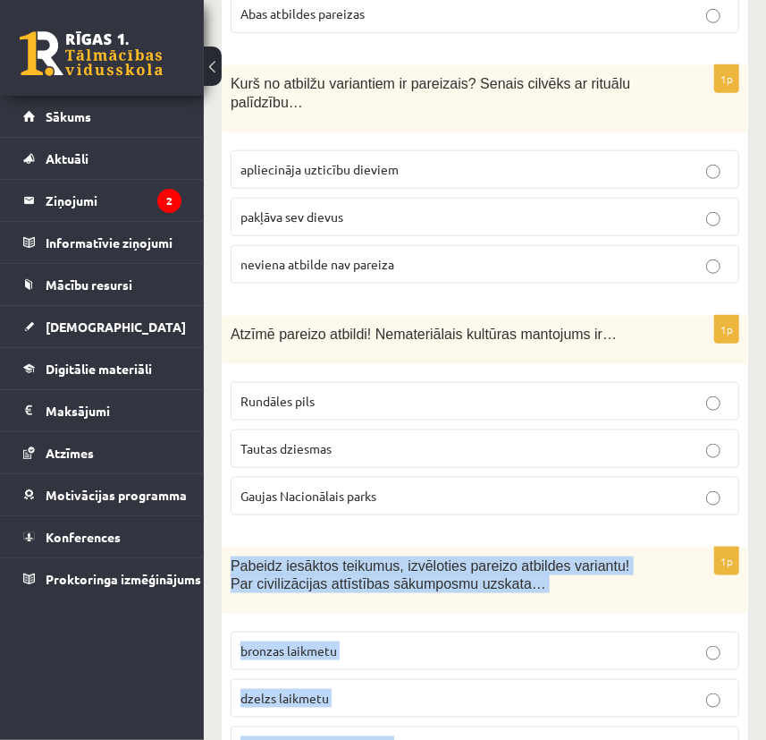
drag, startPoint x: 237, startPoint y: 470, endPoint x: 558, endPoint y: 650, distance: 368.4
click at [559, 652] on div "1p Pabeidz iesāktos teikumus, izvēloties pareizo atbildes variantu! Par civiliz…" at bounding box center [485, 663] width 527 height 233
click at [402, 547] on div "Pabeidz iesāktos teikumus, izvēloties pareizo atbildes variantu! Par civilizāci…" at bounding box center [485, 580] width 527 height 67
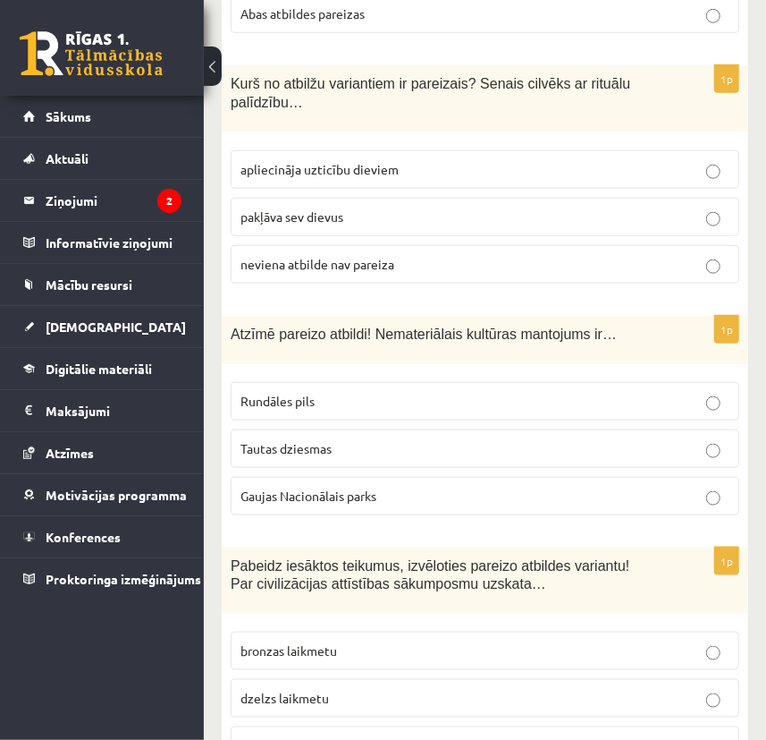
click at [366, 631] on label "bronzas laikmetu" at bounding box center [485, 650] width 509 height 38
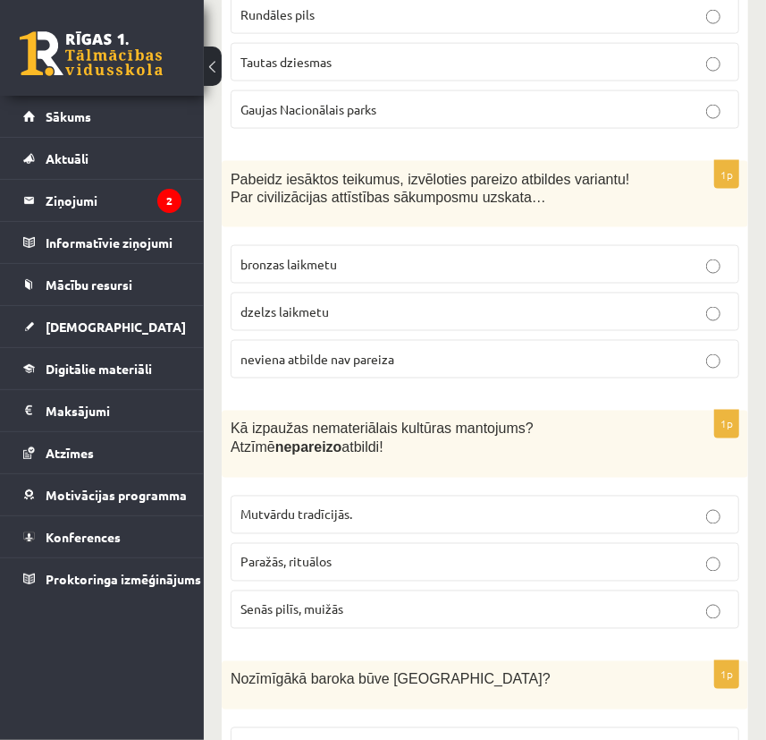
scroll to position [6667, 0]
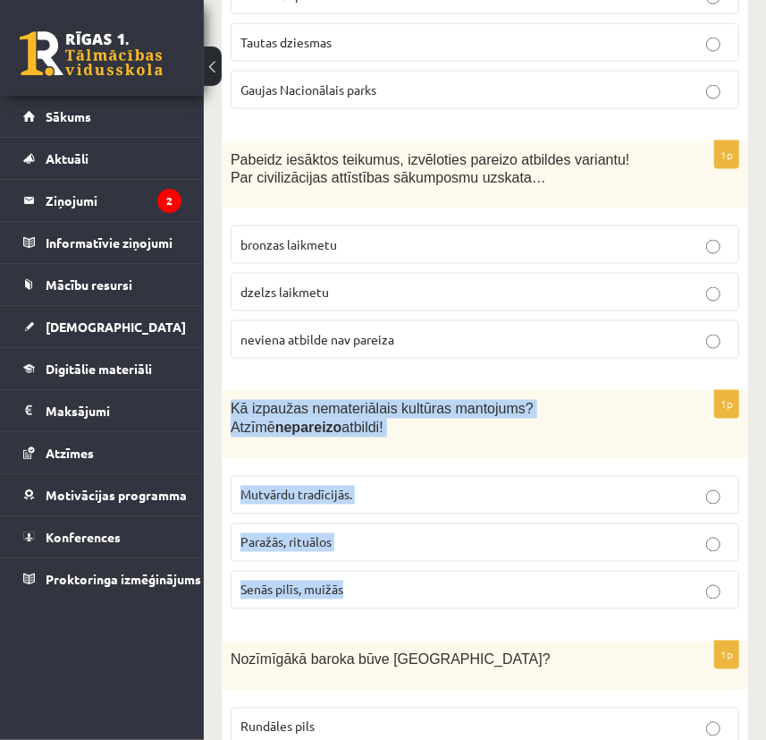
drag, startPoint x: 230, startPoint y: 321, endPoint x: 476, endPoint y: 487, distance: 296.4
click at [476, 487] on div "1p Kā izpaužas nemateriālais kultūras mantojums? Atzīmē nepareizo atbildi! Mutv…" at bounding box center [485, 507] width 527 height 233
click at [421, 467] on fieldset "Mutvārdu tradīcijās. Paražās, rituālos Senās pilīs, muižās" at bounding box center [485, 541] width 509 height 148
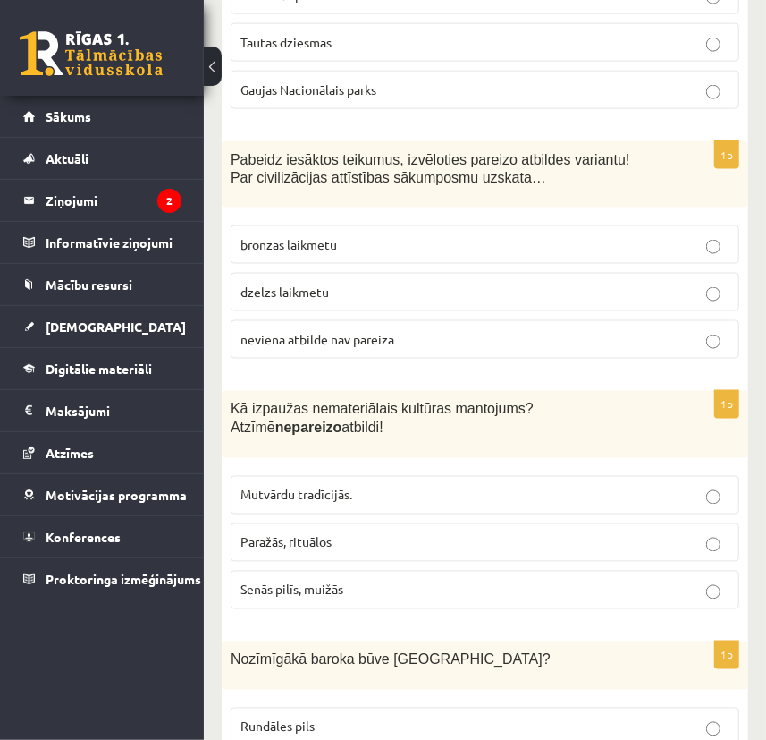
drag, startPoint x: 332, startPoint y: 494, endPoint x: 364, endPoint y: 501, distance: 33.0
click at [332, 581] on span "Senās pilīs, muižās" at bounding box center [292, 589] width 103 height 16
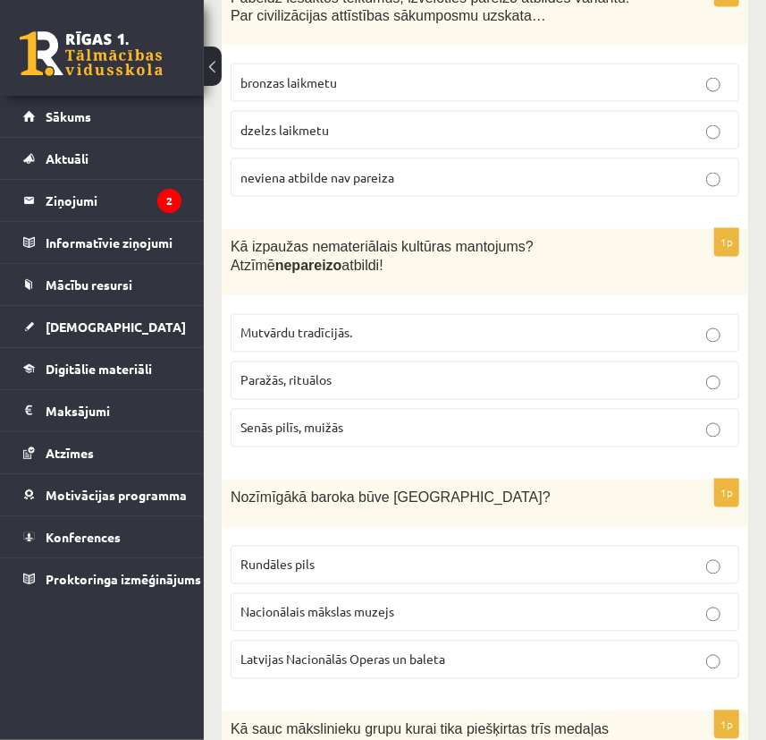
scroll to position [6830, 0]
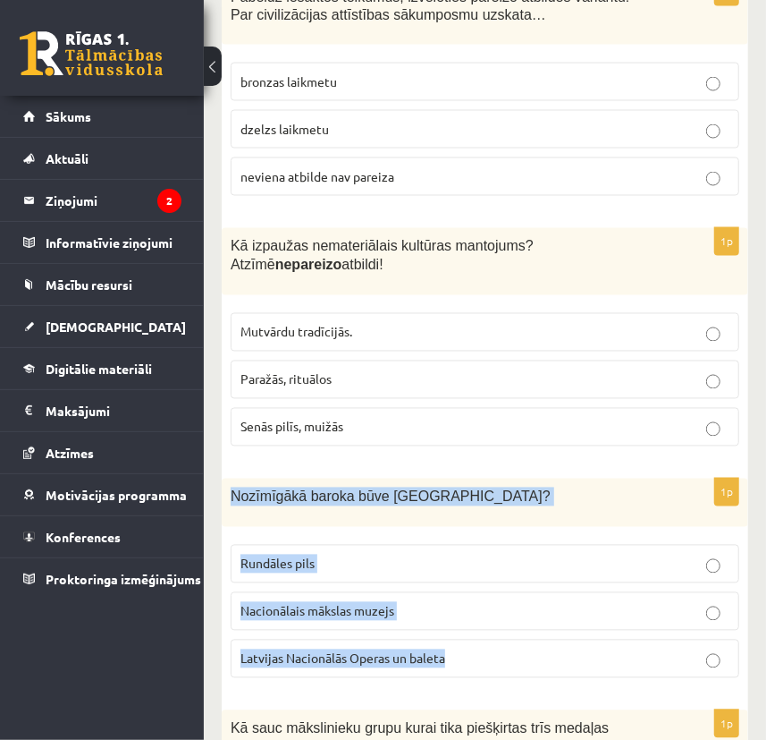
drag, startPoint x: 224, startPoint y: 397, endPoint x: 521, endPoint y: 571, distance: 343.1
click at [521, 571] on div "1p Nozīmīgākā baroka būve Latvijā? Rundāles pils Nacionālais mākslas muzejs Lat…" at bounding box center [485, 585] width 527 height 214
click at [529, 587] on fieldset "Rundāles pils Nacionālais mākslas muzejs Latvijas Nacionālās Operas un baleta" at bounding box center [485, 610] width 509 height 148
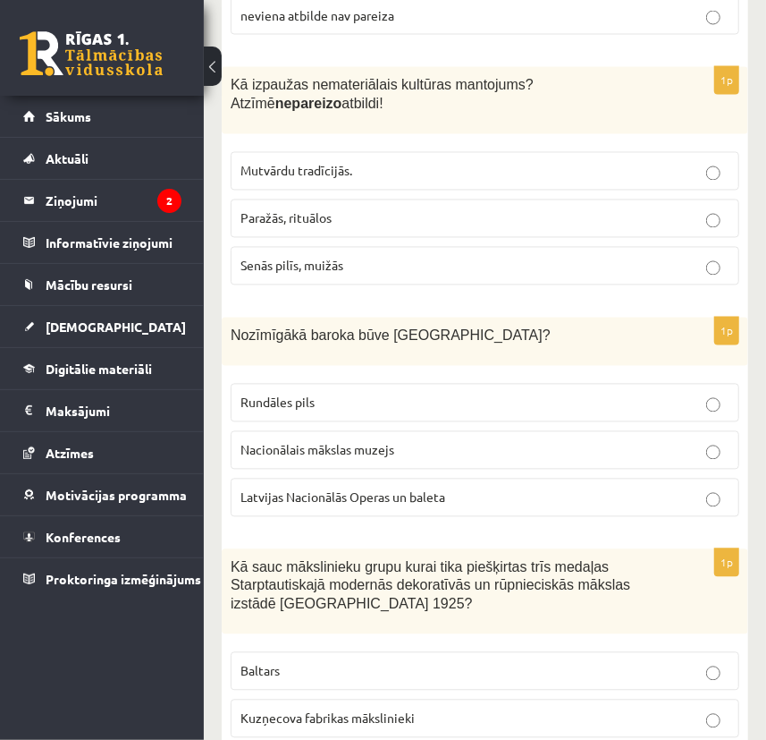
scroll to position [6992, 0]
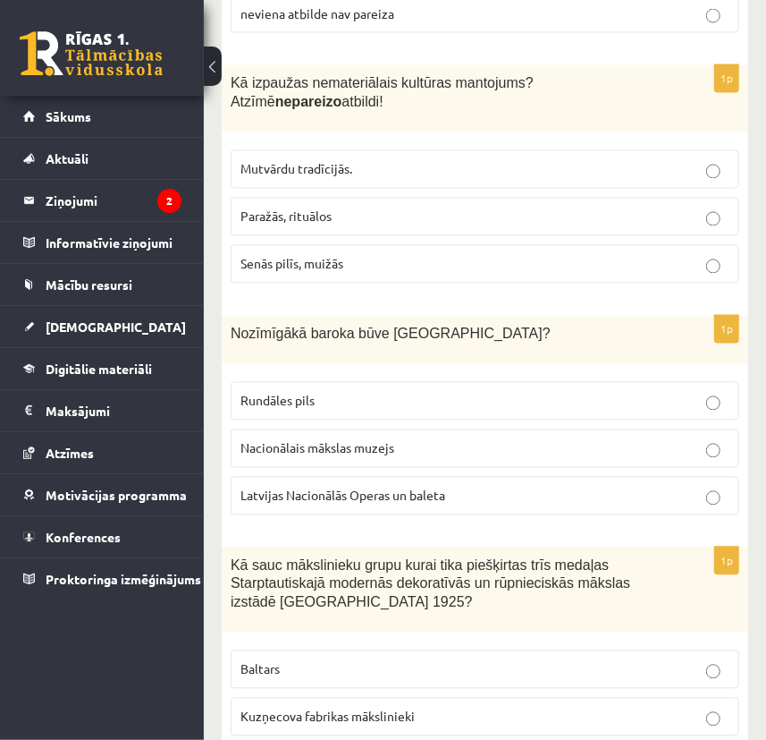
click at [315, 392] on p "Rundāles pils" at bounding box center [485, 401] width 489 height 19
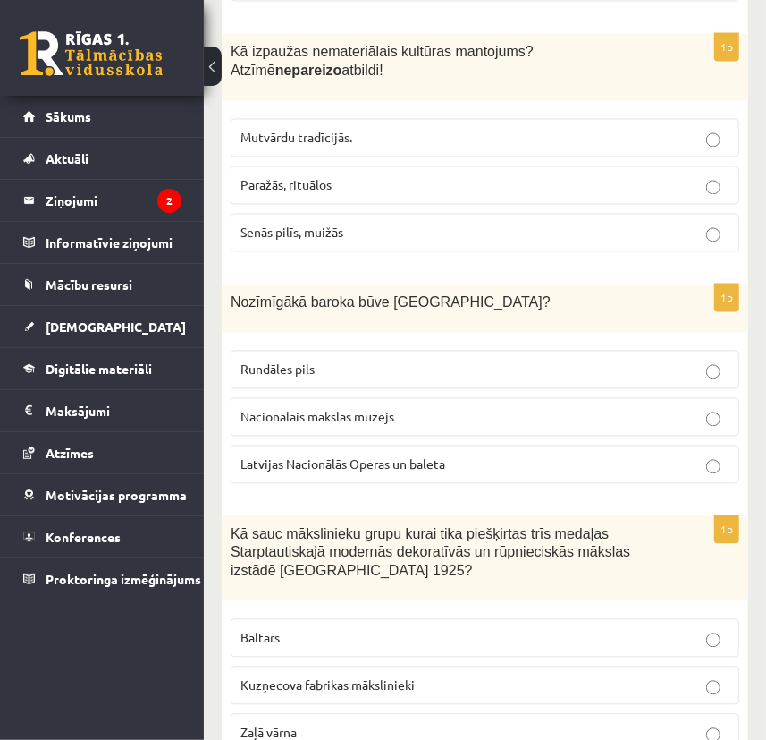
scroll to position [7155, 0]
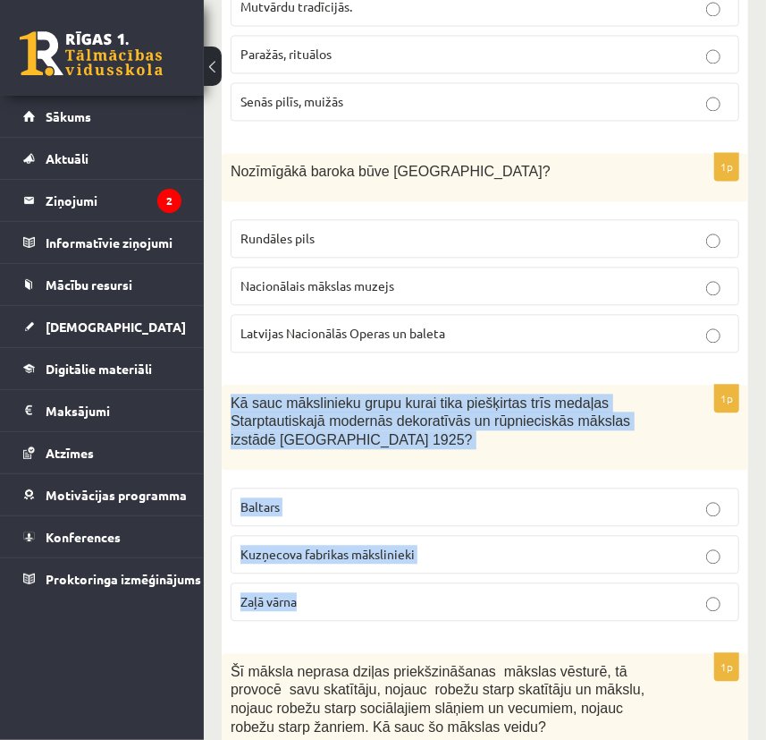
drag, startPoint x: 233, startPoint y: 305, endPoint x: 543, endPoint y: 501, distance: 367.0
click at [543, 501] on div "1p Kā sauc mākslinieku grupu kurai tika piešķirtas trīs medaļas Starptautiskajā…" at bounding box center [485, 510] width 527 height 250
click at [384, 582] on label "Zaļā vārna" at bounding box center [485, 601] width 509 height 38
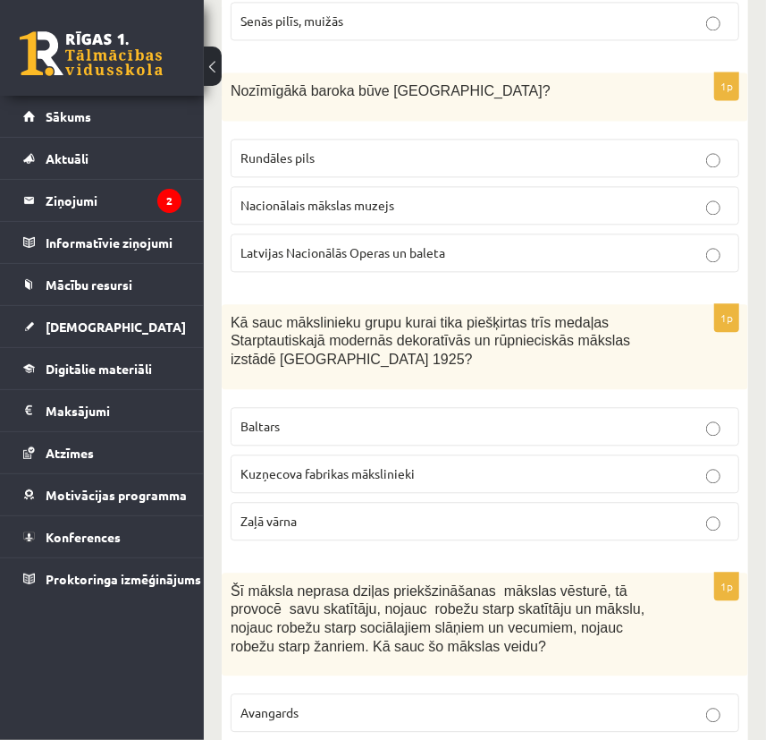
click at [277, 418] on span "Baltars" at bounding box center [260, 426] width 39 height 16
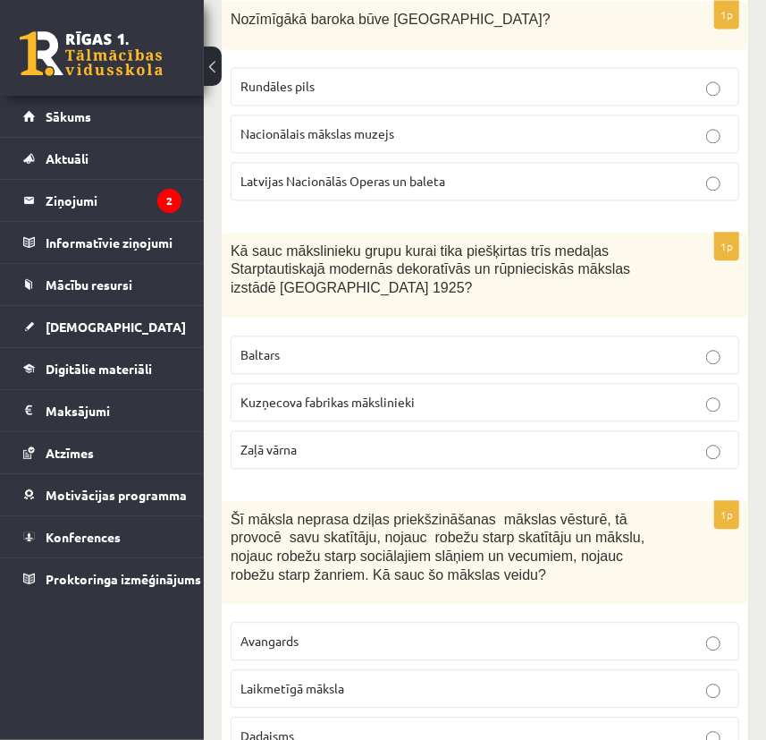
scroll to position [7317, 0]
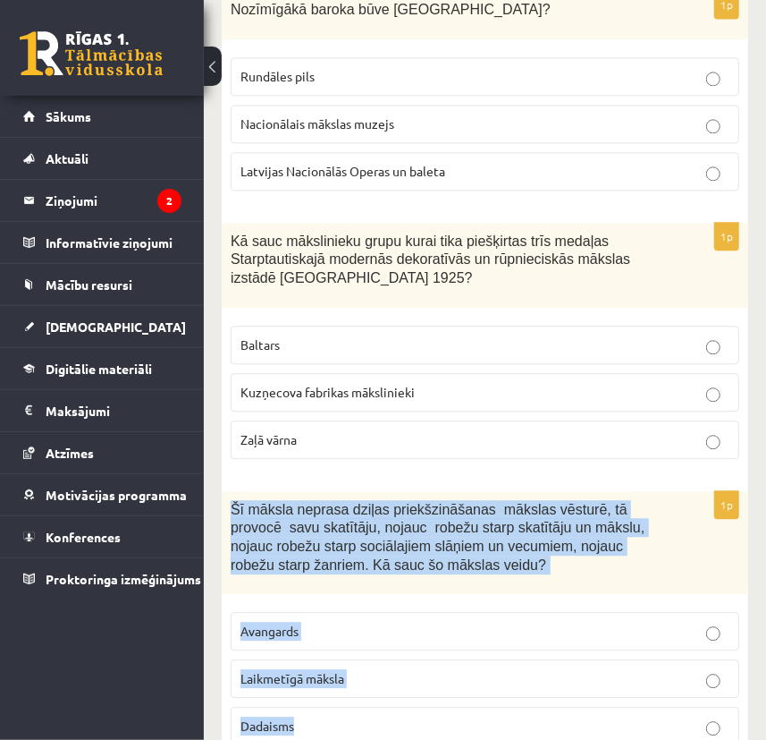
drag, startPoint x: 226, startPoint y: 404, endPoint x: 504, endPoint y: 608, distance: 344.9
click at [504, 608] on div "1p Šī māksla neprasa dziļas priekšzināšanas mākslas vēsturē, tā provocē savu sk…" at bounding box center [485, 625] width 527 height 269
click at [404, 603] on fieldset "Avangards Laikmetīgā māksla Dadaisms" at bounding box center [485, 677] width 509 height 148
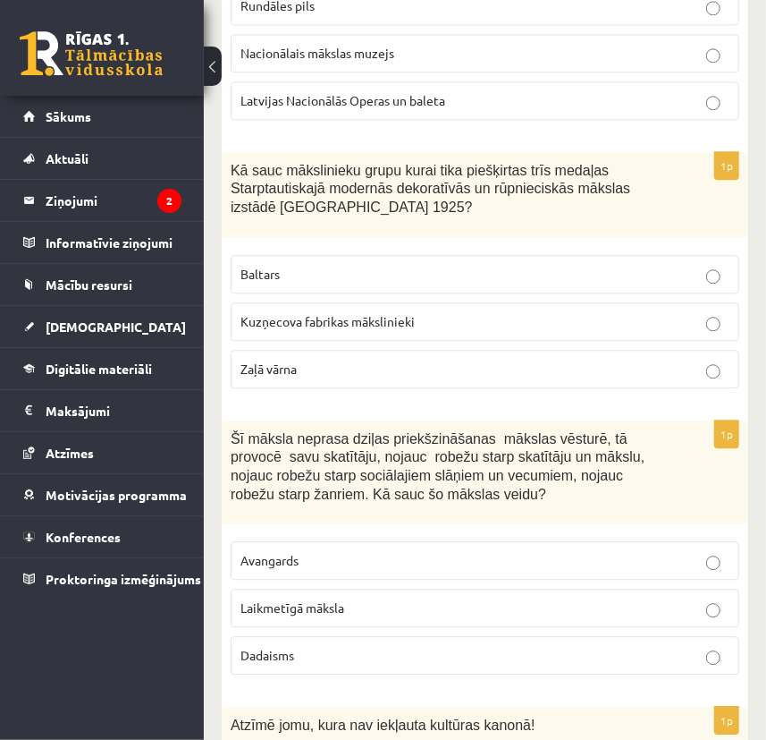
scroll to position [7398, 0]
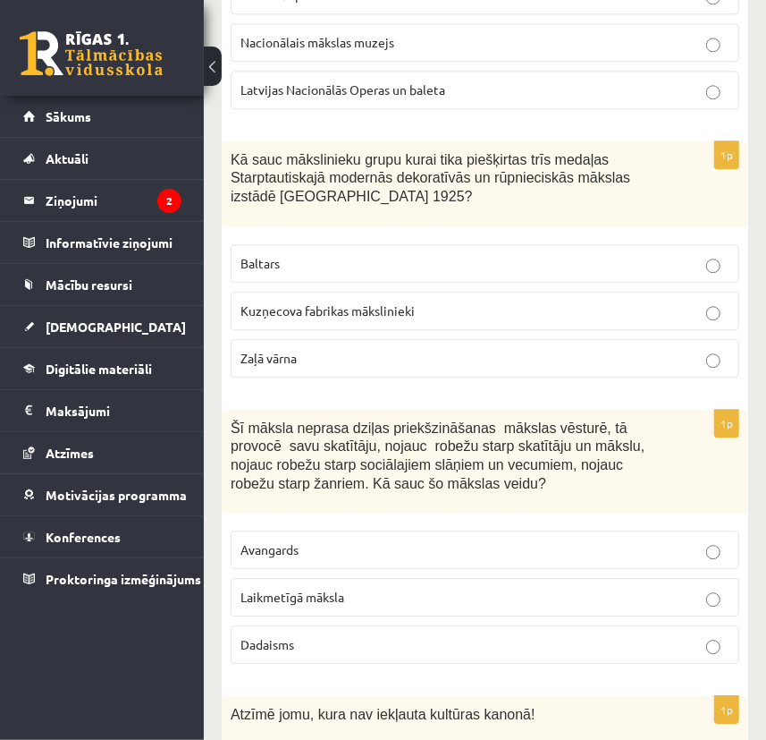
click at [360, 588] on p "Laikmetīgā māksla" at bounding box center [485, 597] width 489 height 19
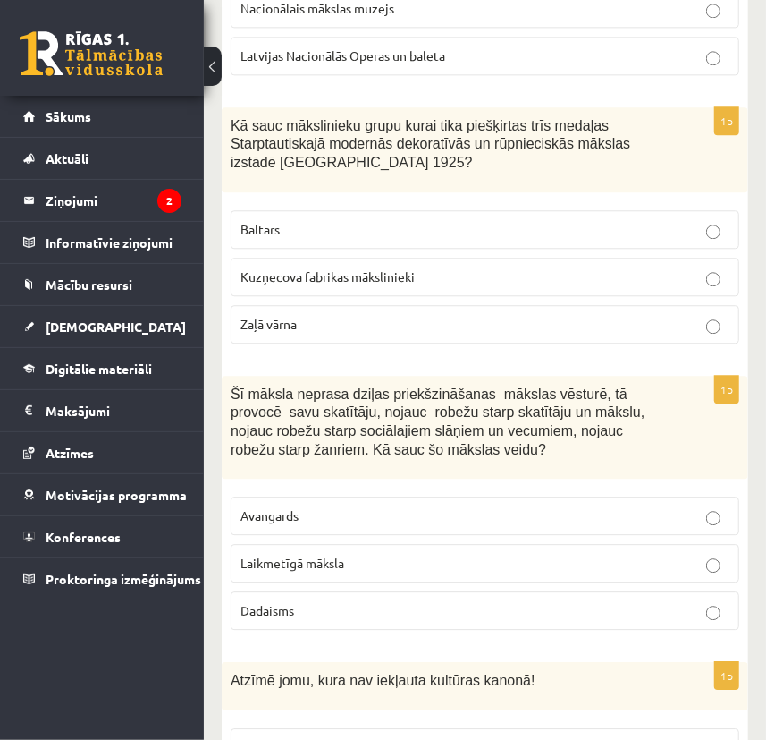
scroll to position [7517, 0]
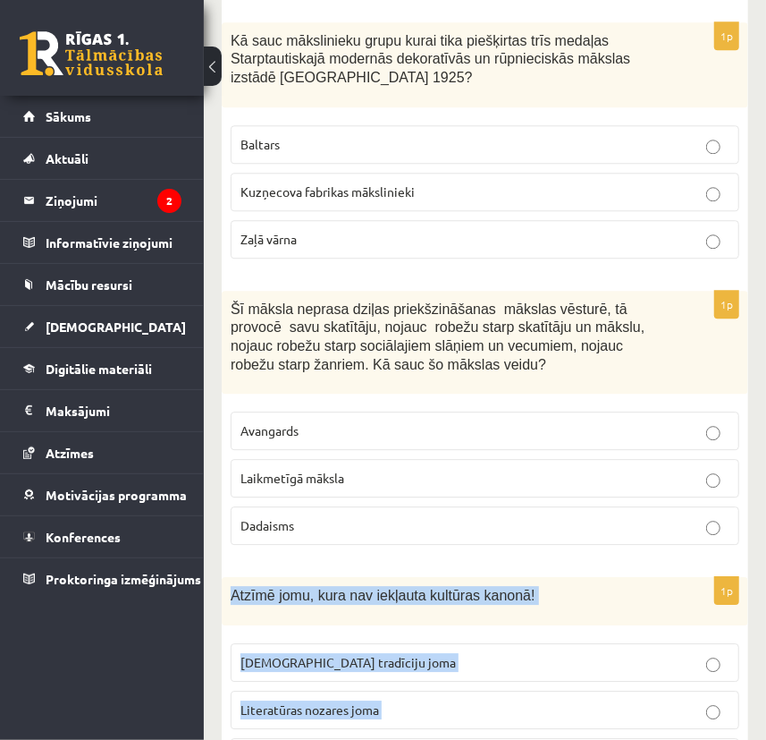
drag, startPoint x: 352, startPoint y: 511, endPoint x: 596, endPoint y: 663, distance: 286.9
click at [596, 663] on div "1p Atzīmē jomu, kura nav iekļauta kultūras kanonā! Tautas tradīciju joma Litera…" at bounding box center [485, 684] width 527 height 214
click at [386, 577] on div "Atzīmē jomu, kura nav iekļauta kultūras kanonā!" at bounding box center [485, 601] width 527 height 48
click at [437, 634] on fieldset "Tautas tradīciju joma Literatūras nozares joma Laikmetīgās mākslas nozares joma" at bounding box center [485, 708] width 509 height 148
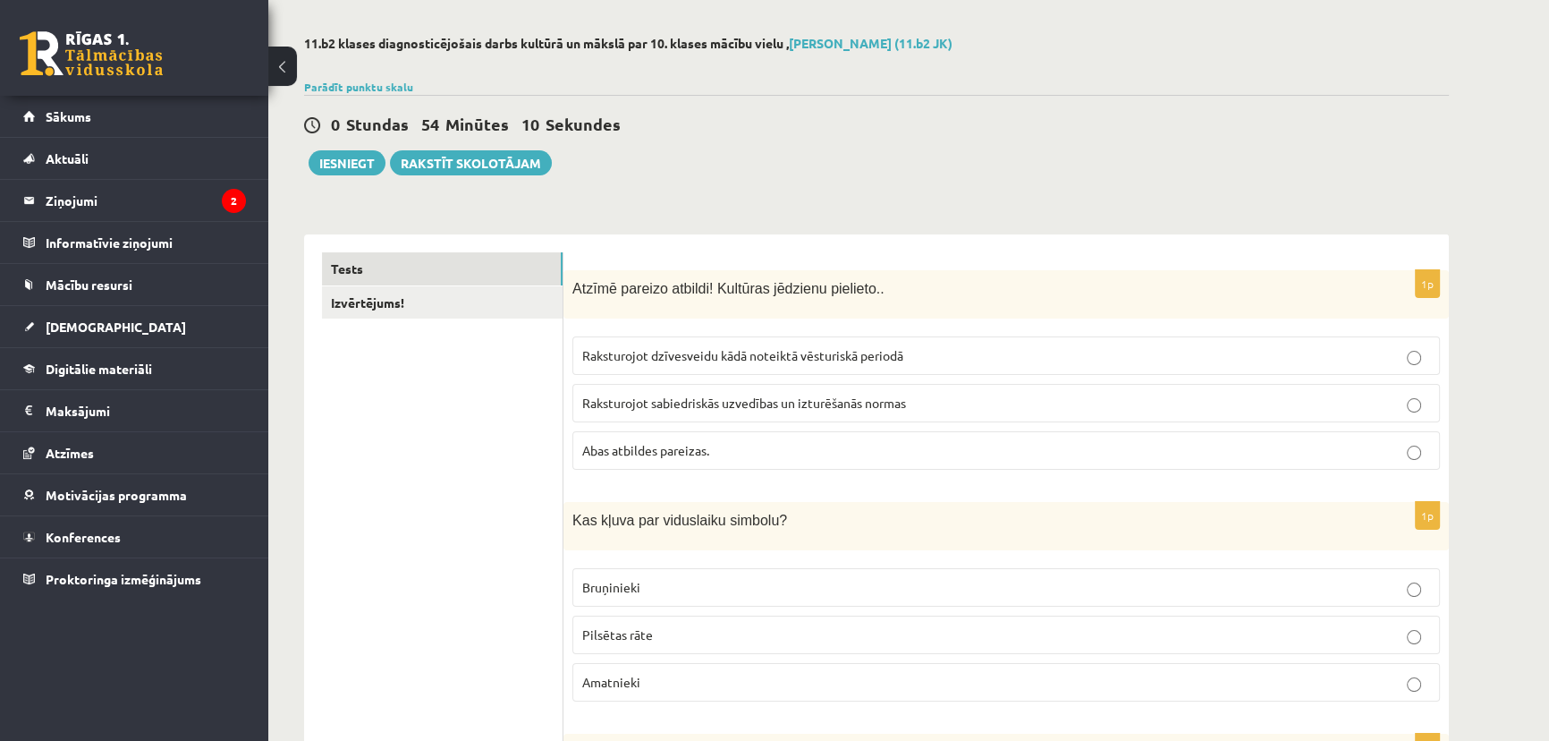
scroll to position [0, 0]
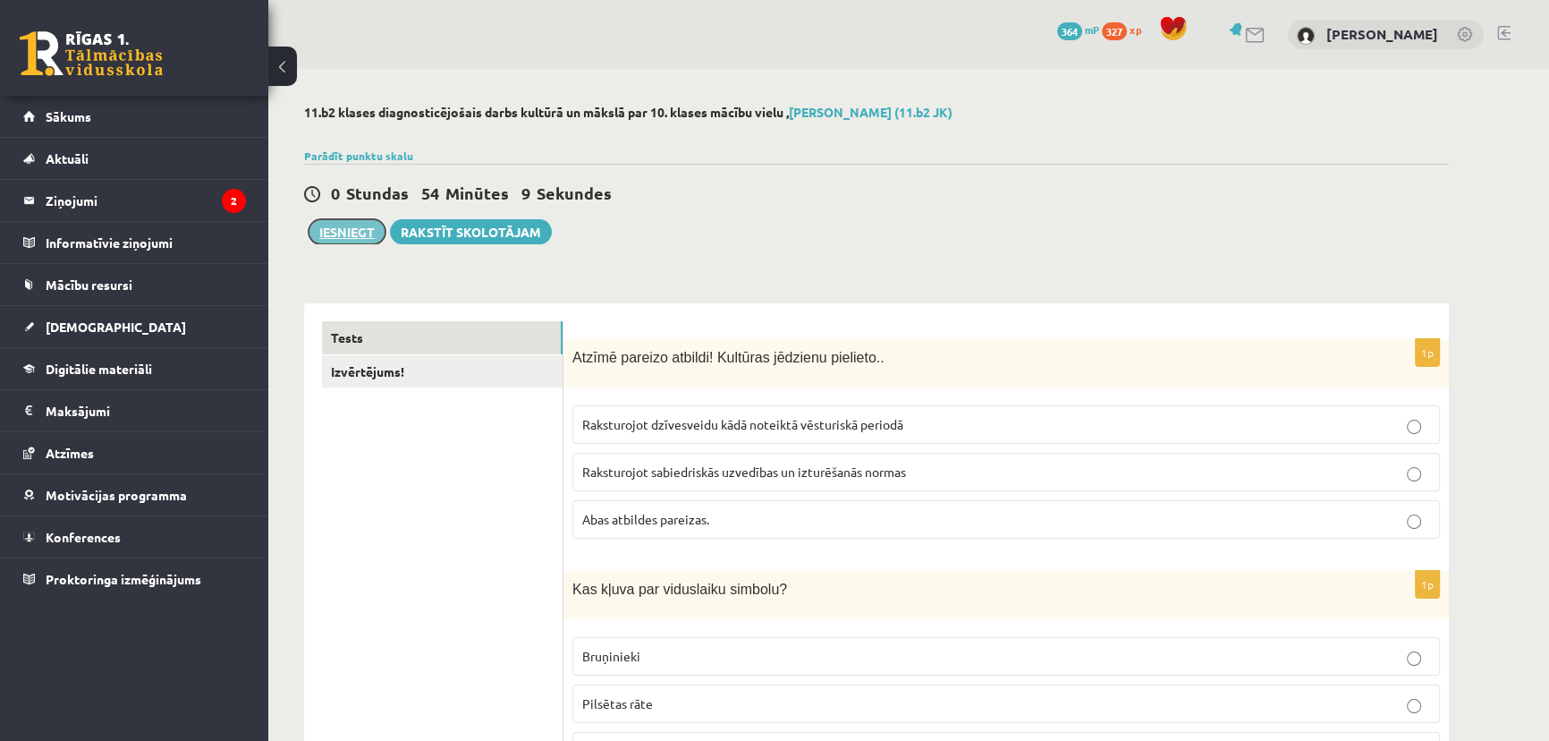
click at [368, 239] on button "Iesniegt" at bounding box center [347, 231] width 77 height 25
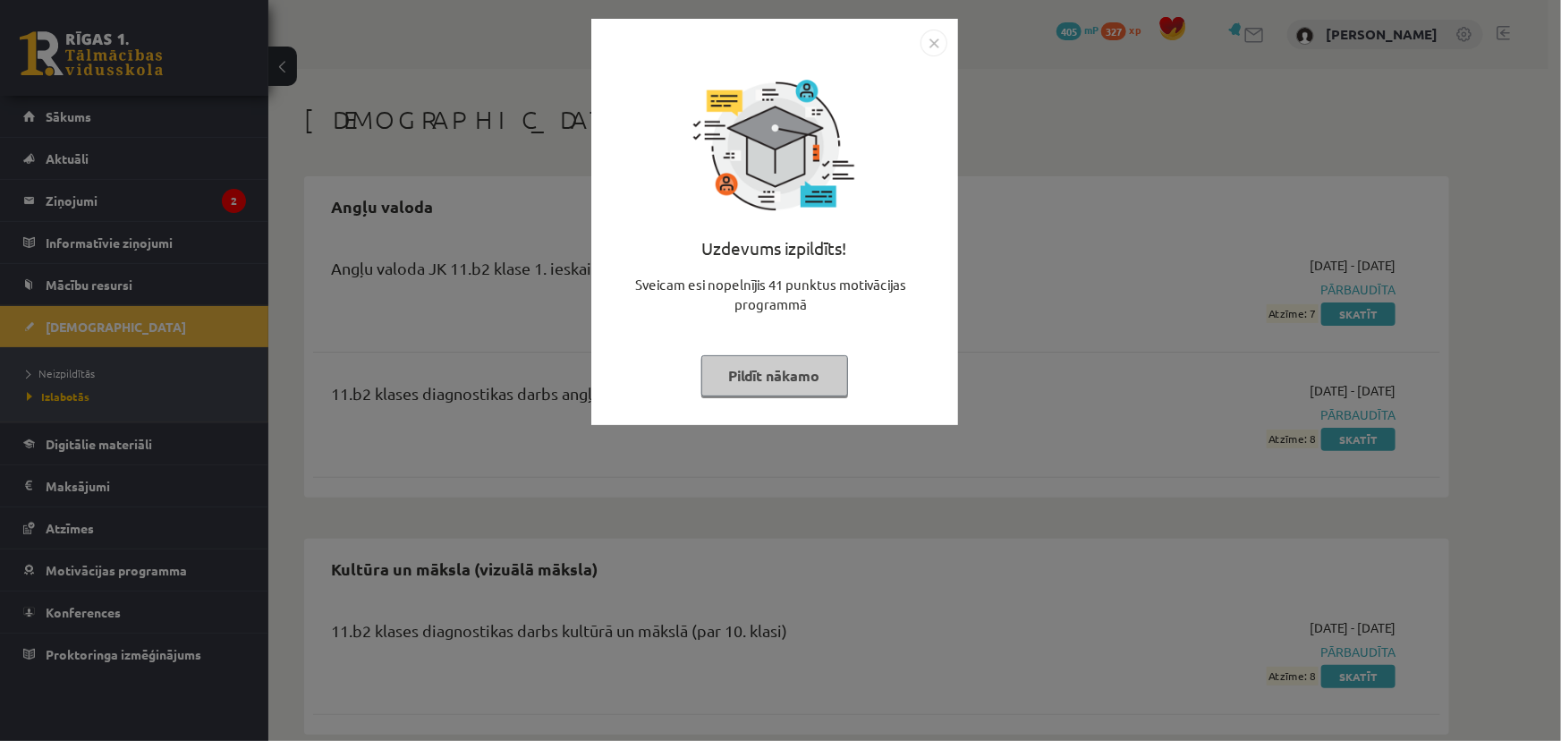
click at [785, 387] on button "Pildīt nākamo" at bounding box center [774, 375] width 147 height 41
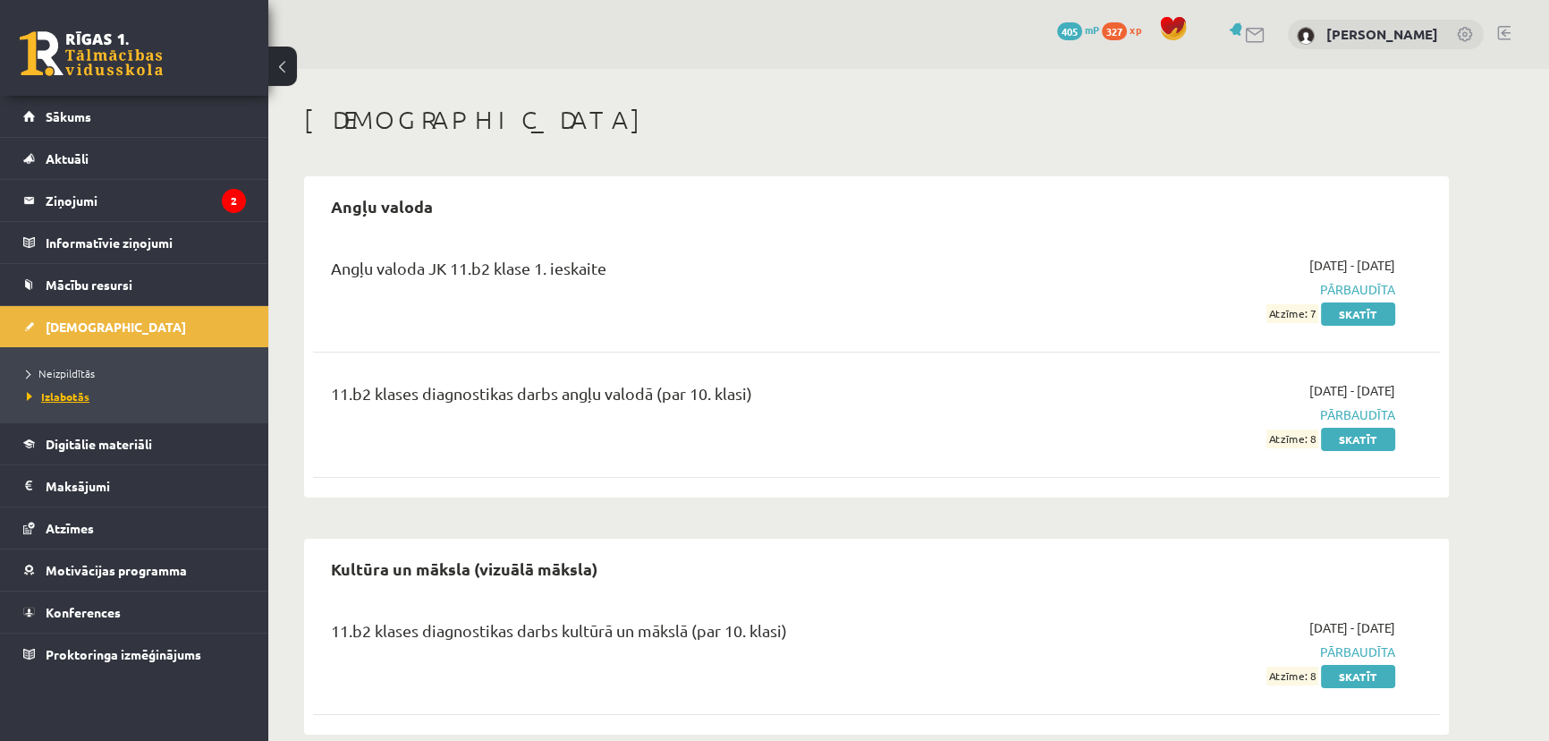
click at [72, 393] on span "Izlabotās" at bounding box center [58, 396] width 63 height 14
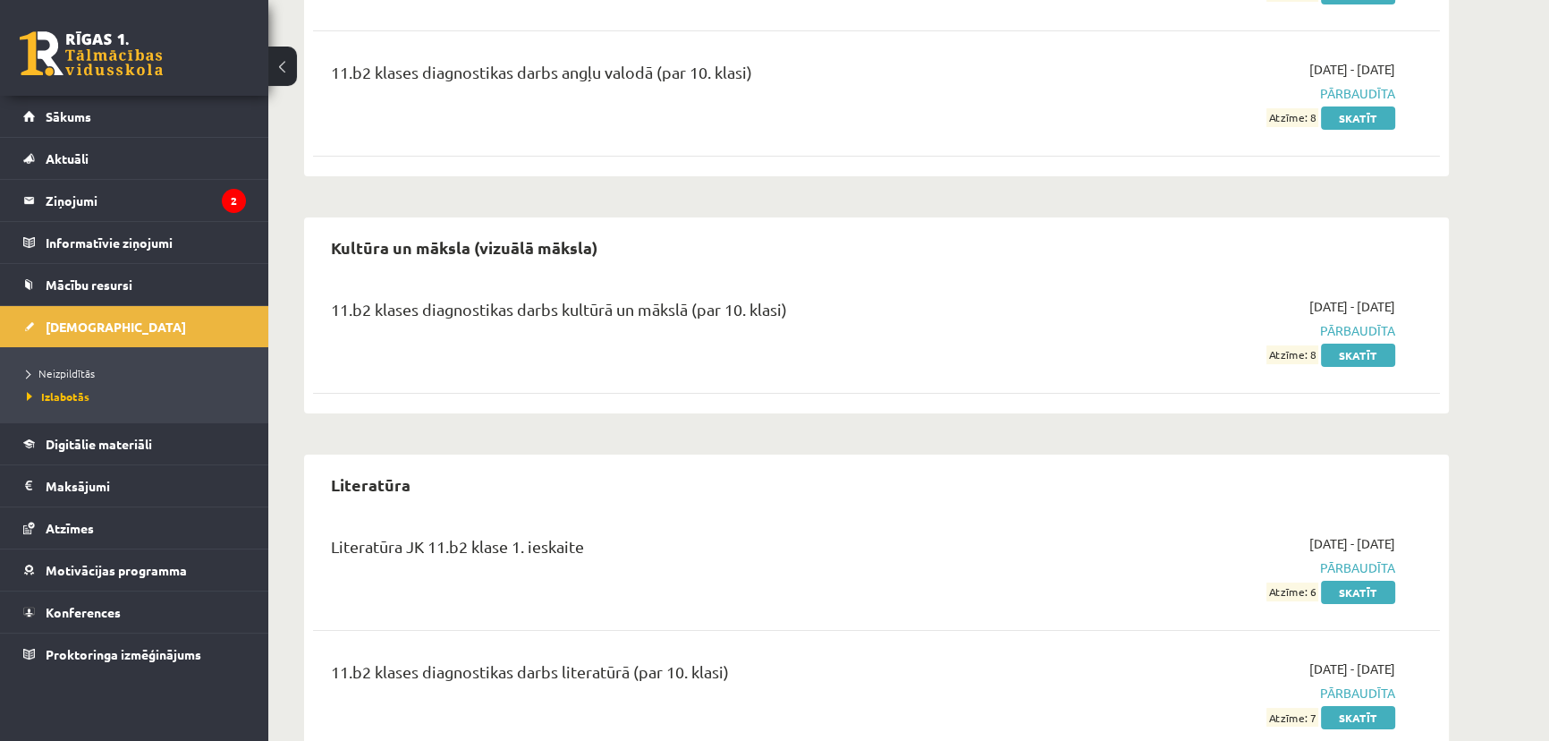
scroll to position [325, 0]
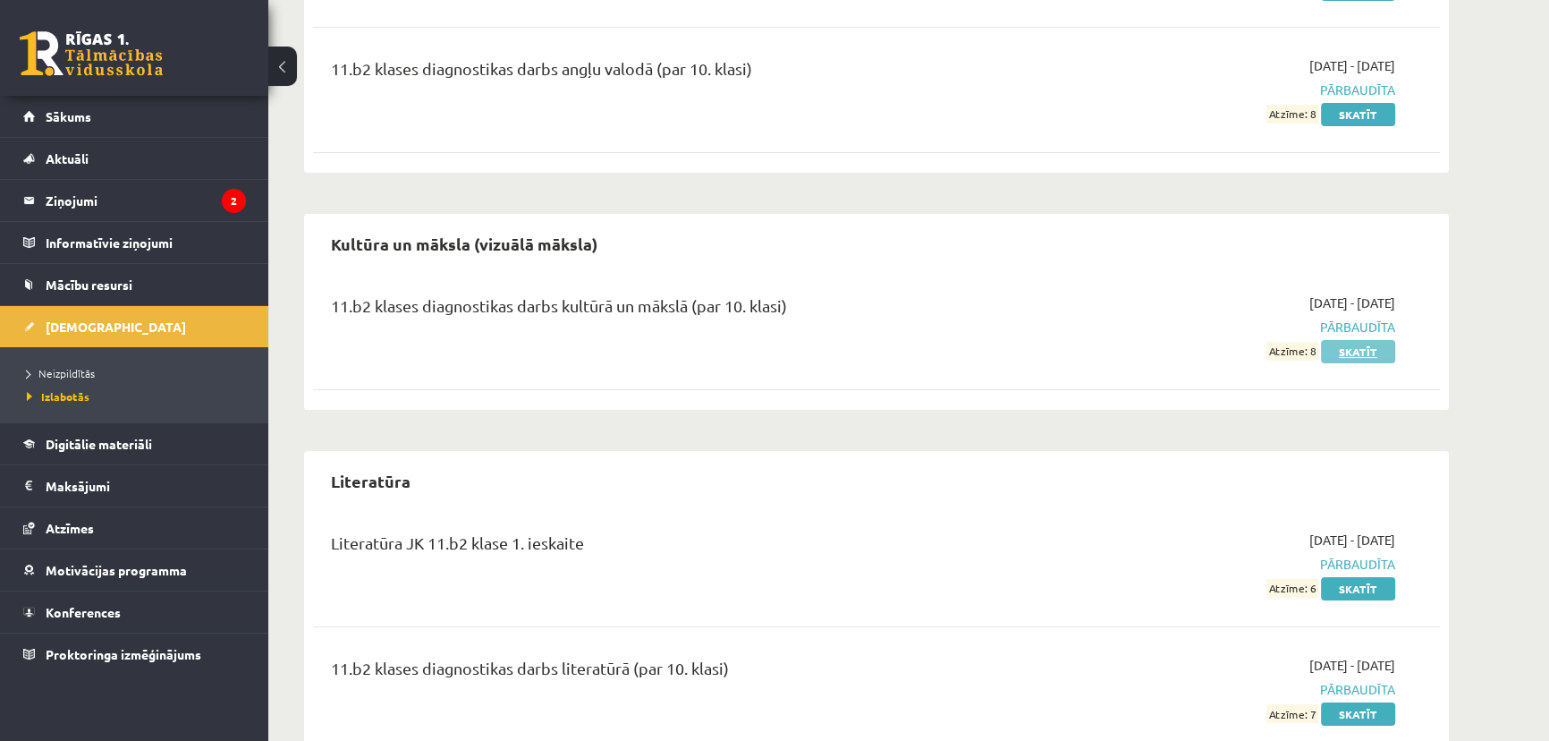
click at [1333, 351] on link "Skatīt" at bounding box center [1358, 351] width 74 height 23
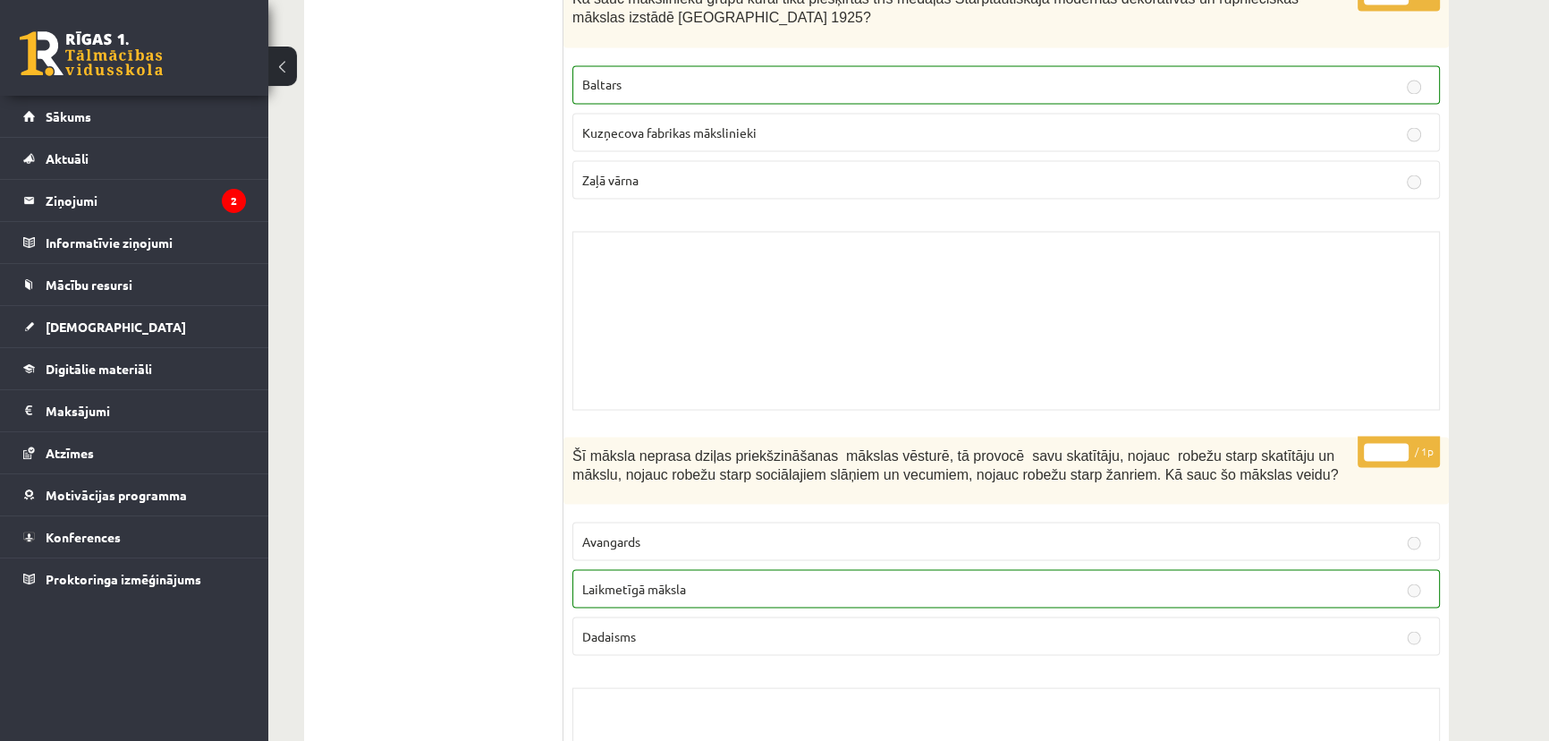
scroll to position [12571, 0]
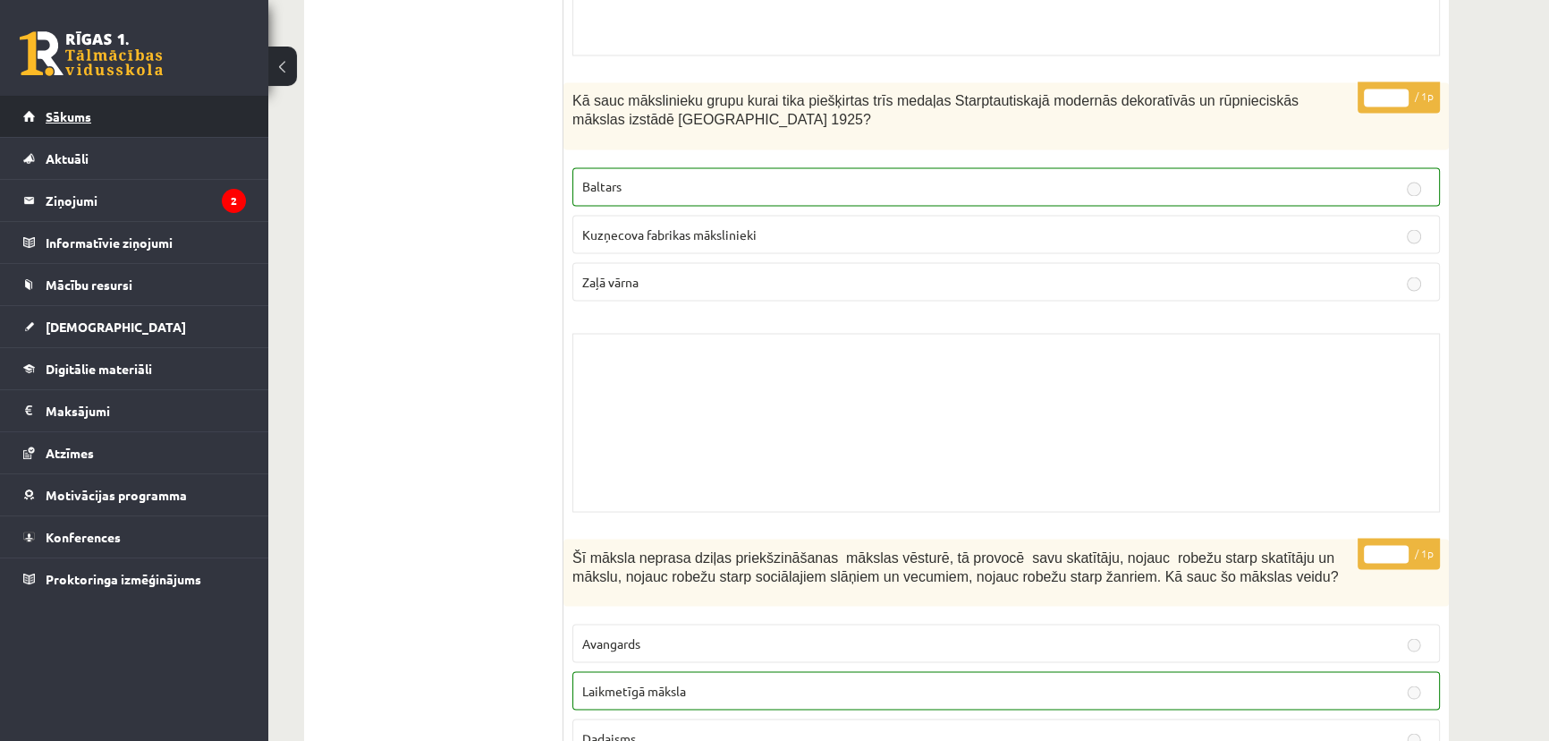
click at [90, 116] on span "Sākums" at bounding box center [69, 116] width 46 height 16
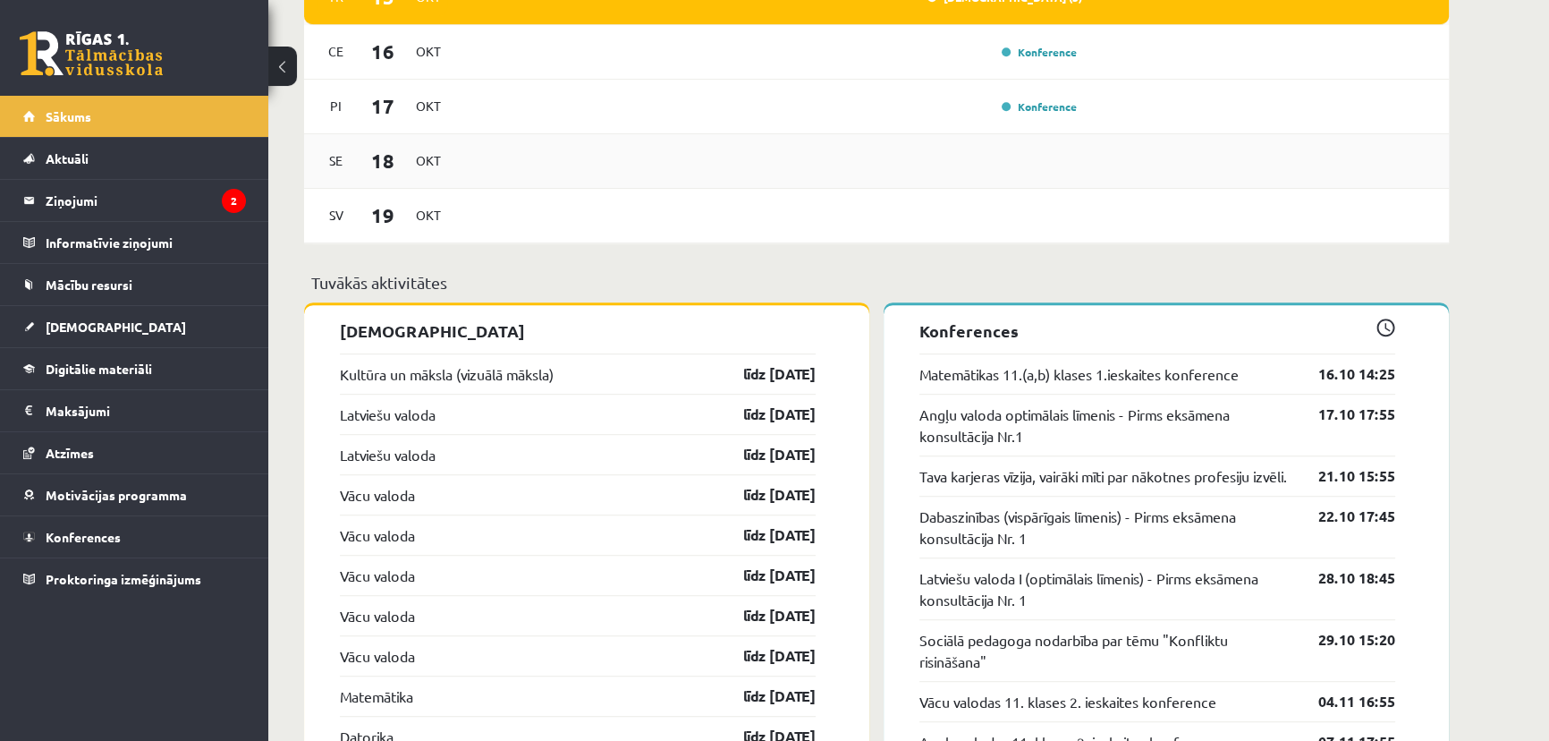
scroll to position [1382, 0]
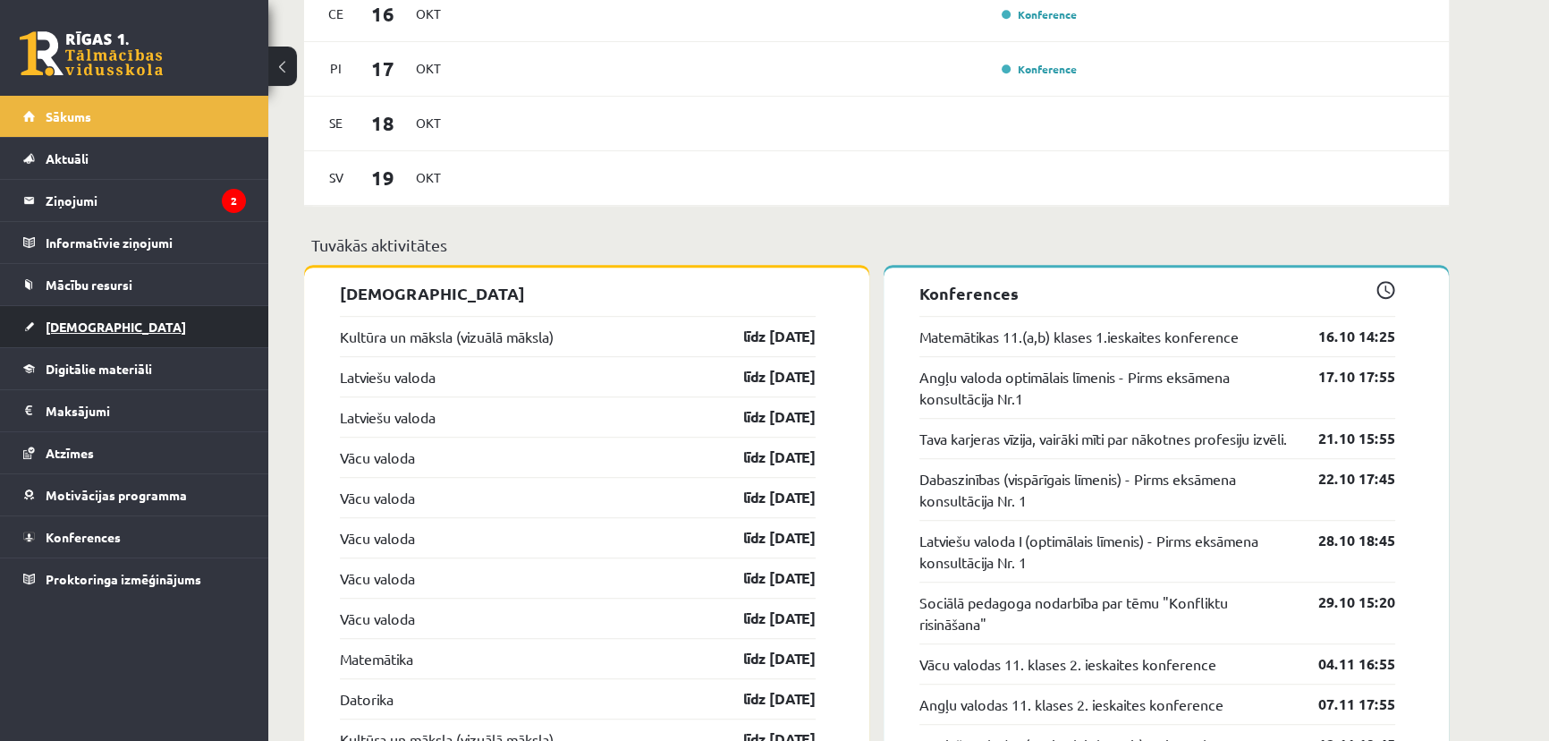
click at [103, 321] on link "[DEMOGRAPHIC_DATA]" at bounding box center [134, 326] width 223 height 41
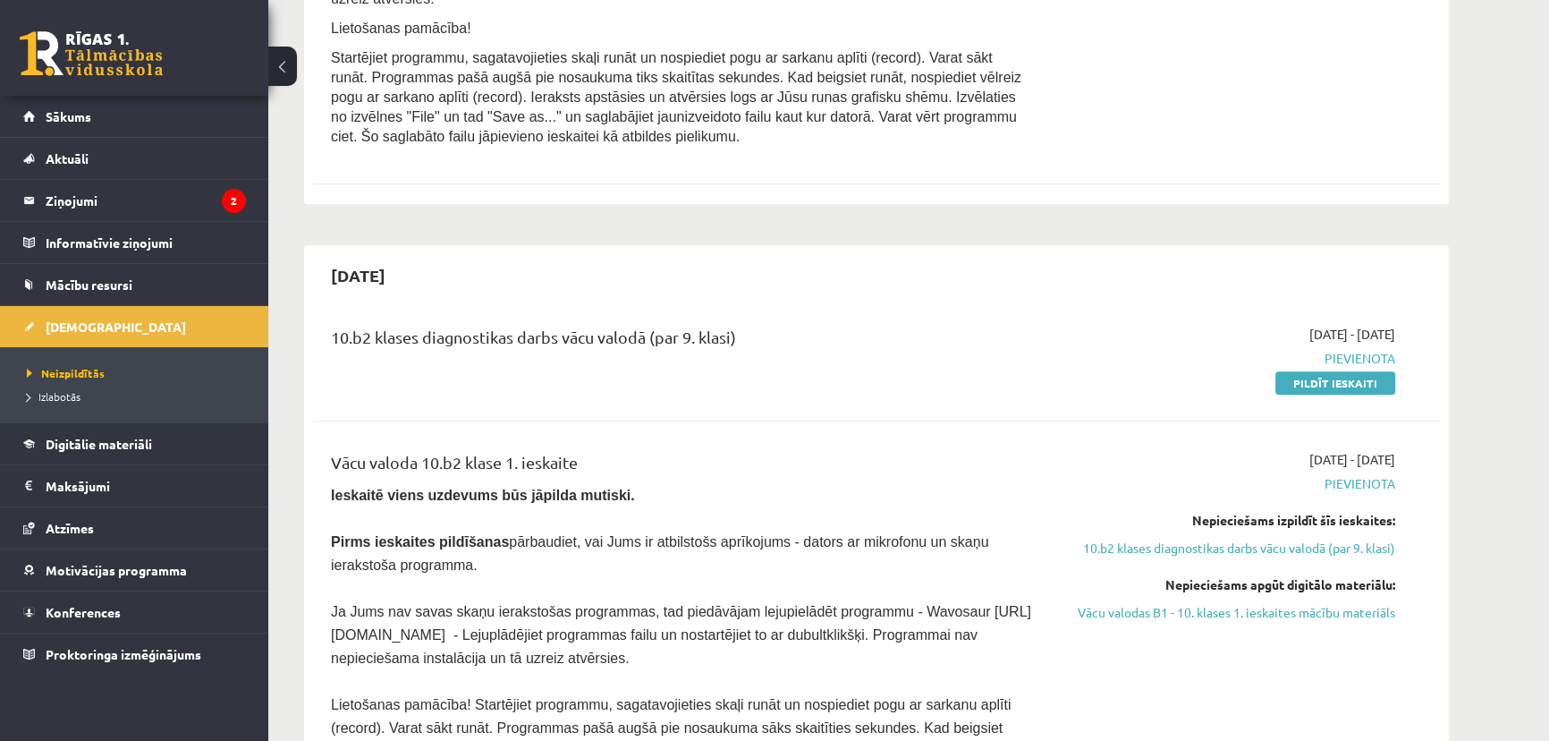
scroll to position [1056, 0]
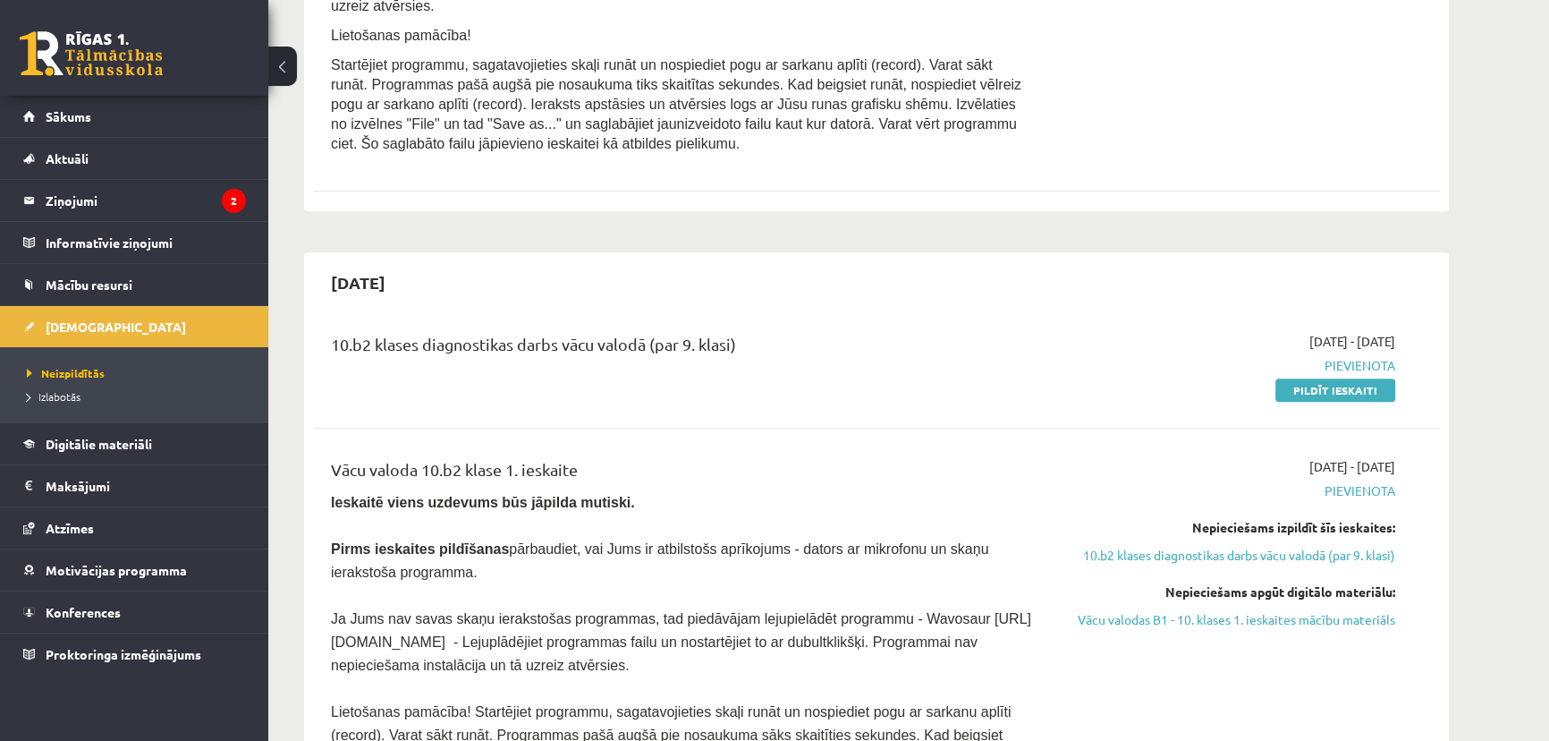
drag, startPoint x: 691, startPoint y: 339, endPoint x: 789, endPoint y: 348, distance: 97.9
click at [789, 348] on div "10.b2 klases diagnostikas darbs vācu valodā (par 9. klasi)" at bounding box center [681, 348] width 700 height 33
click at [790, 348] on div "10.b2 klases diagnostikas darbs vācu valodā (par 9. klasi)" at bounding box center [681, 348] width 700 height 33
drag, startPoint x: 790, startPoint y: 348, endPoint x: 656, endPoint y: 329, distance: 135.5
click at [656, 329] on div "10.b2 klases diagnostikas darbs vācu valodā (par 9. klasi) 2025-09-01 - 2025-10…" at bounding box center [876, 365] width 1127 height 103
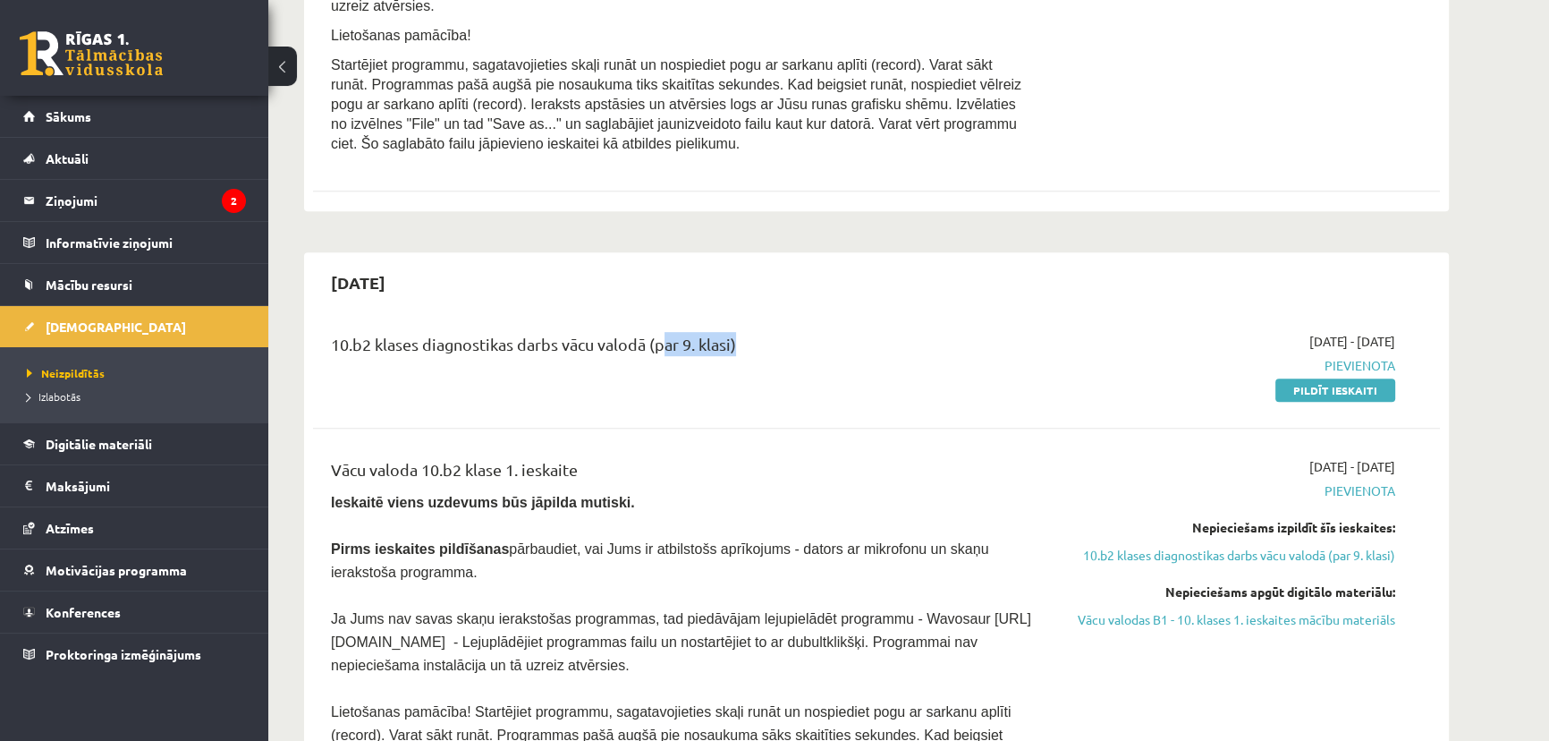
click at [656, 326] on div "10.b2 klases diagnostikas darbs vācu valodā (par 9. klasi) 2025-09-01 - 2025-10…" at bounding box center [876, 365] width 1127 height 103
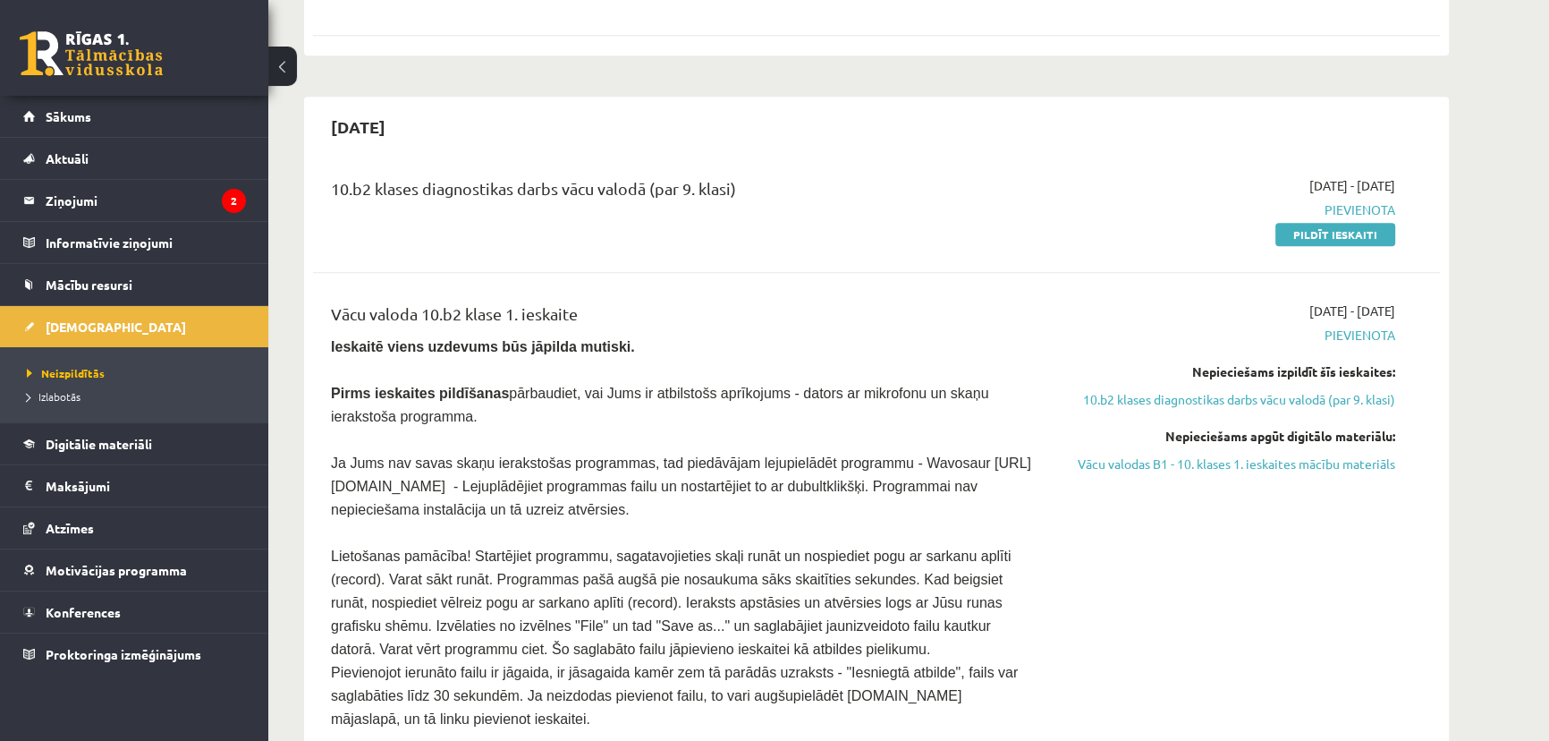
scroll to position [1219, 0]
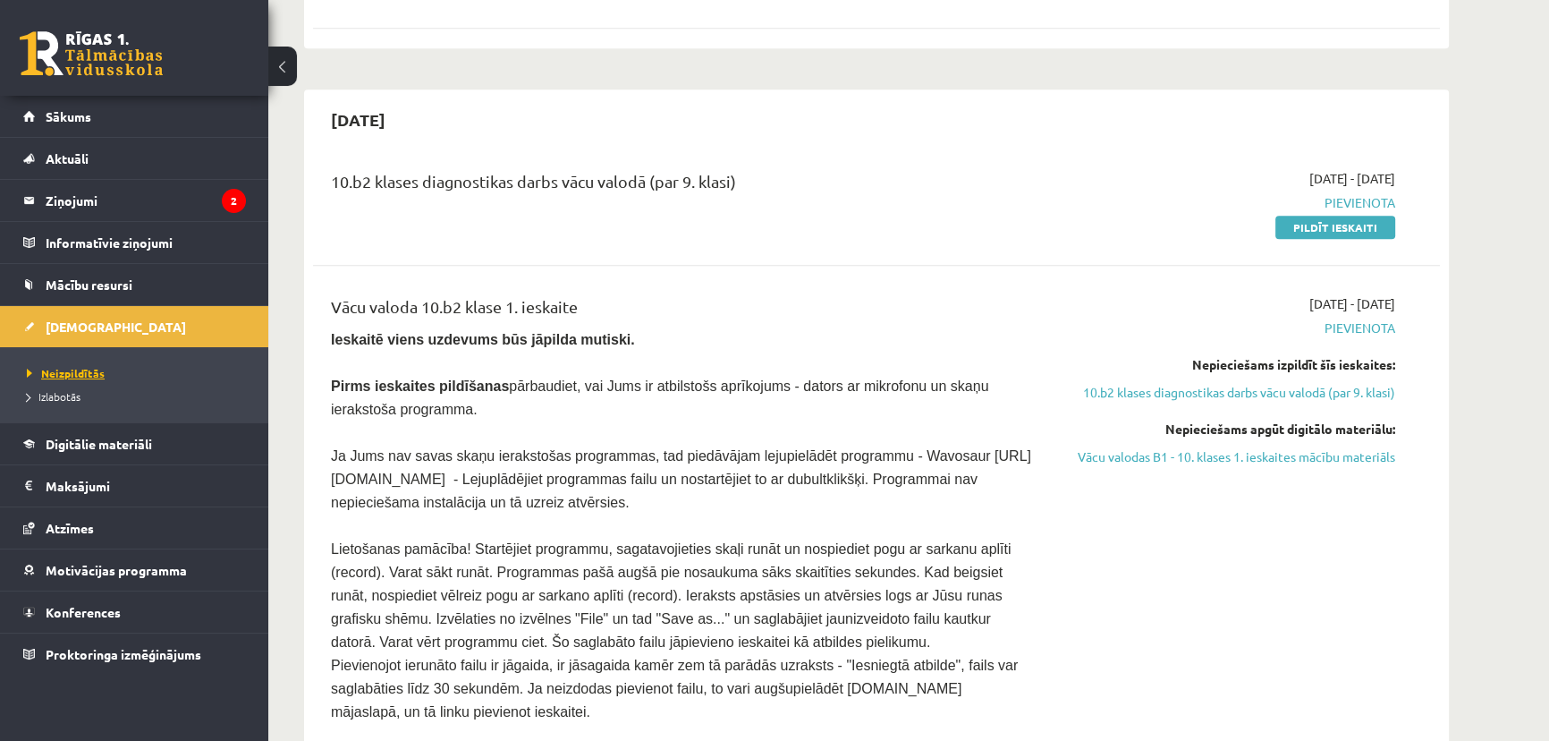
click at [66, 369] on span "Neizpildītās" at bounding box center [66, 373] width 78 height 14
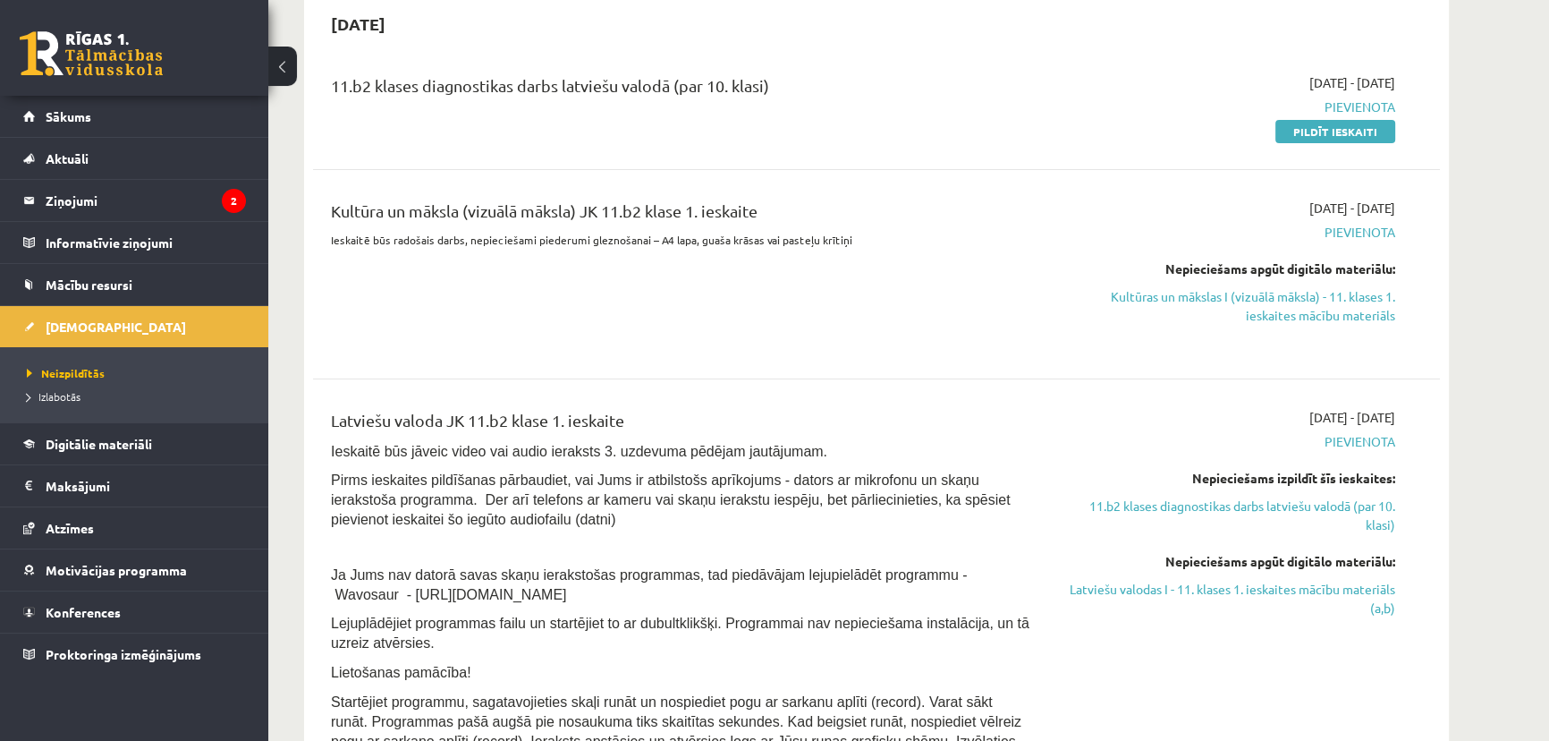
scroll to position [406, 0]
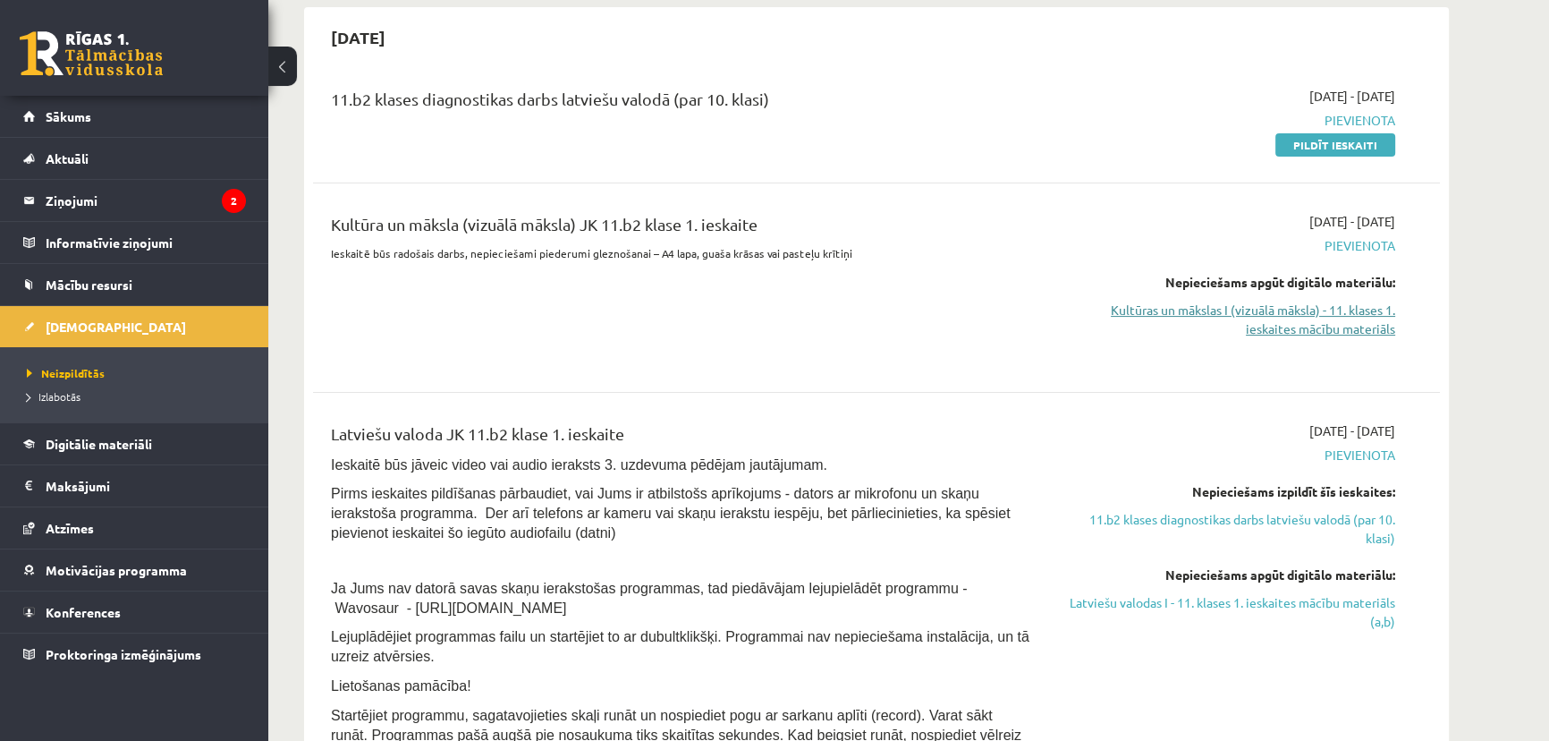
click at [1266, 323] on link "Kultūras un mākslas I (vizuālā māksla) - 11. klases 1. ieskaites mācību materiā…" at bounding box center [1226, 320] width 337 height 38
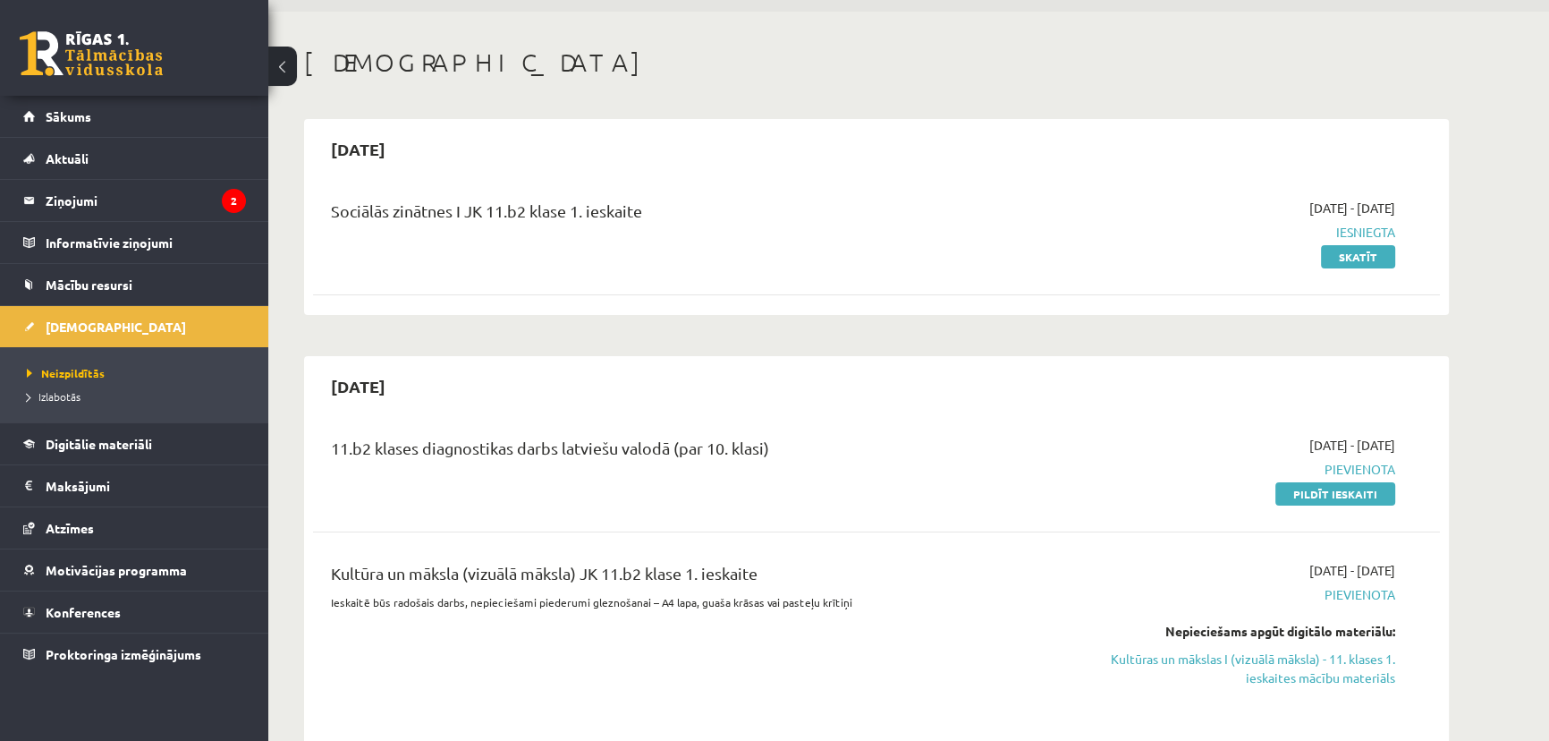
scroll to position [0, 0]
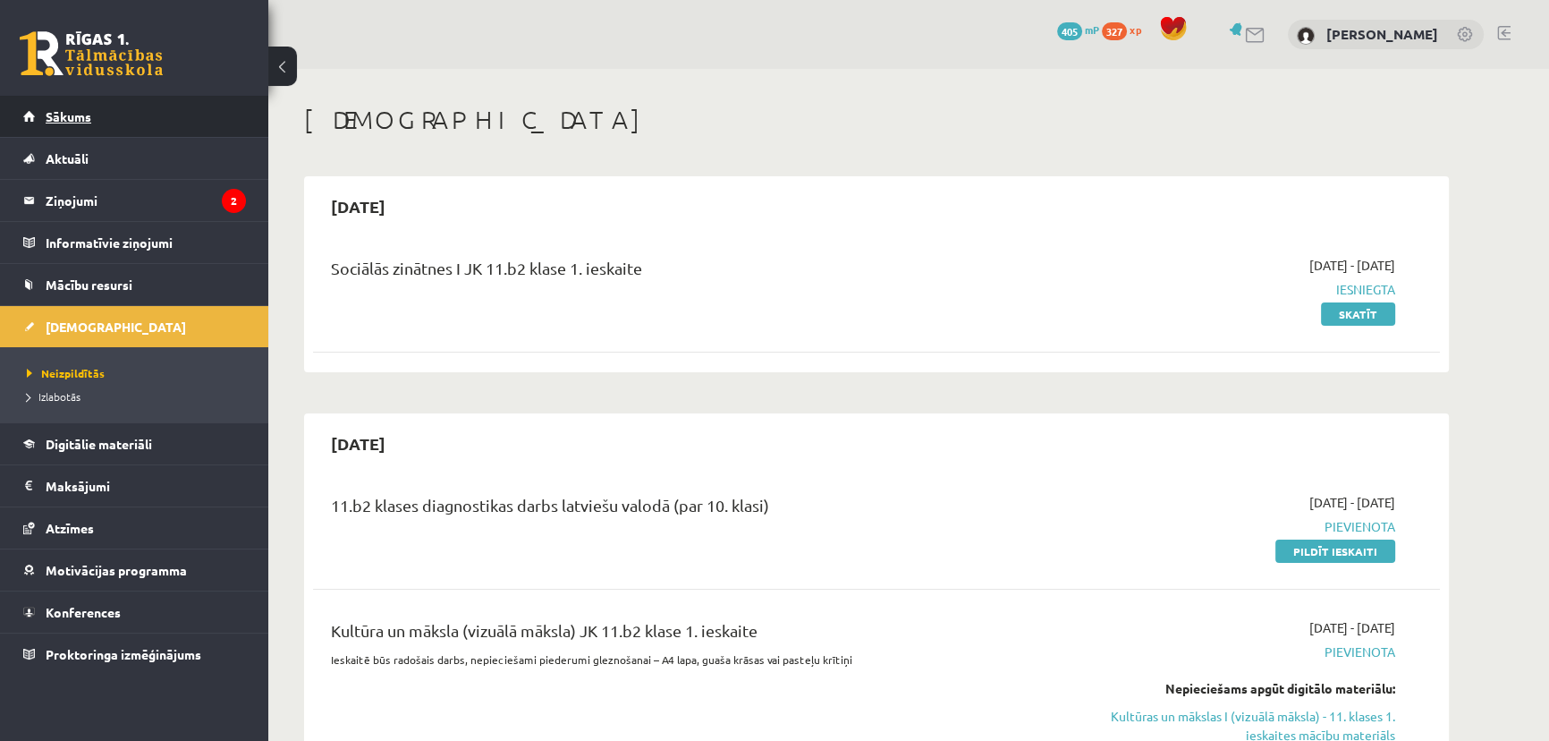
click at [136, 105] on link "Sākums" at bounding box center [134, 116] width 223 height 41
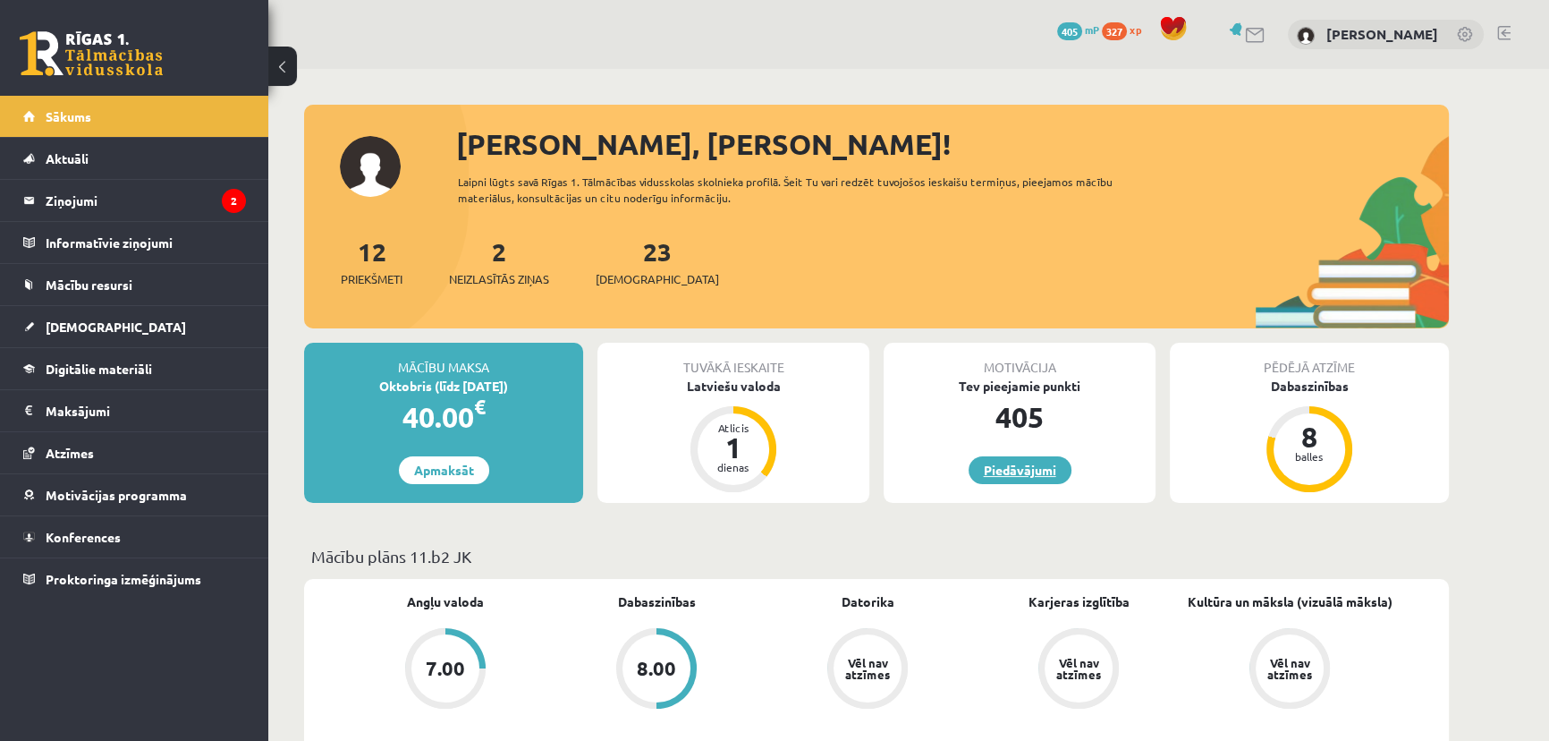
click at [1035, 474] on link "Piedāvājumi" at bounding box center [1020, 470] width 103 height 28
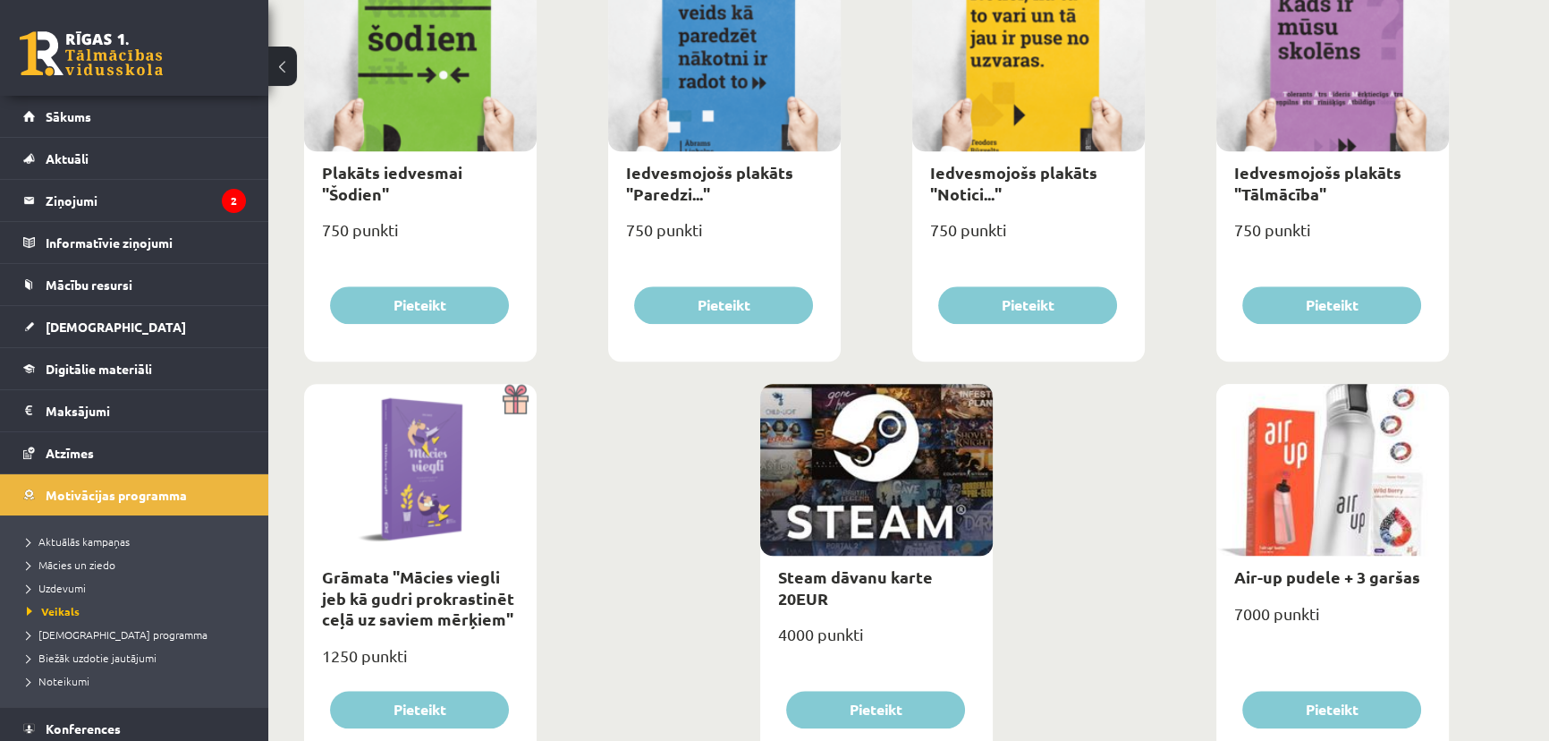
scroll to position [1951, 0]
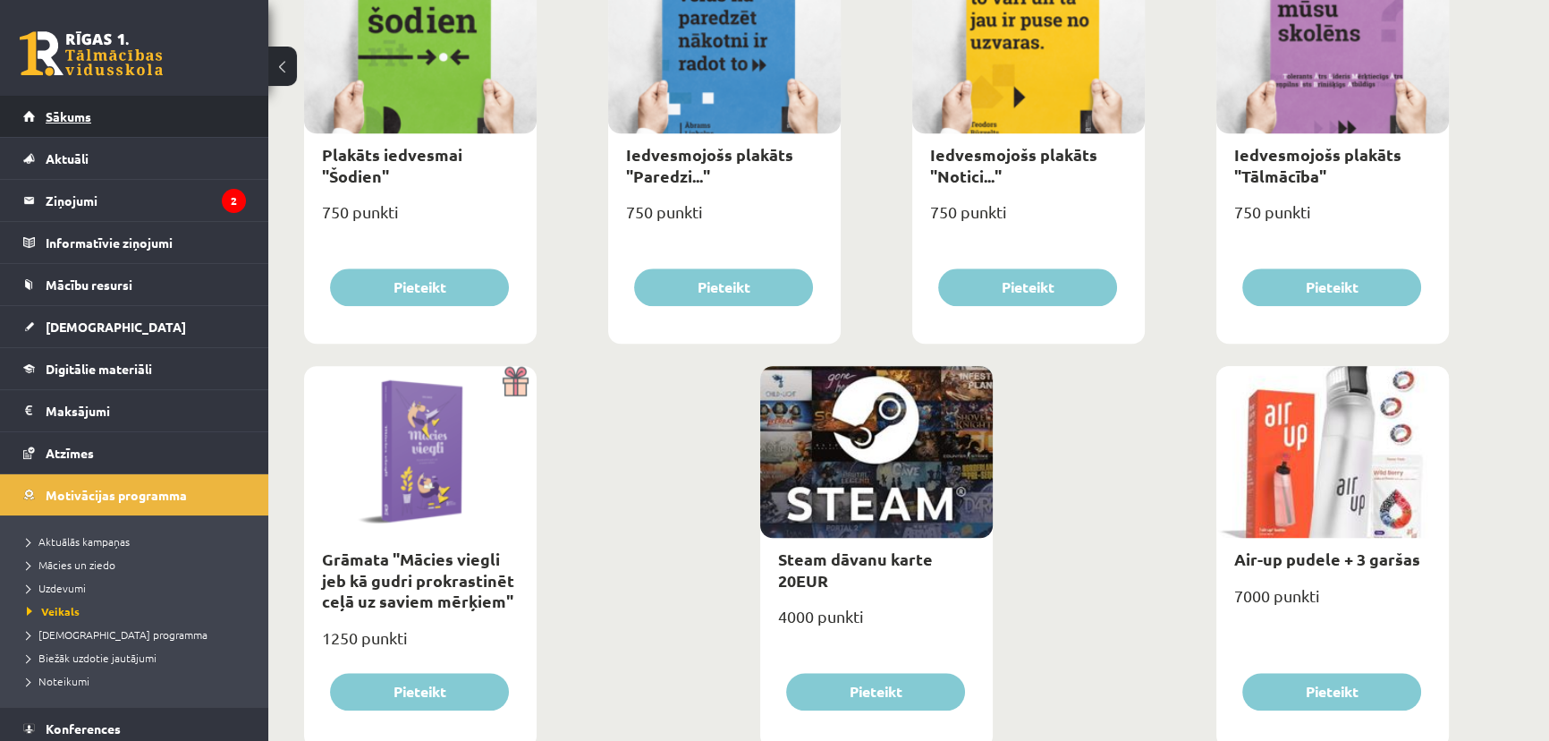
click at [103, 133] on link "Sākums" at bounding box center [134, 116] width 223 height 41
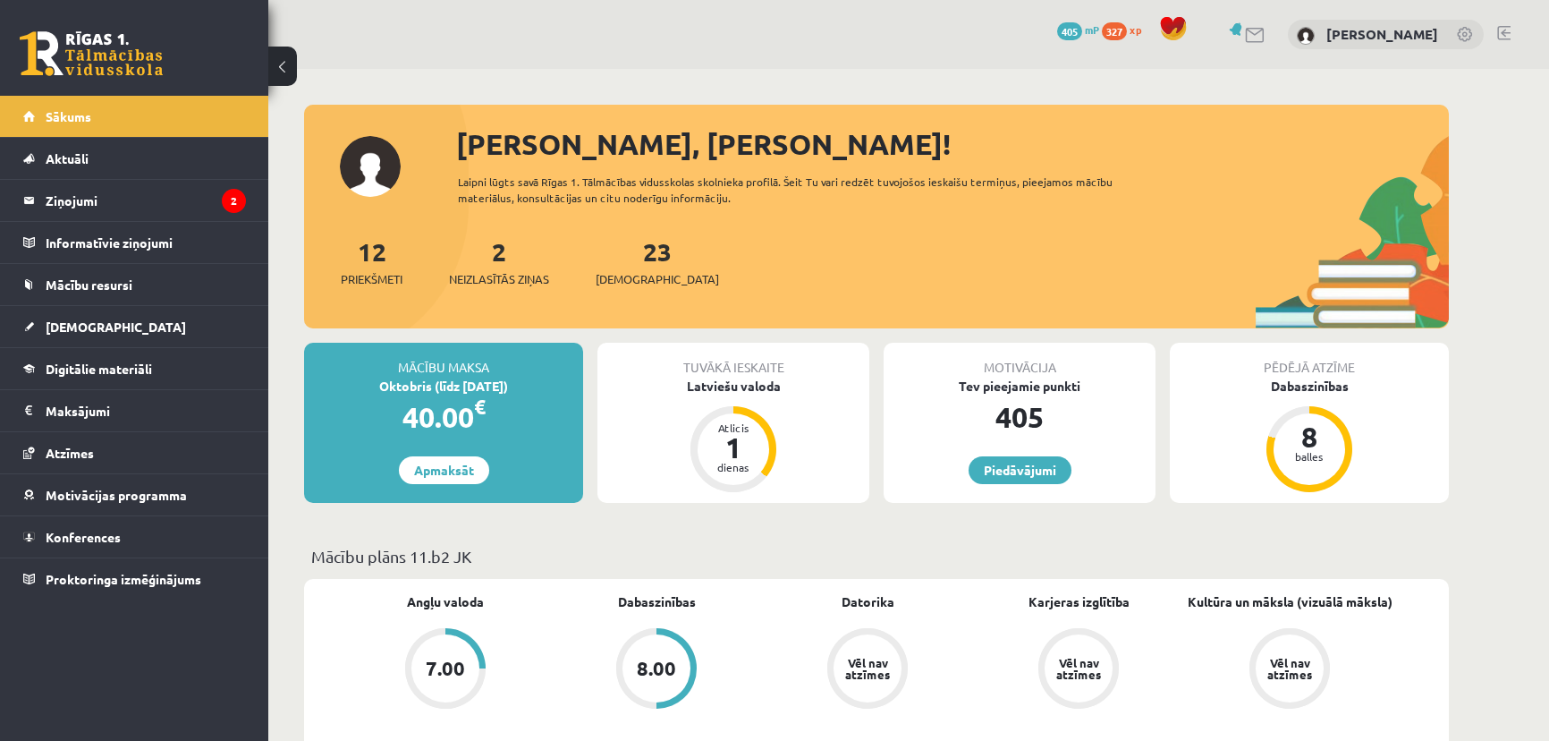
scroll to position [1951, 0]
